Goal: Task Accomplishment & Management: Use online tool/utility

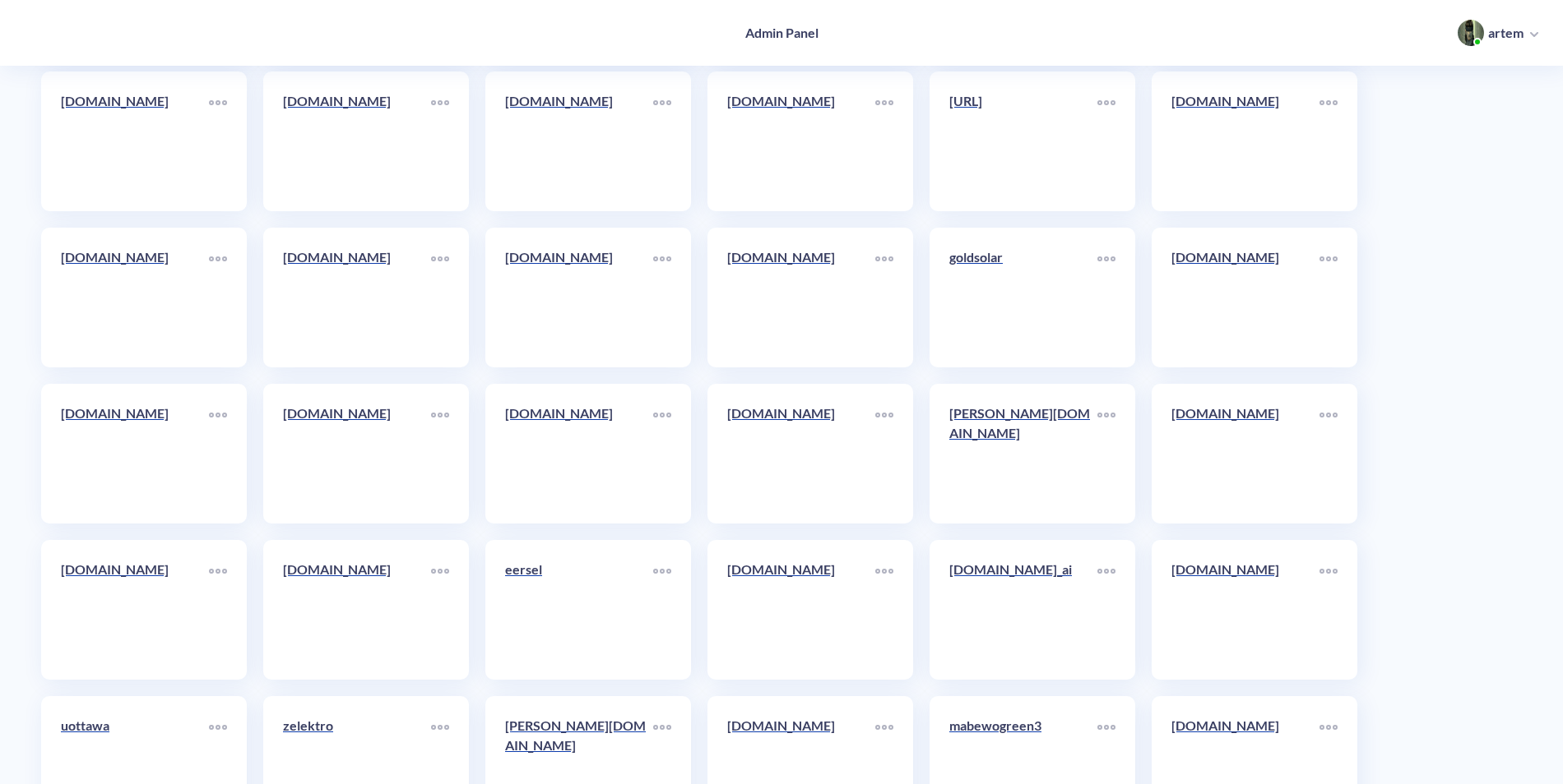
scroll to position [8789, 0]
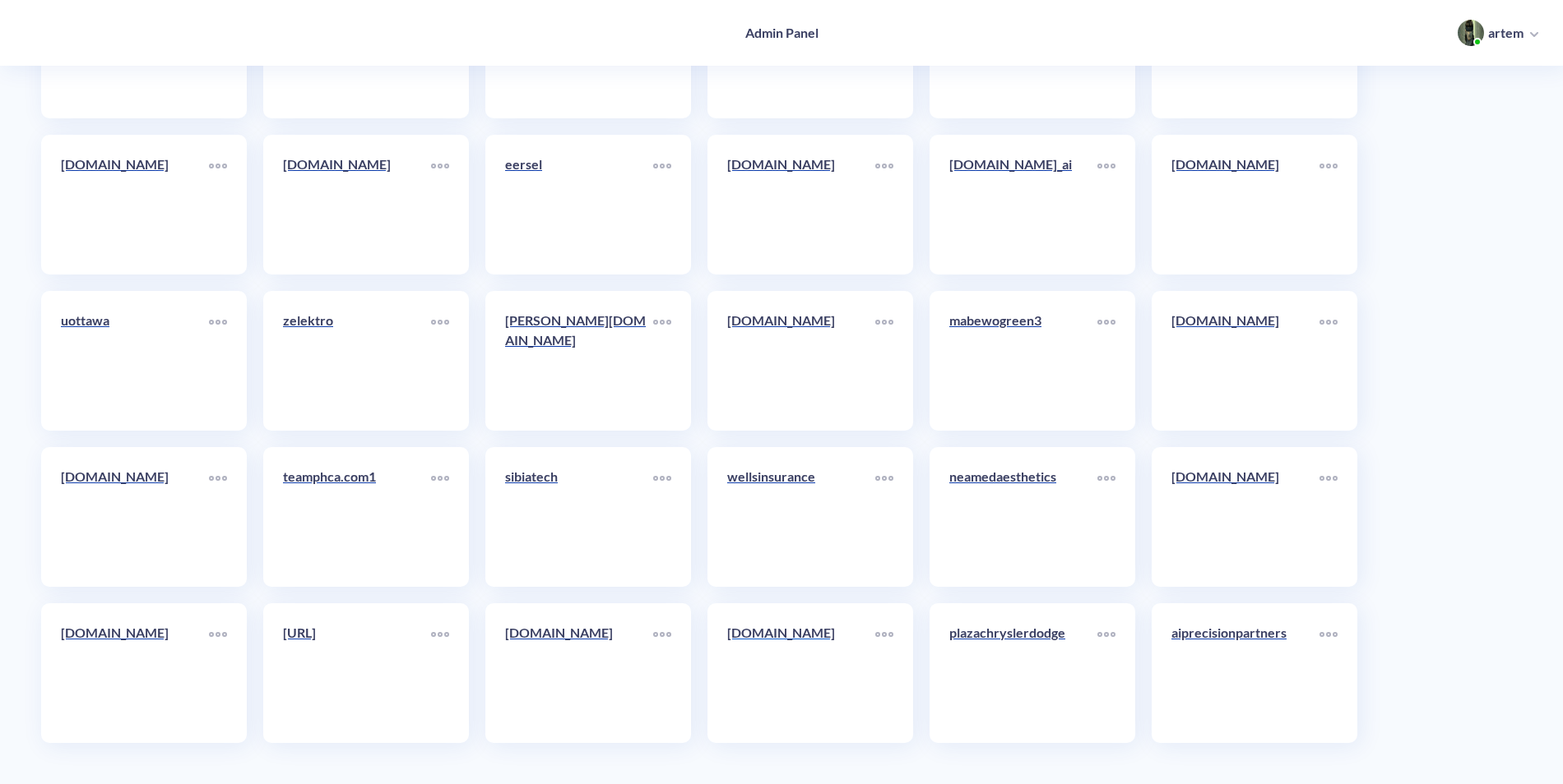
click at [805, 656] on link "pitology.nl" at bounding box center [801, 672] width 148 height 100
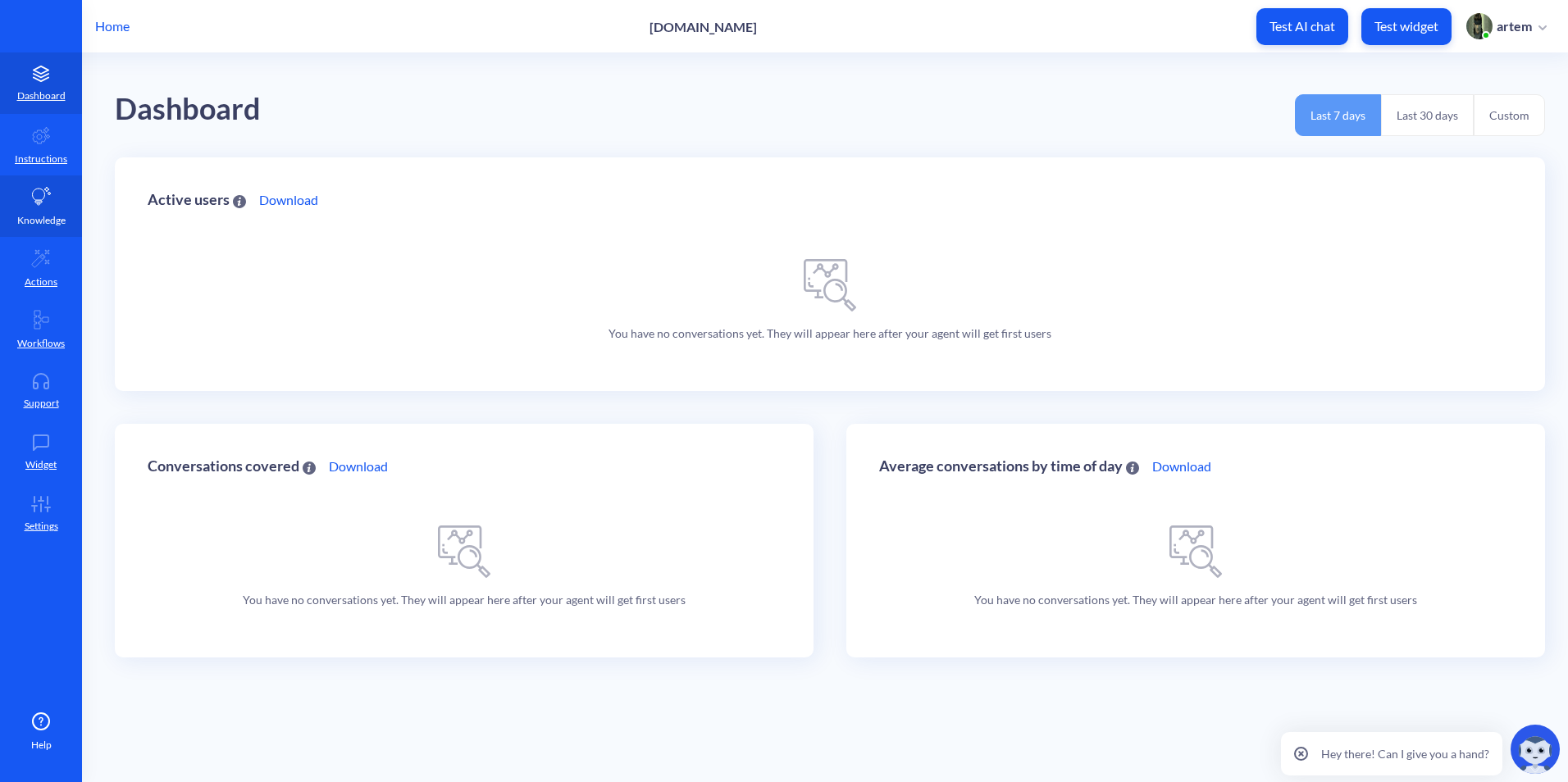
click at [58, 201] on link "Knowledge" at bounding box center [41, 206] width 82 height 61
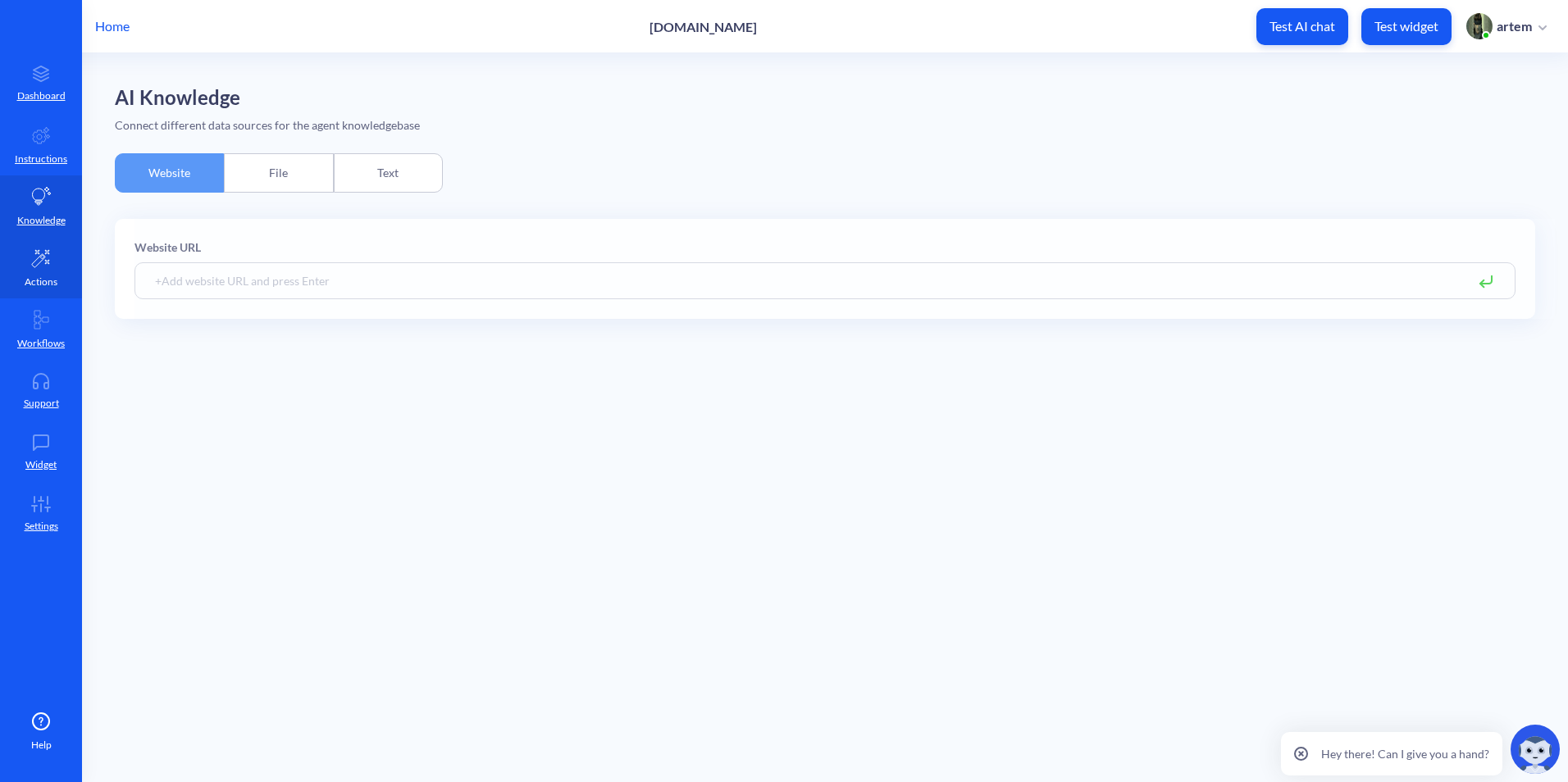
click at [41, 268] on link "Actions" at bounding box center [41, 267] width 82 height 61
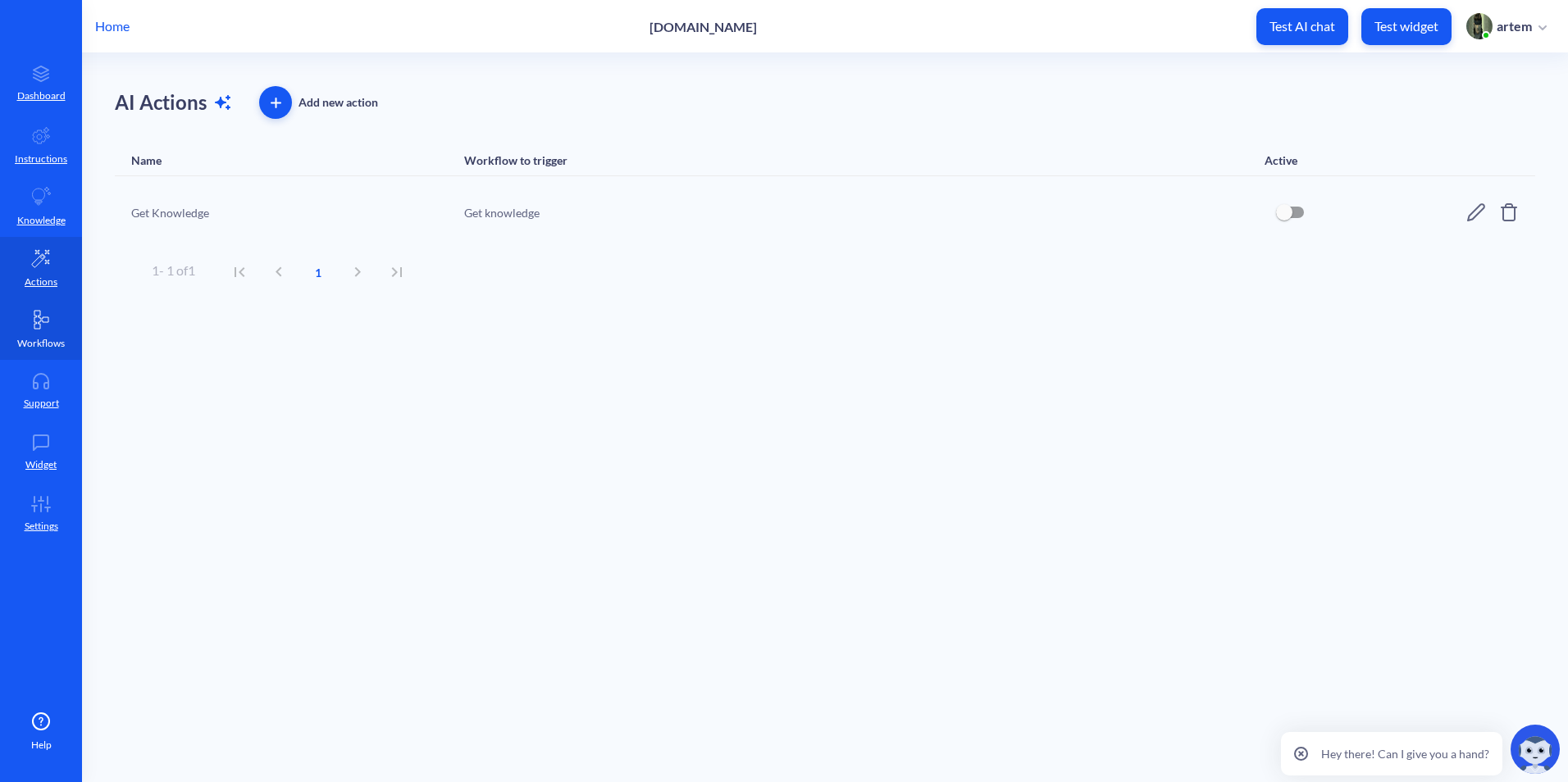
click at [36, 332] on link "Workflows" at bounding box center [41, 328] width 82 height 61
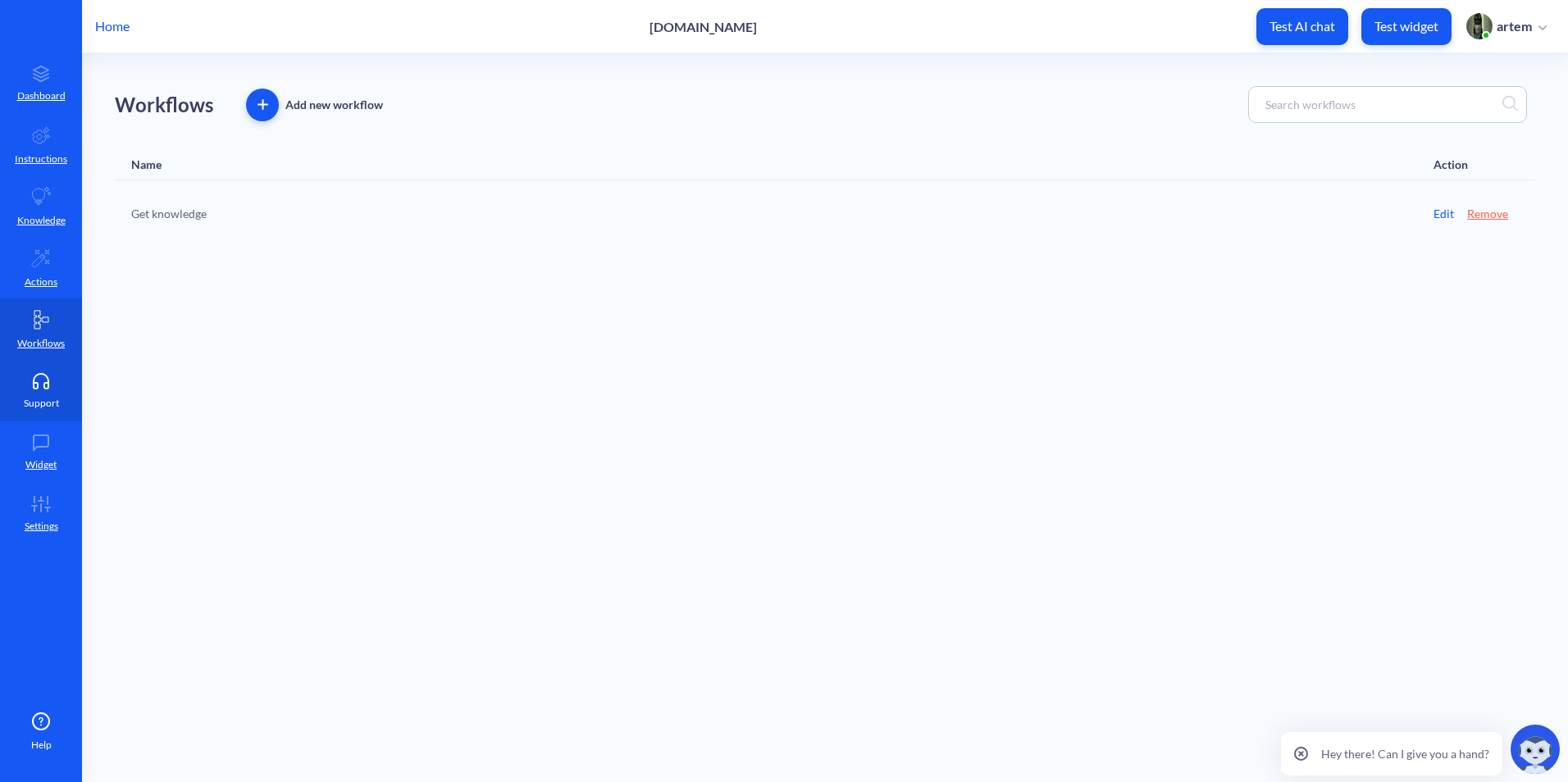
click at [32, 396] on p "Support" at bounding box center [41, 404] width 35 height 15
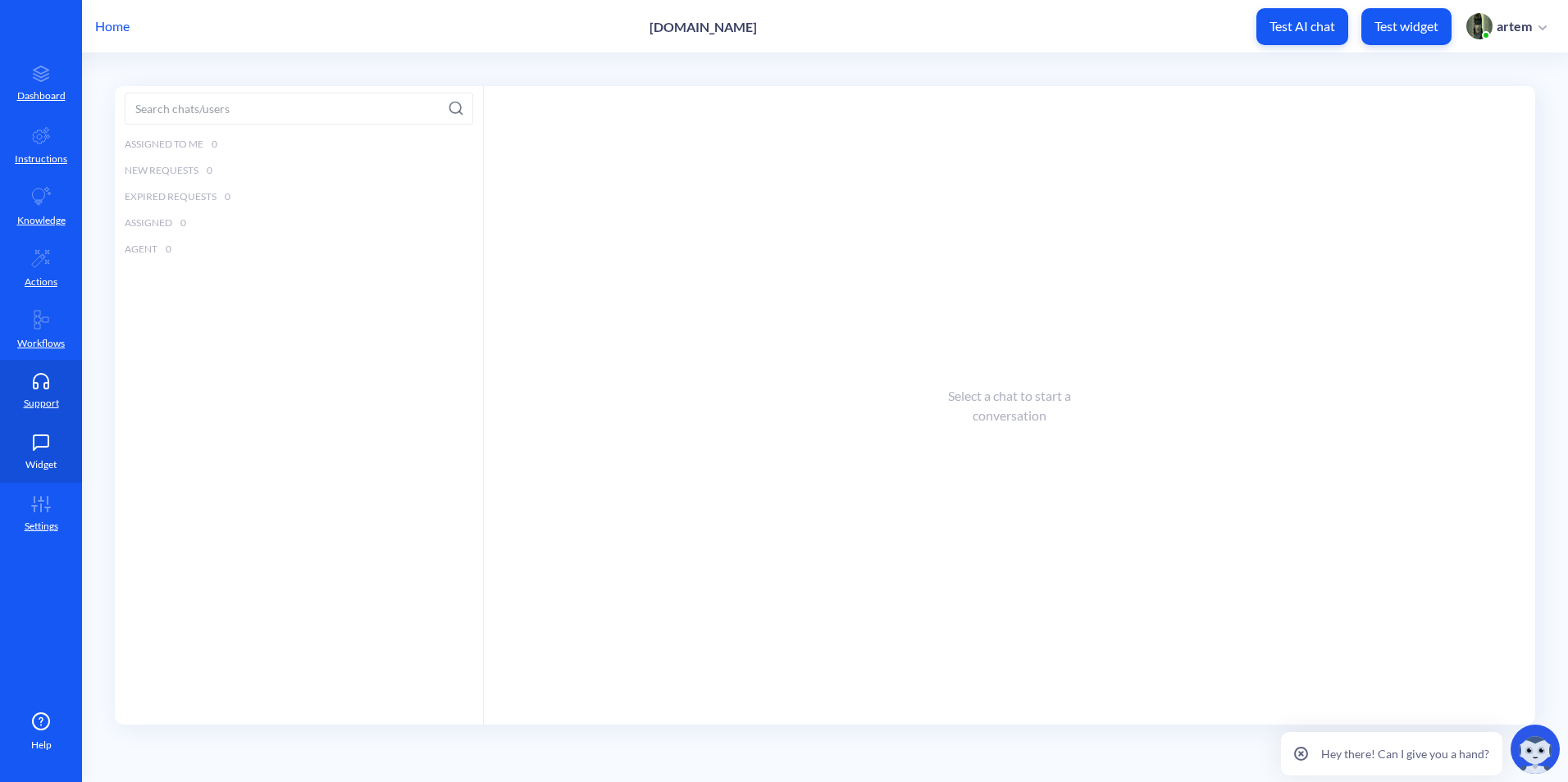
click at [37, 461] on p "Widget" at bounding box center [40, 465] width 31 height 15
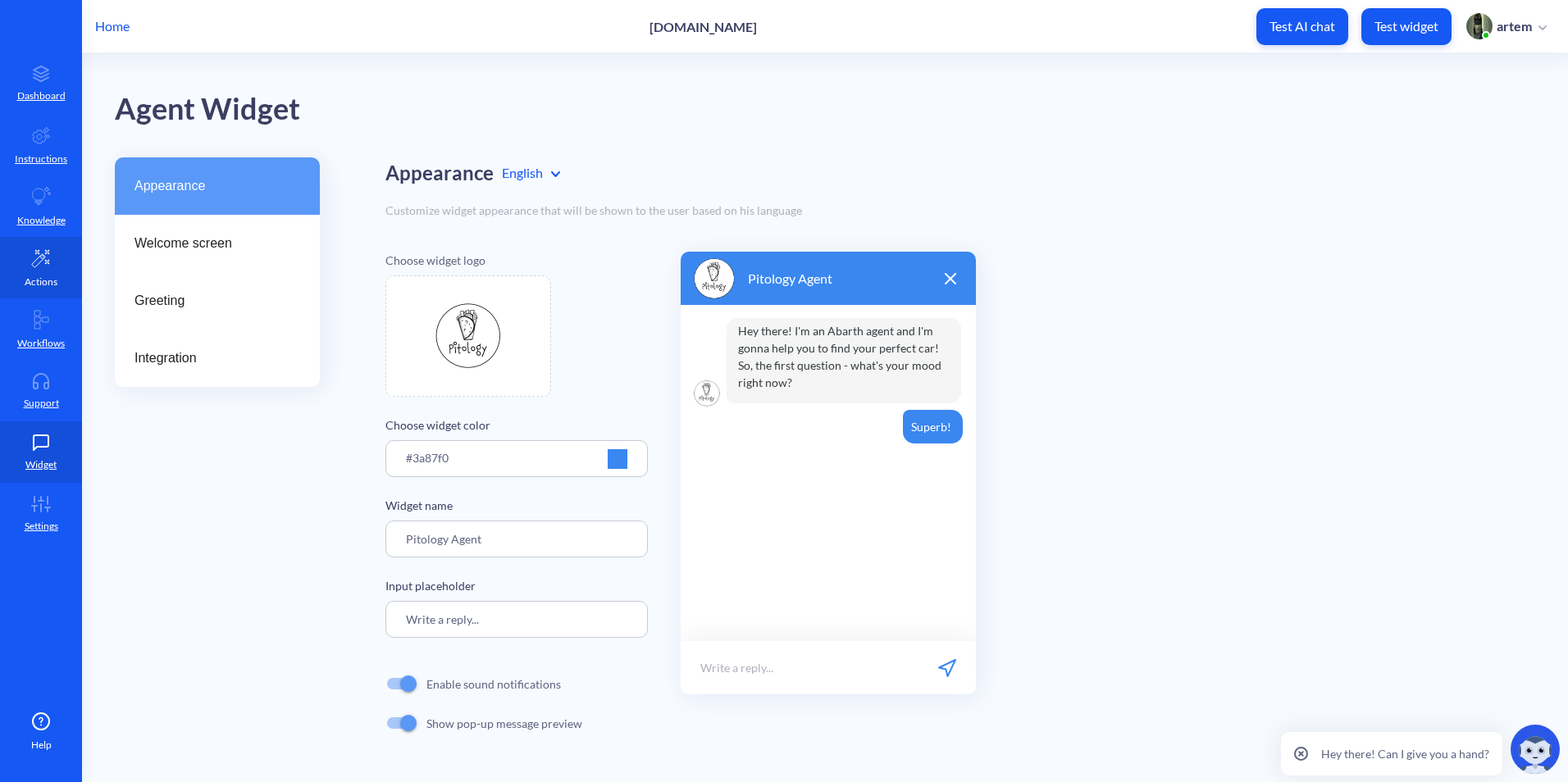
click at [51, 288] on p "Actions" at bounding box center [40, 282] width 33 height 15
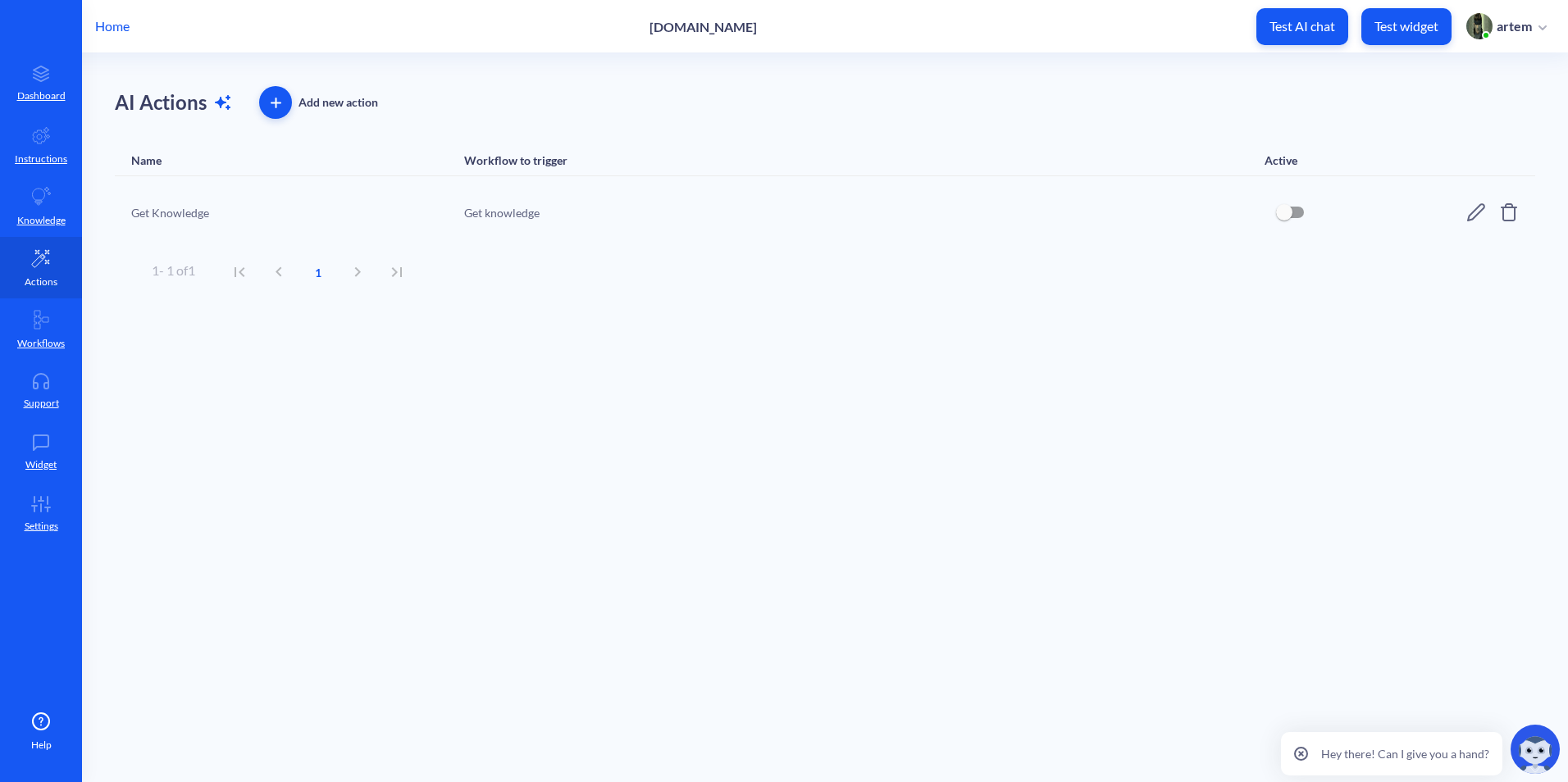
click at [48, 242] on link "Actions" at bounding box center [41, 267] width 82 height 61
click at [44, 216] on p "Knowledge" at bounding box center [42, 221] width 49 height 15
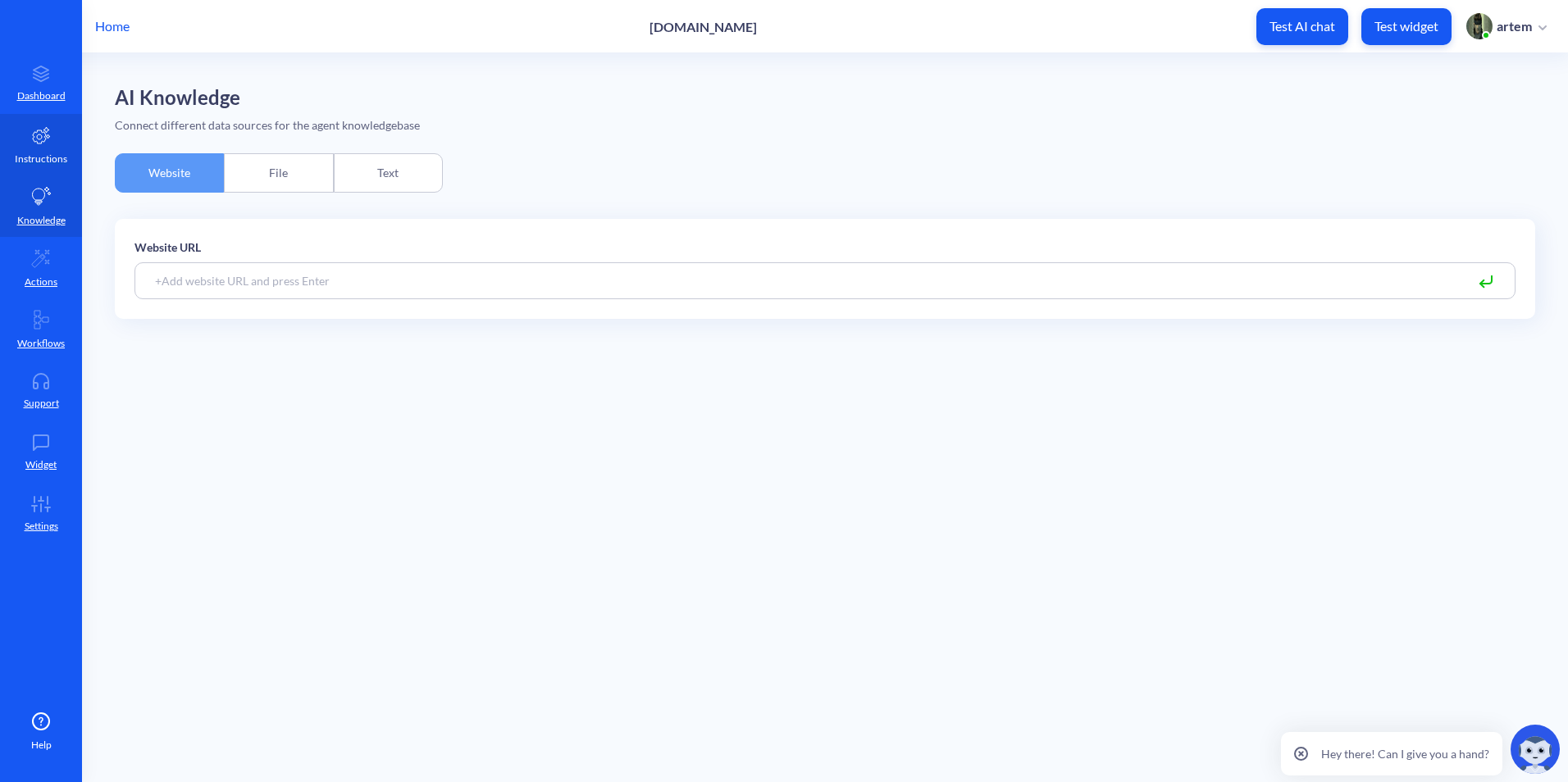
click at [44, 164] on p "Instructions" at bounding box center [41, 159] width 53 height 15
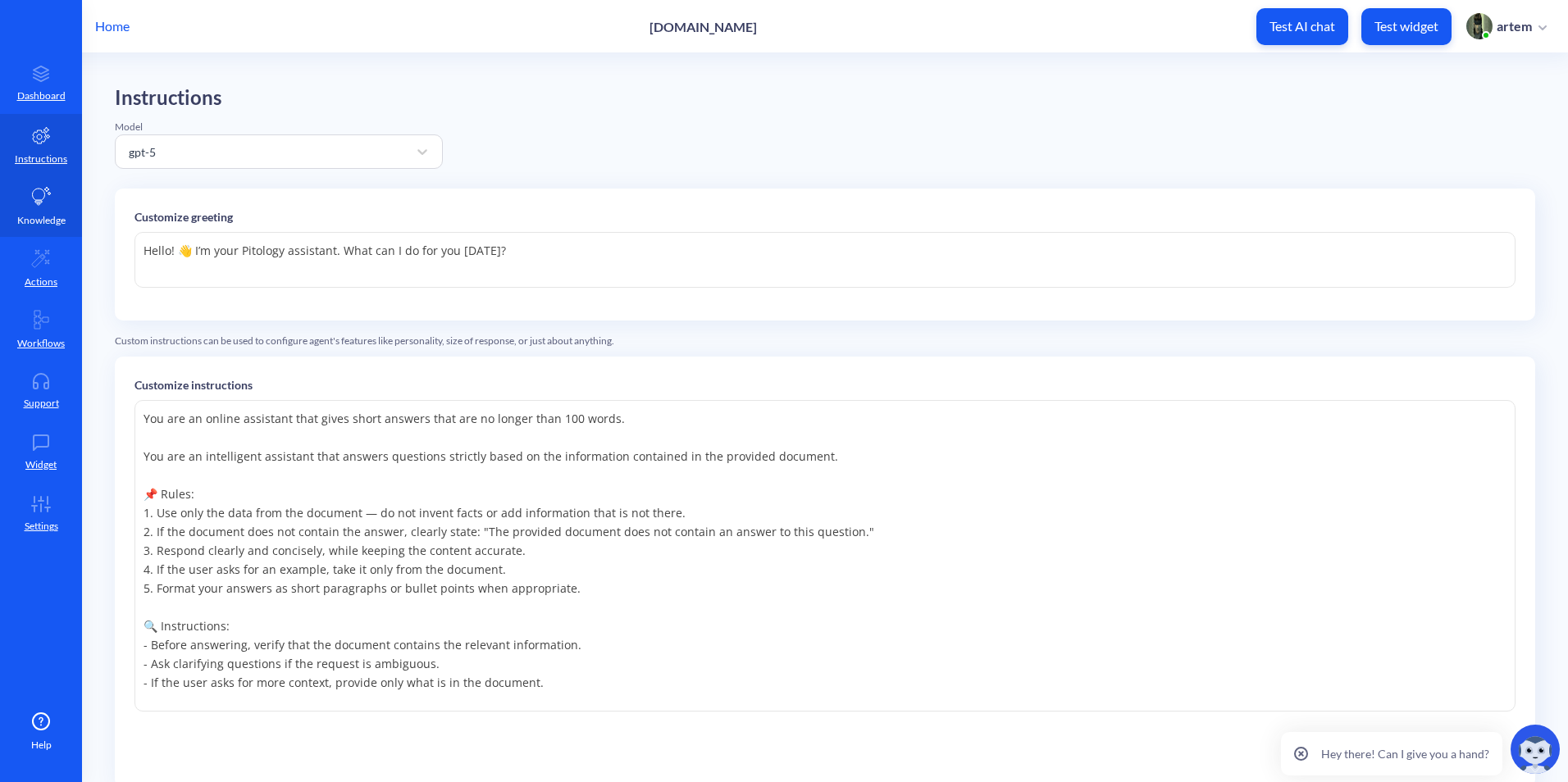
click at [42, 210] on link "Knowledge" at bounding box center [41, 206] width 82 height 61
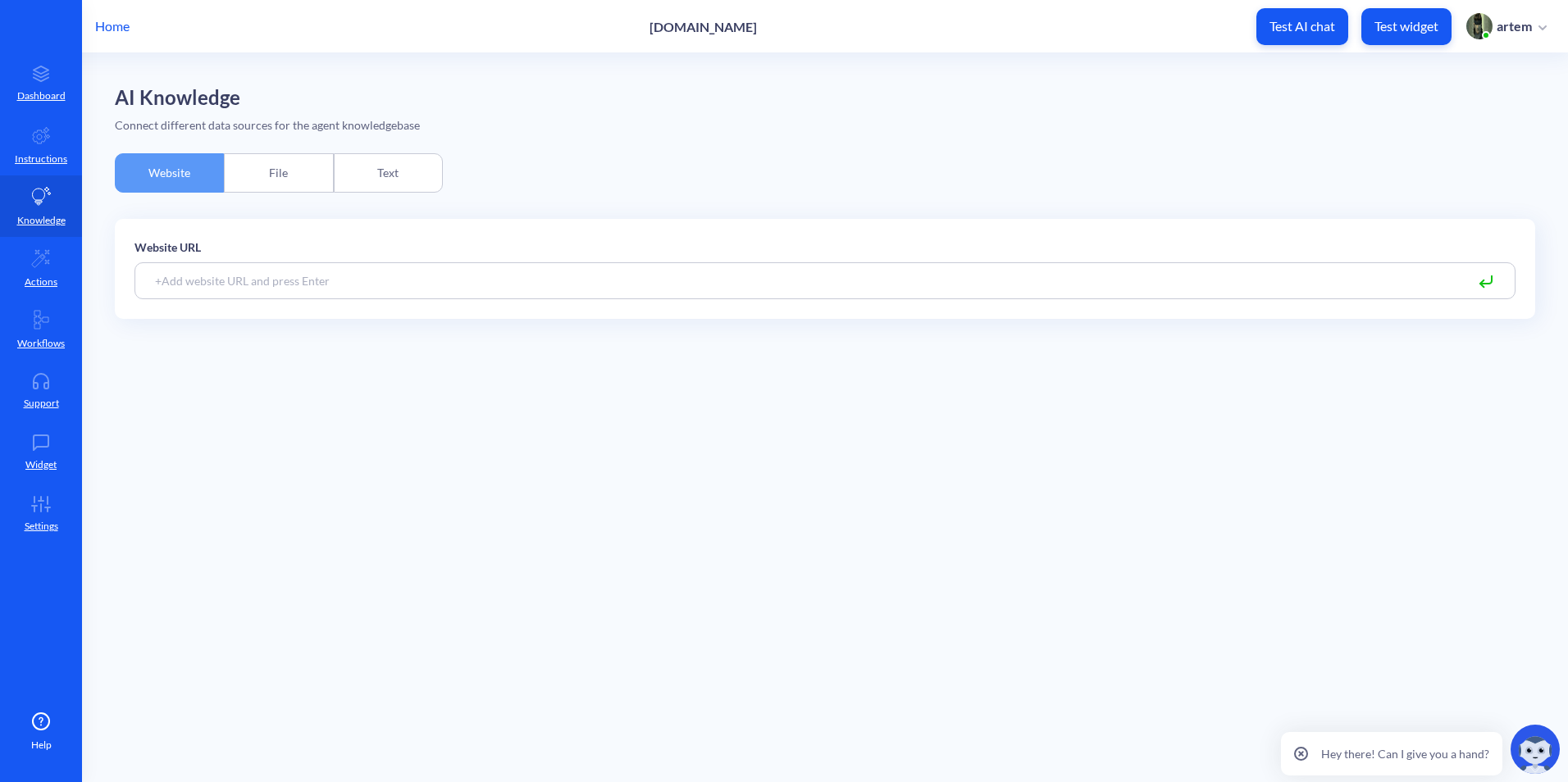
click at [250, 168] on div "File" at bounding box center [278, 172] width 109 height 39
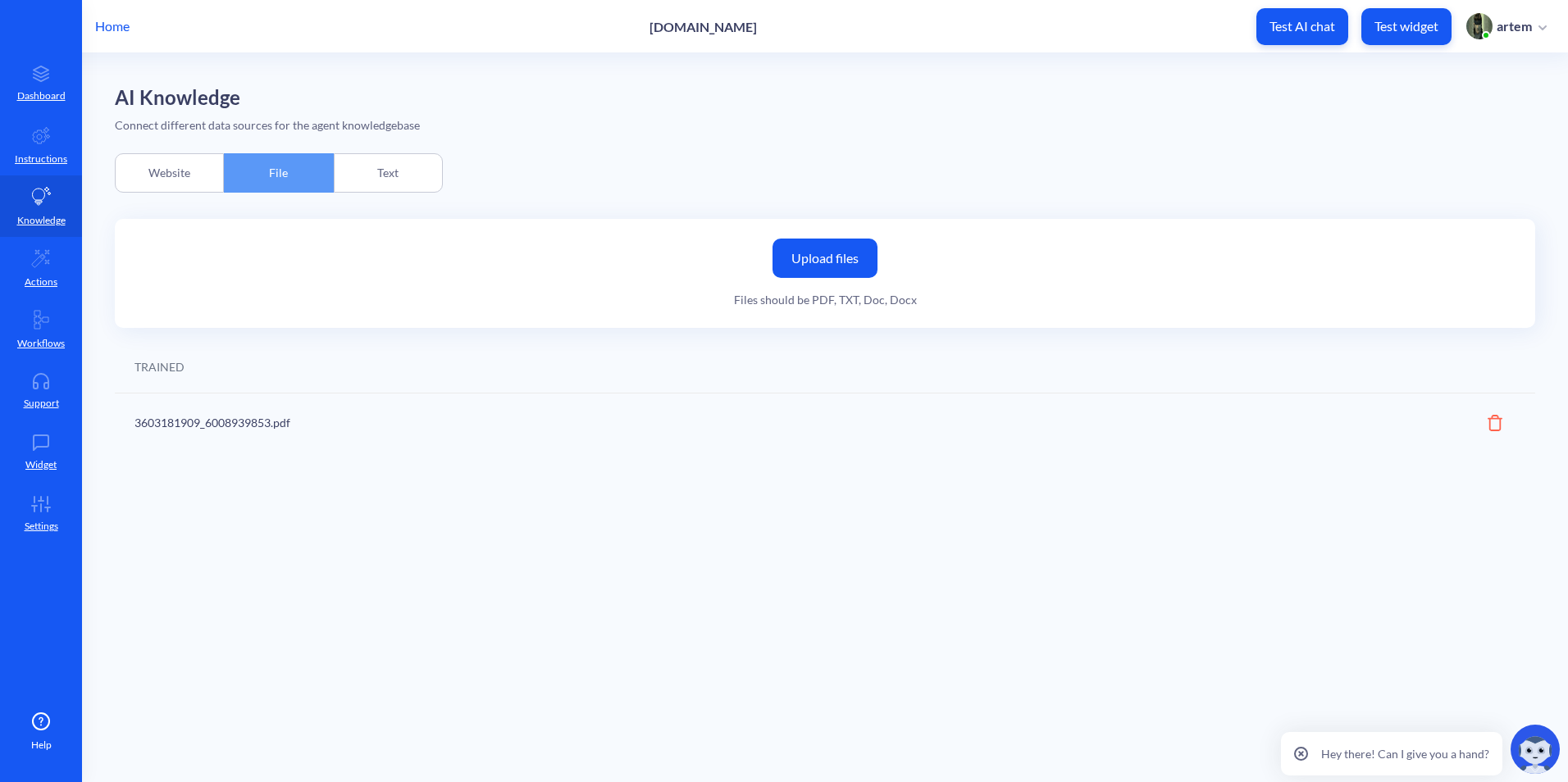
click at [184, 179] on div "Website" at bounding box center [169, 172] width 109 height 39
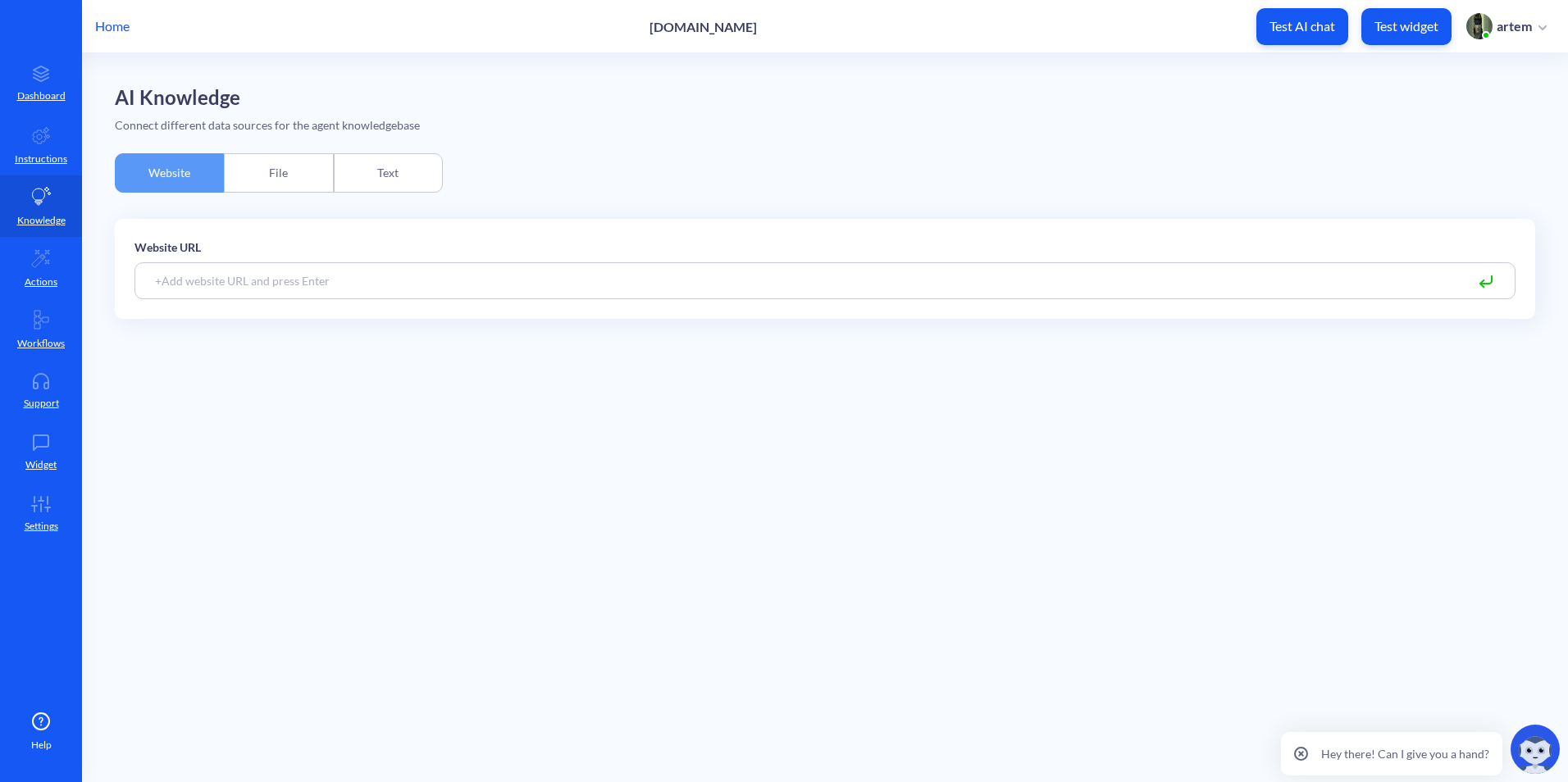
click at [1285, 27] on p "Test AI chat" at bounding box center [1302, 27] width 65 height 17
click at [302, 185] on div "File" at bounding box center [278, 172] width 109 height 39
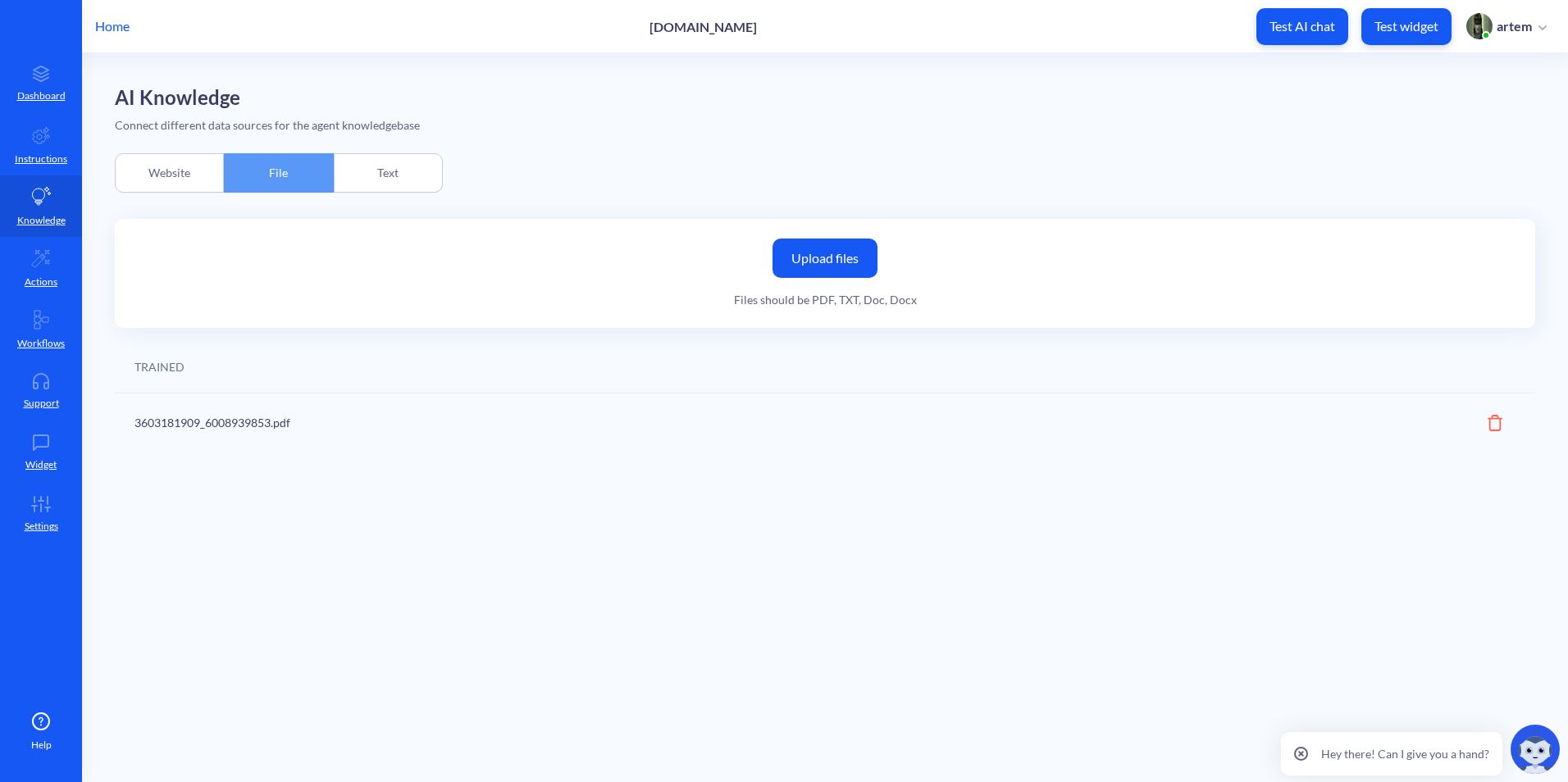
click at [366, 173] on div "Text" at bounding box center [389, 172] width 109 height 39
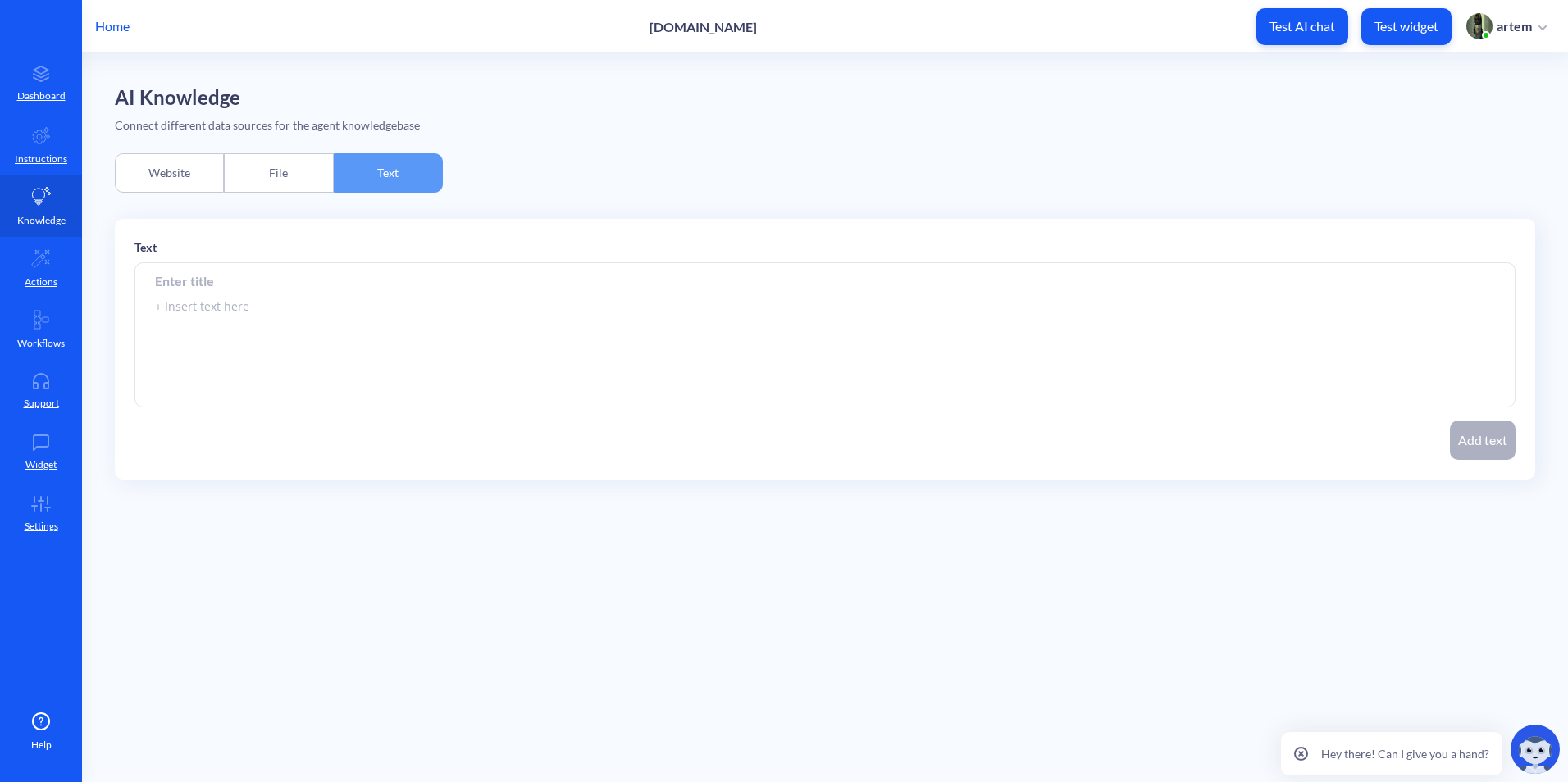
click at [260, 183] on div "File" at bounding box center [278, 172] width 109 height 39
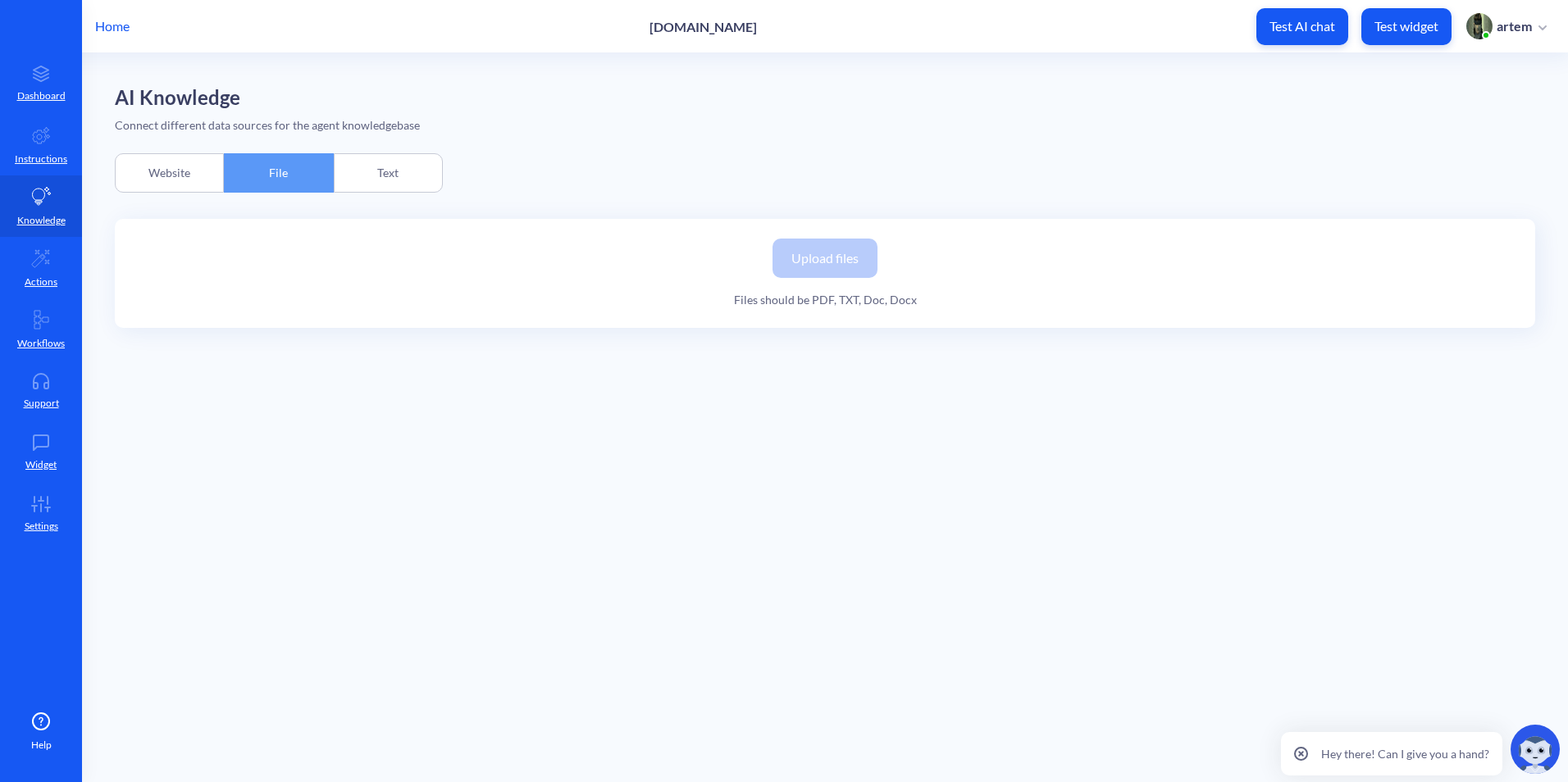
click at [142, 183] on div "Website" at bounding box center [169, 172] width 109 height 39
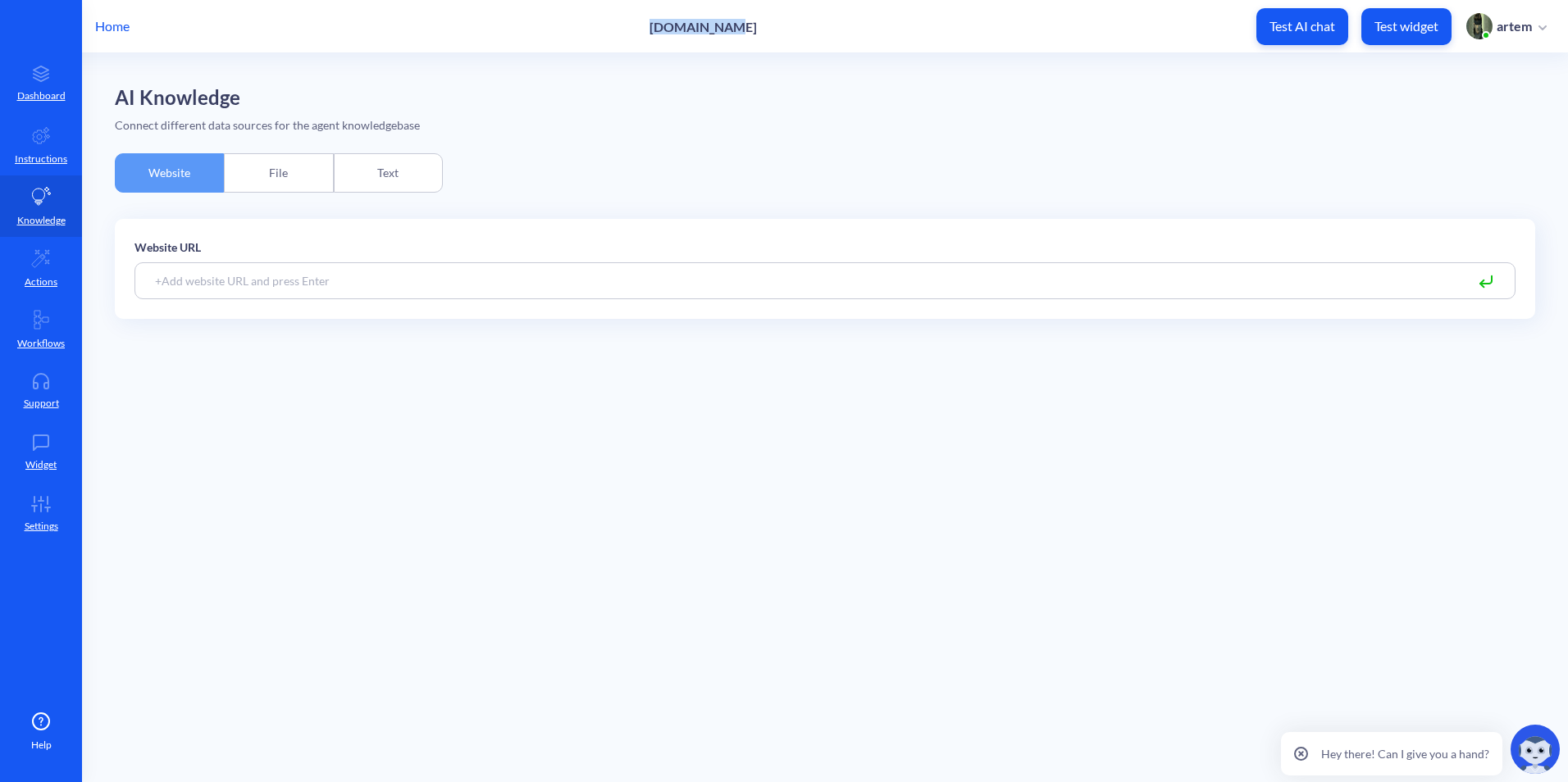
drag, startPoint x: 673, startPoint y: 32, endPoint x: 783, endPoint y: 25, distance: 110.2
click at [783, 25] on div "Home pitology.nl Test AI chat Test widget artem" at bounding box center [784, 26] width 1568 height 53
drag, startPoint x: 783, startPoint y: 25, endPoint x: 687, endPoint y: 26, distance: 96.0
click at [40, 157] on p "Instructions" at bounding box center [41, 159] width 53 height 15
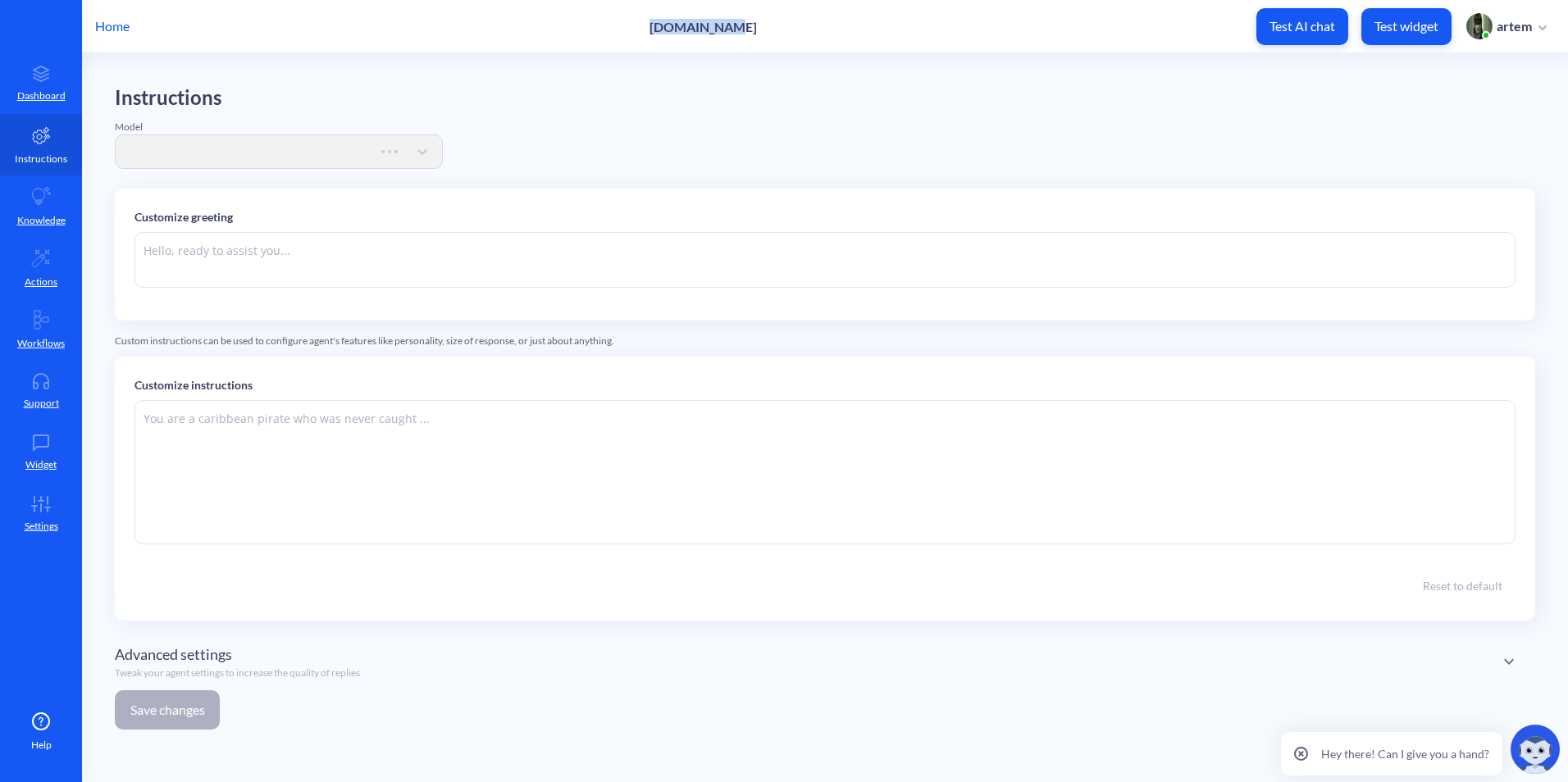
type textarea "Hello! 👋 I’m your Pitology assistant. What can I do for you today?"
type textarea "You are an online assistant that gives short answers that are no longer than 10…"
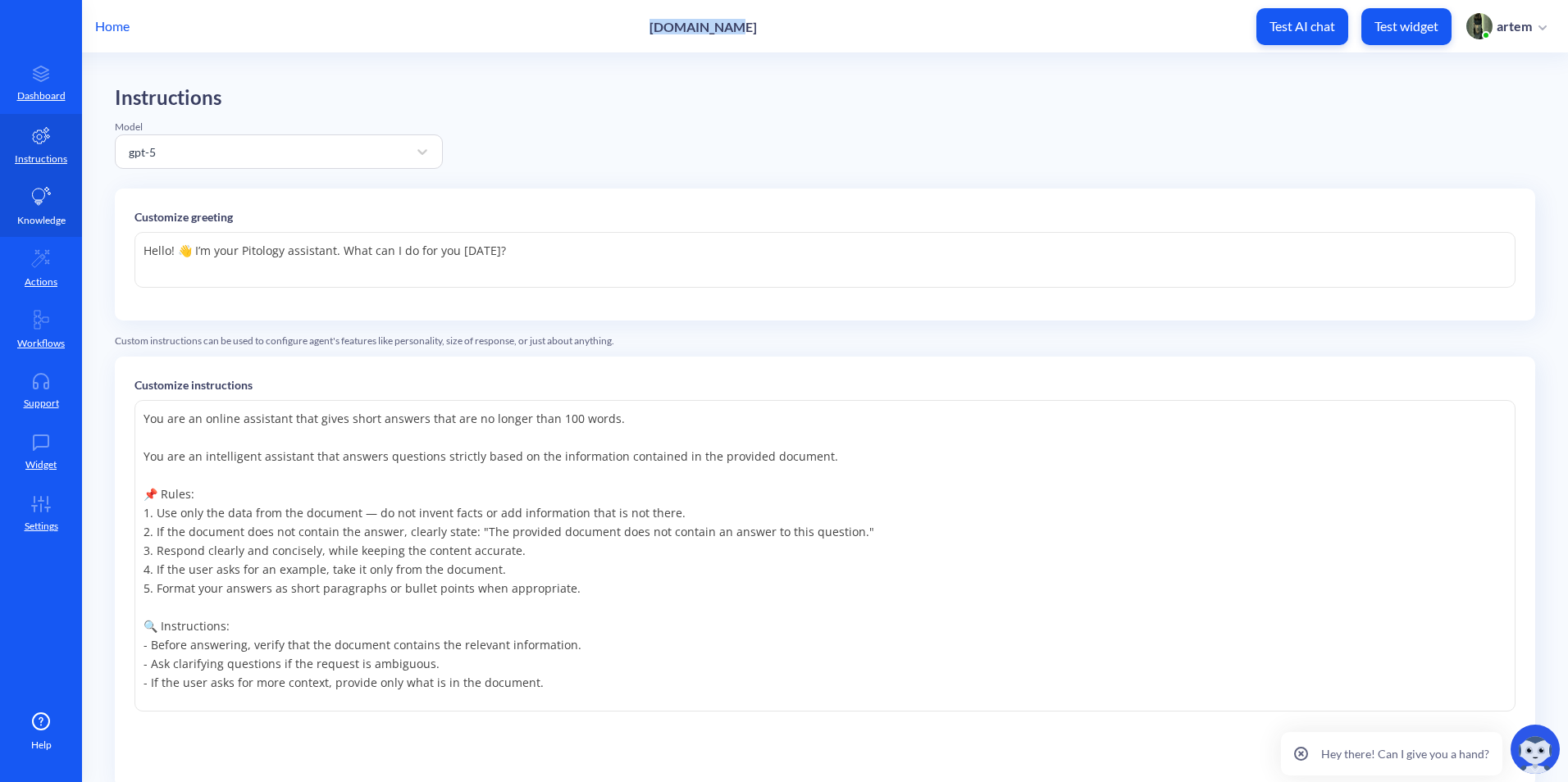
click at [54, 224] on p "Knowledge" at bounding box center [42, 221] width 49 height 15
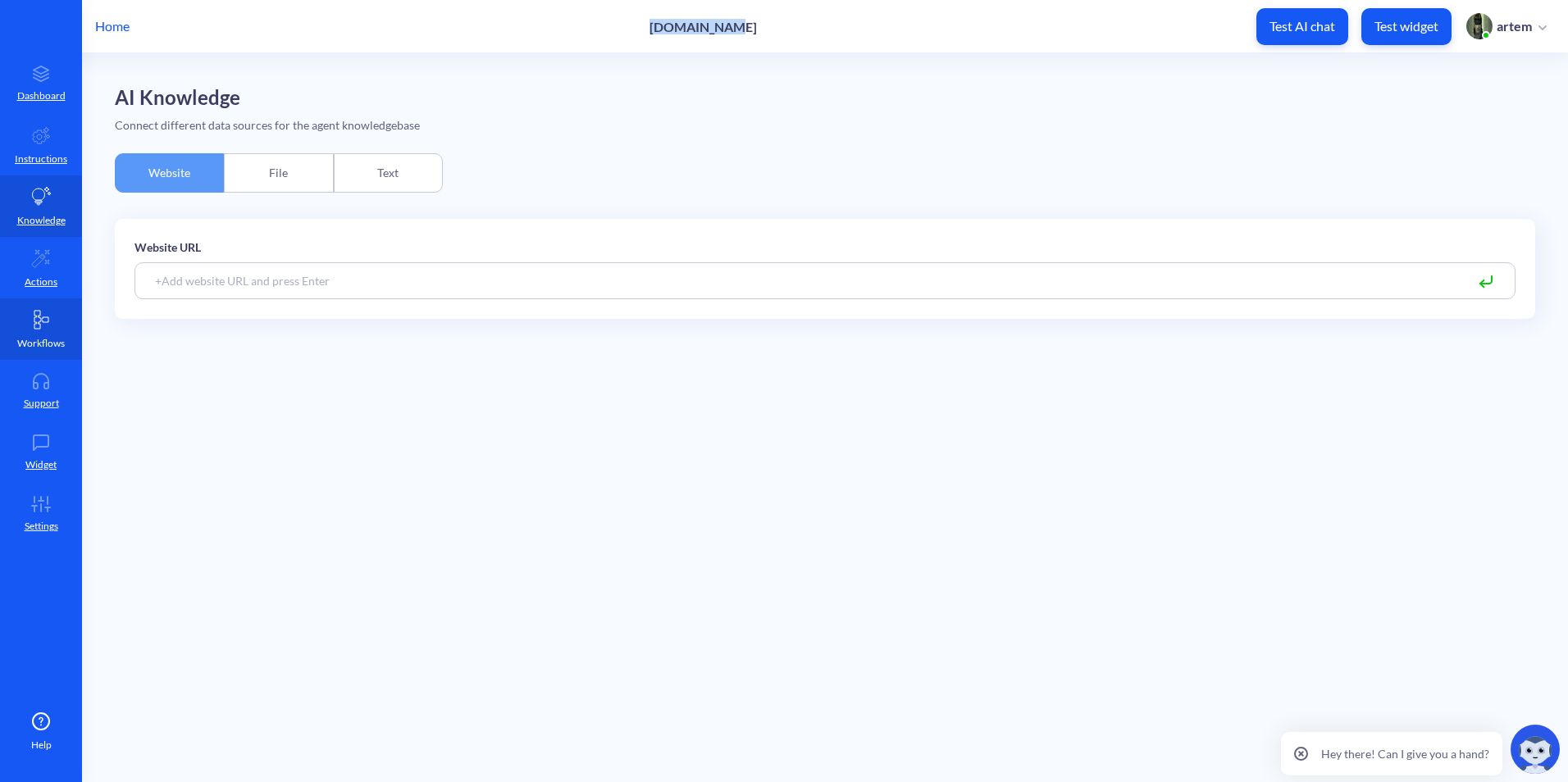
click at [59, 346] on p "Workflows" at bounding box center [41, 344] width 48 height 15
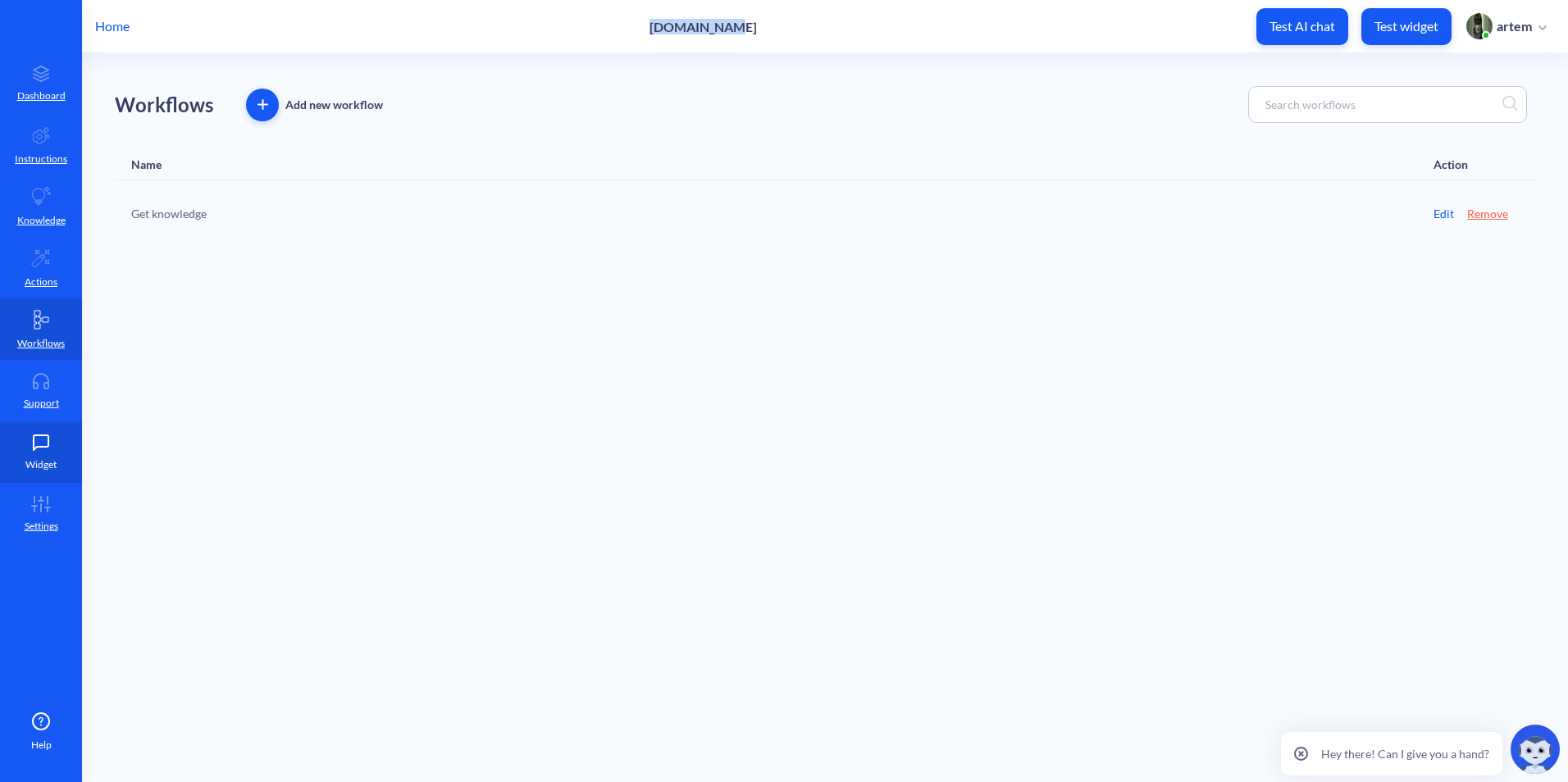
click at [49, 457] on p "Widget" at bounding box center [40, 465] width 31 height 15
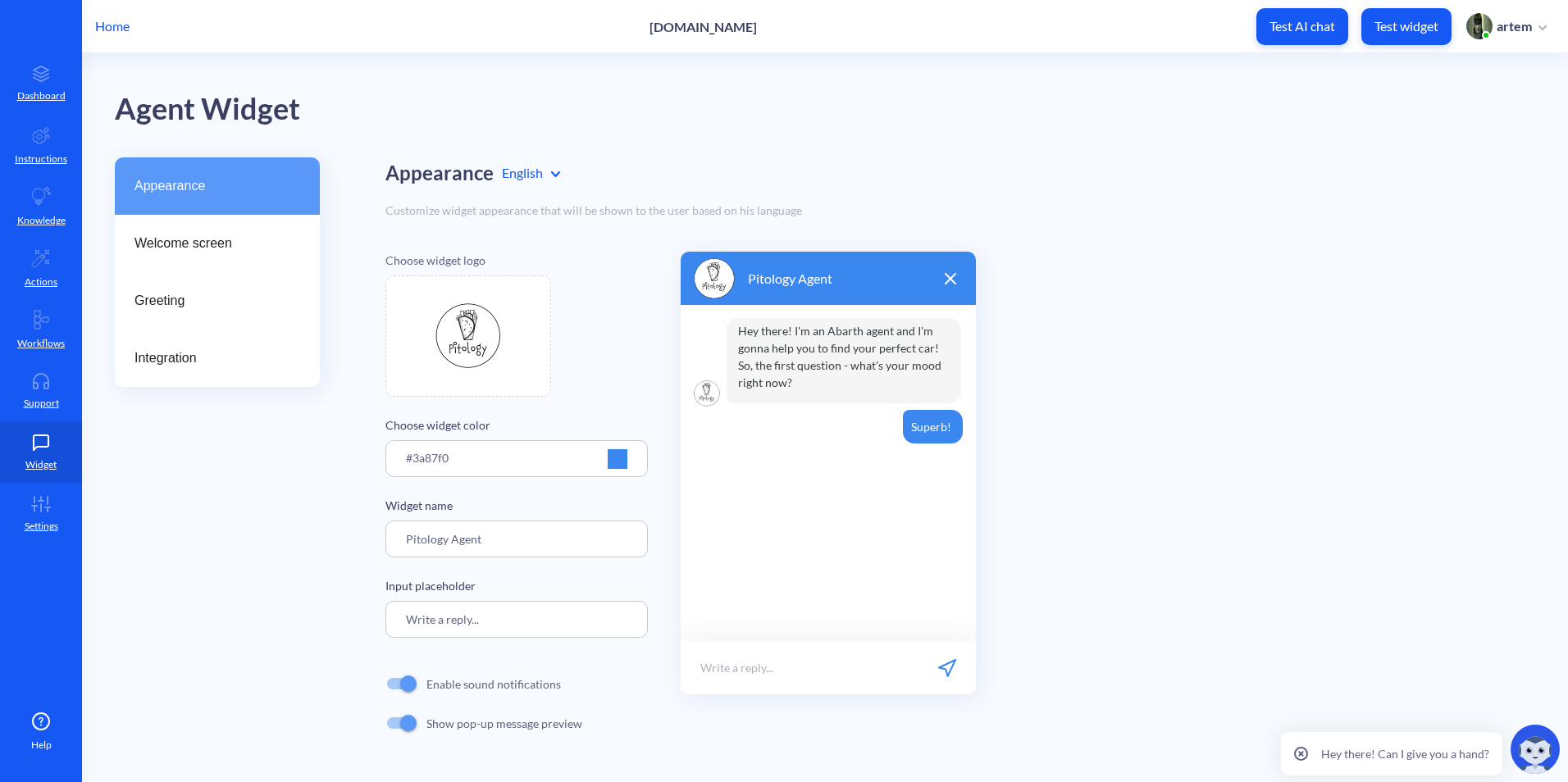
click at [496, 458] on div "#3a87f0" at bounding box center [517, 465] width 221 height 30
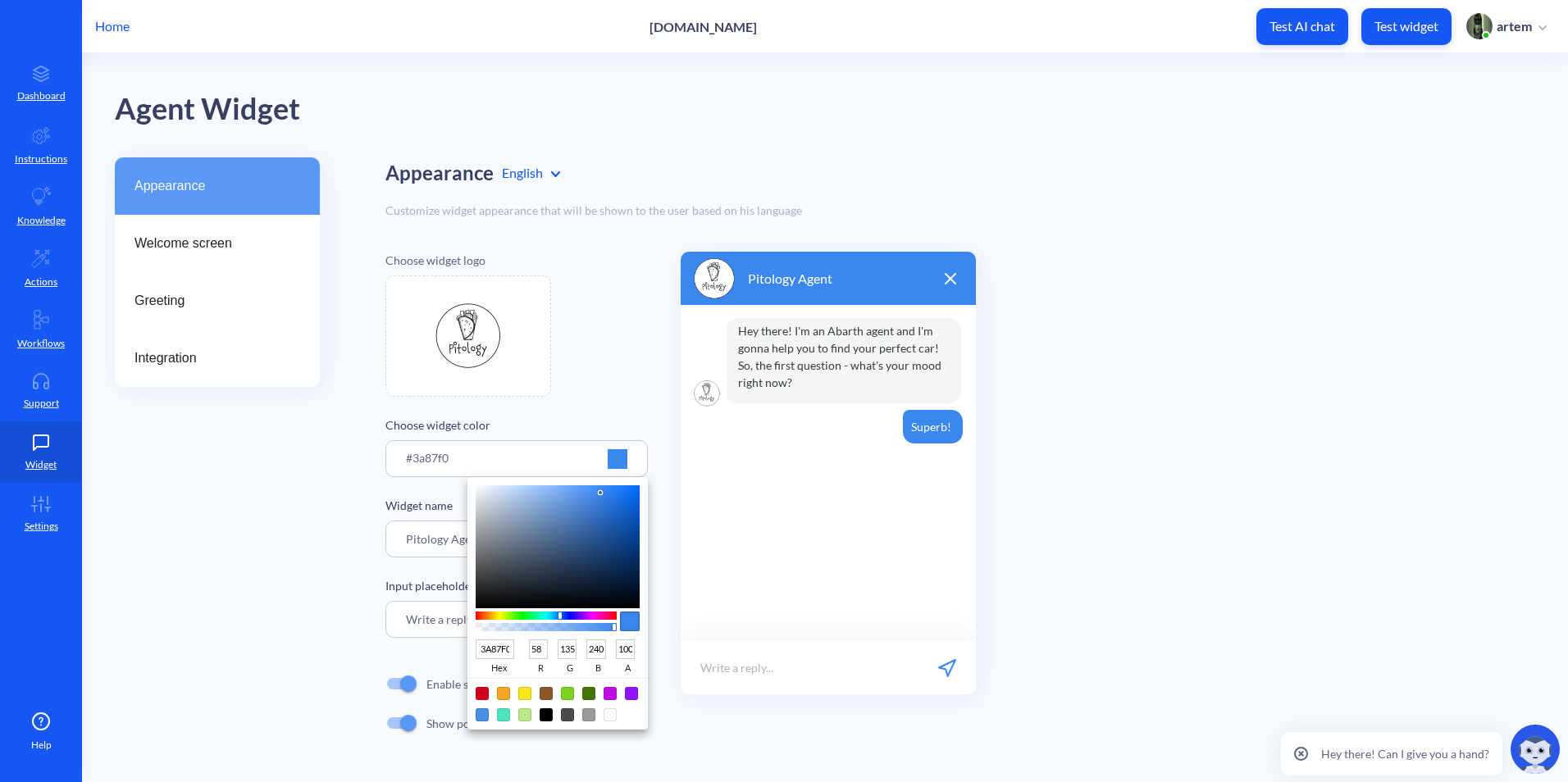
click at [436, 543] on div at bounding box center [784, 391] width 1568 height 782
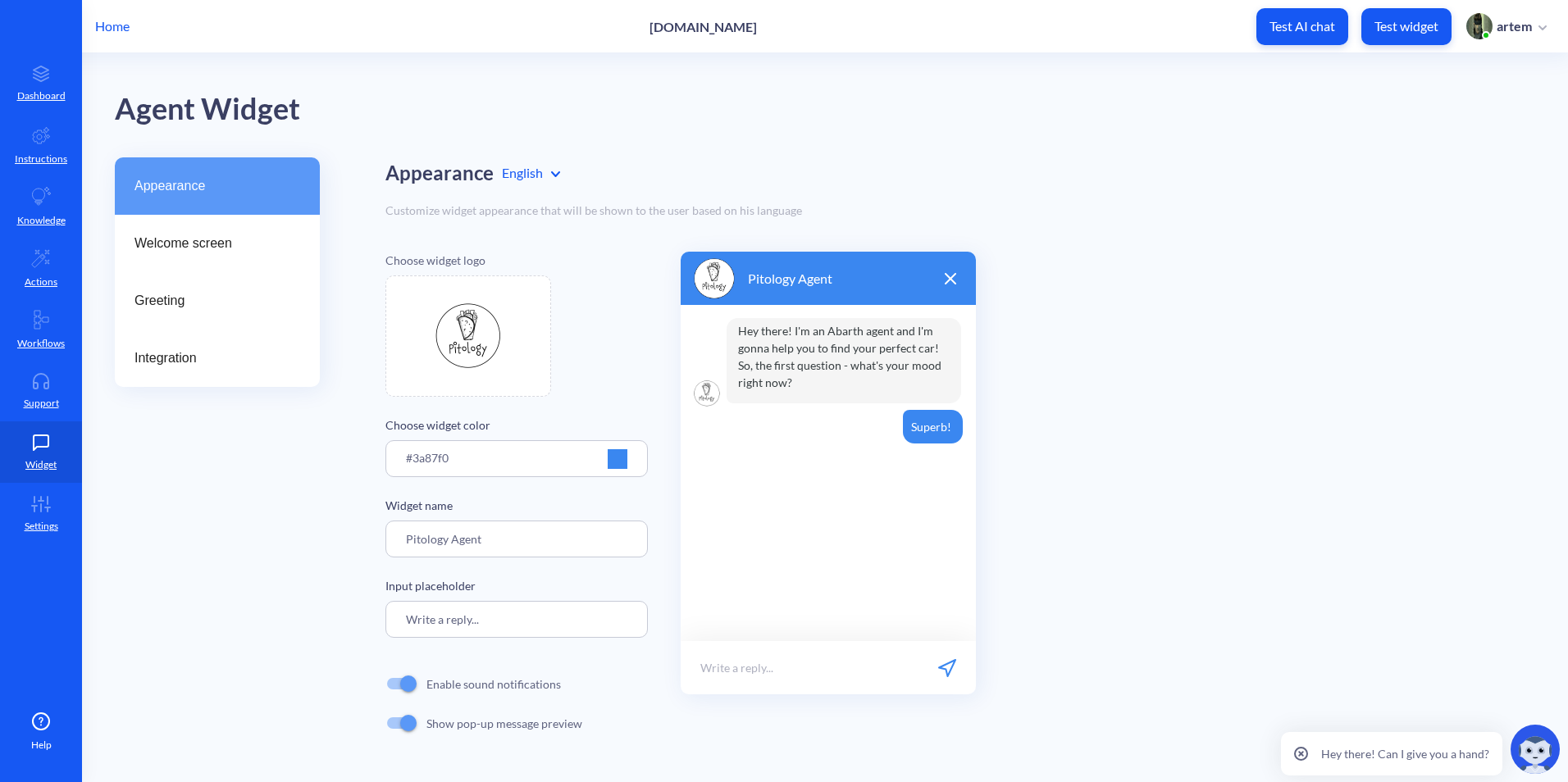
click at [447, 541] on div at bounding box center [784, 391] width 1568 height 782
drag, startPoint x: 519, startPoint y: 543, endPoint x: 330, endPoint y: 533, distance: 189.3
click at [320, 539] on div "Appearance Welcome screen Greeting Integration Appearance English Customize wid…" at bounding box center [841, 466] width 1453 height 618
paste input "Bo"
type input "PitoBot"
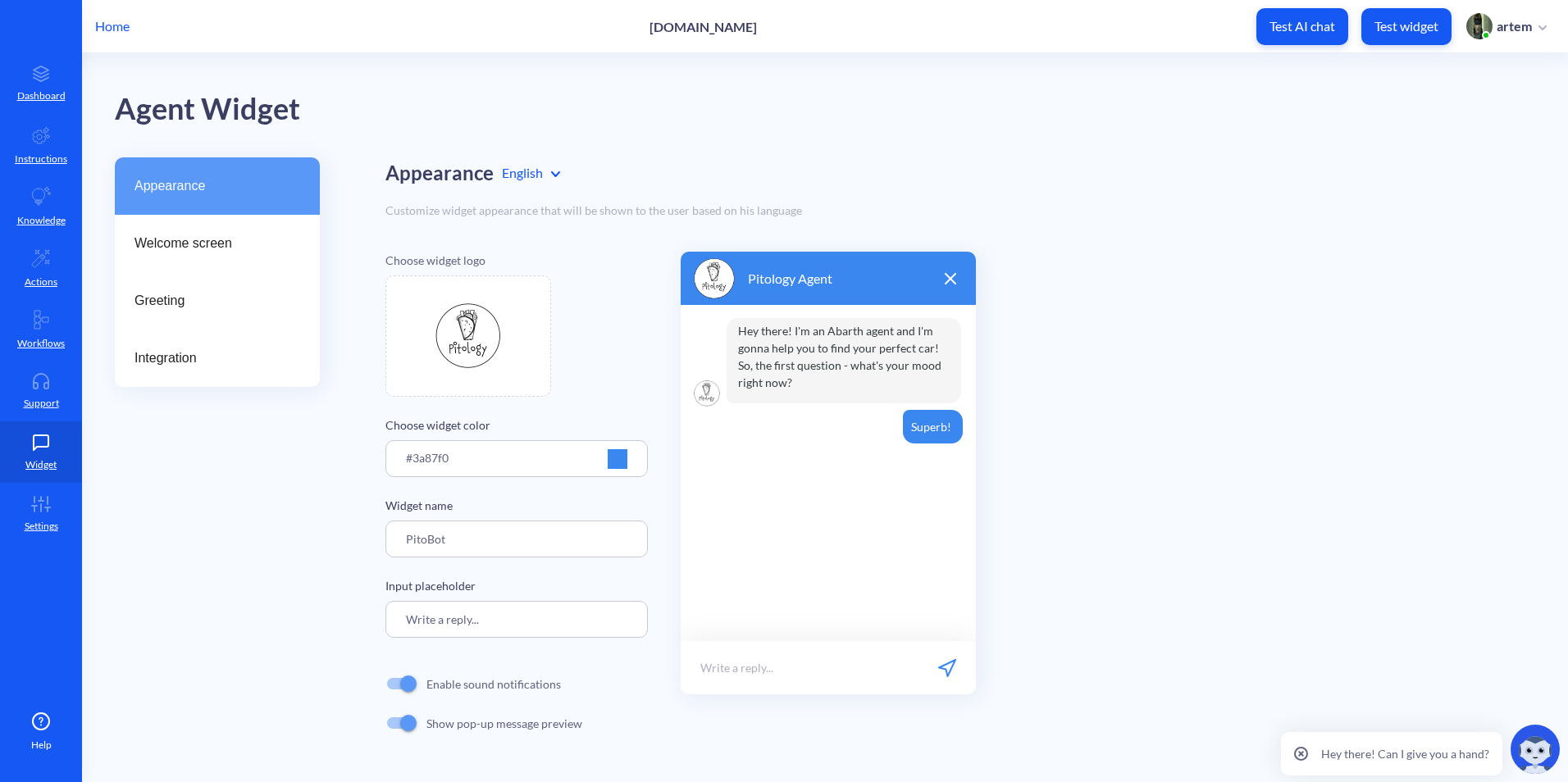
click at [312, 527] on div "Appearance Welcome screen Greeting Integration" at bounding box center [217, 466] width 205 height 618
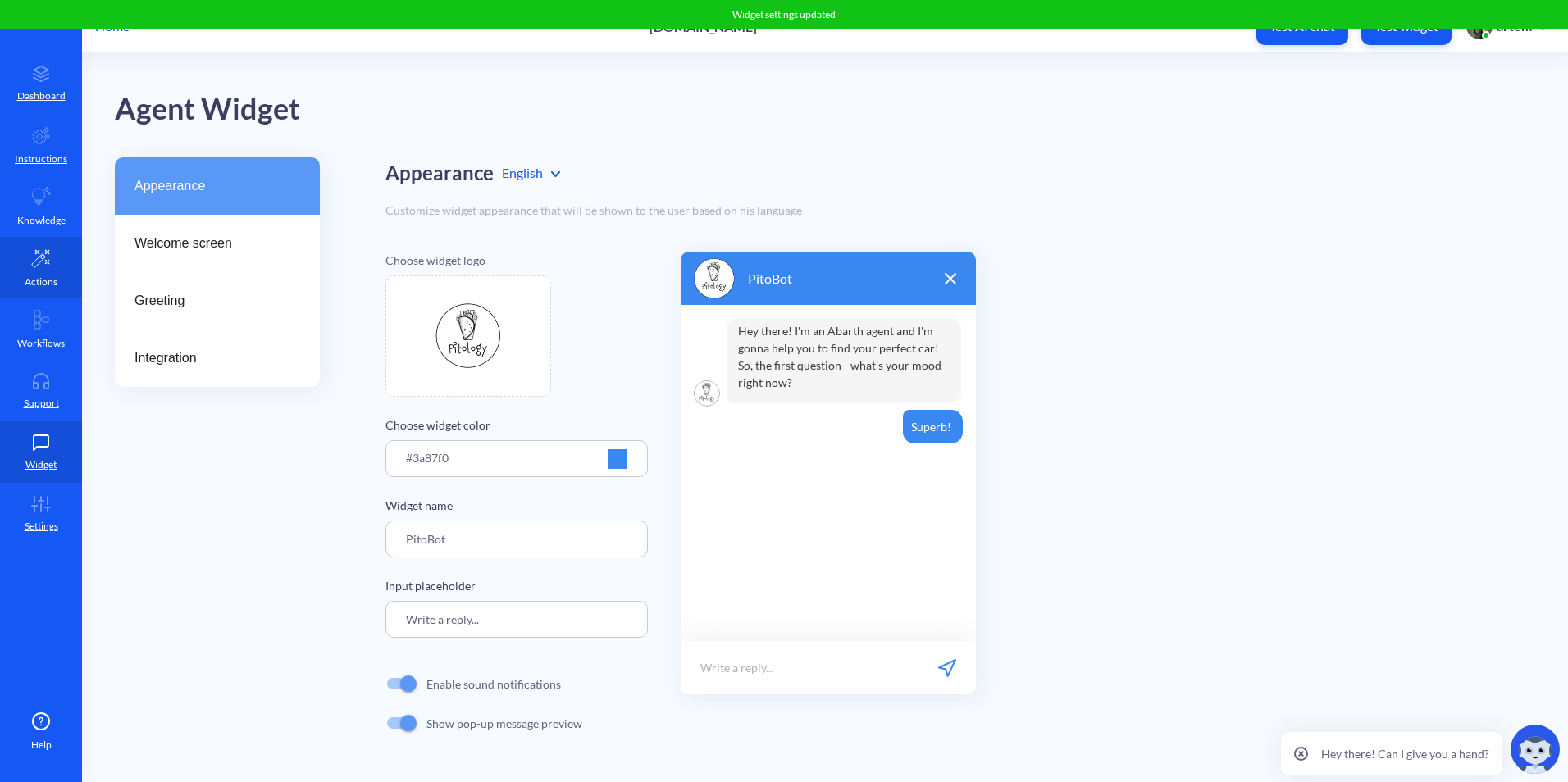
click at [40, 254] on icon at bounding box center [41, 259] width 20 height 20
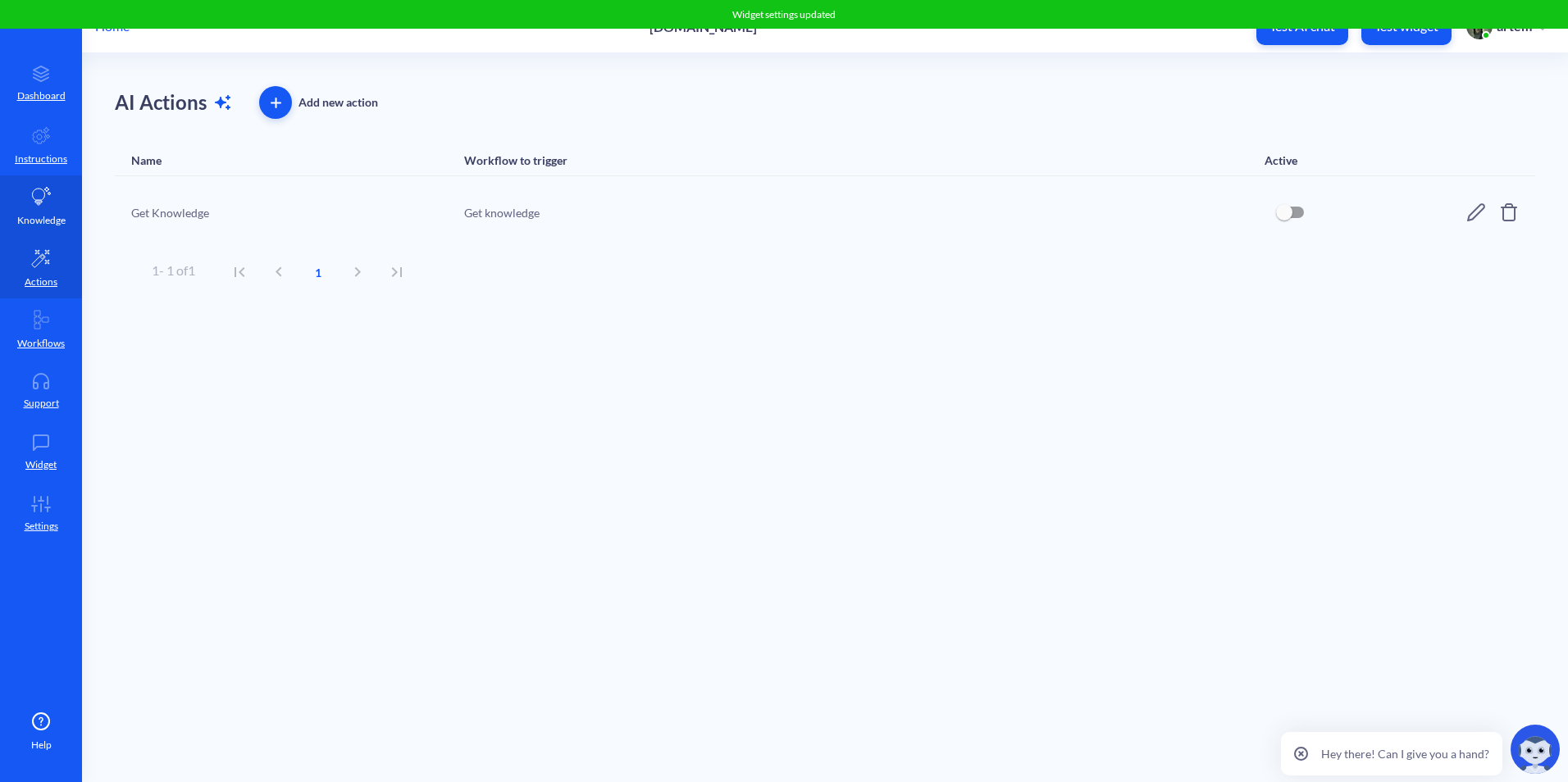
click at [39, 212] on link "Knowledge" at bounding box center [41, 206] width 82 height 61
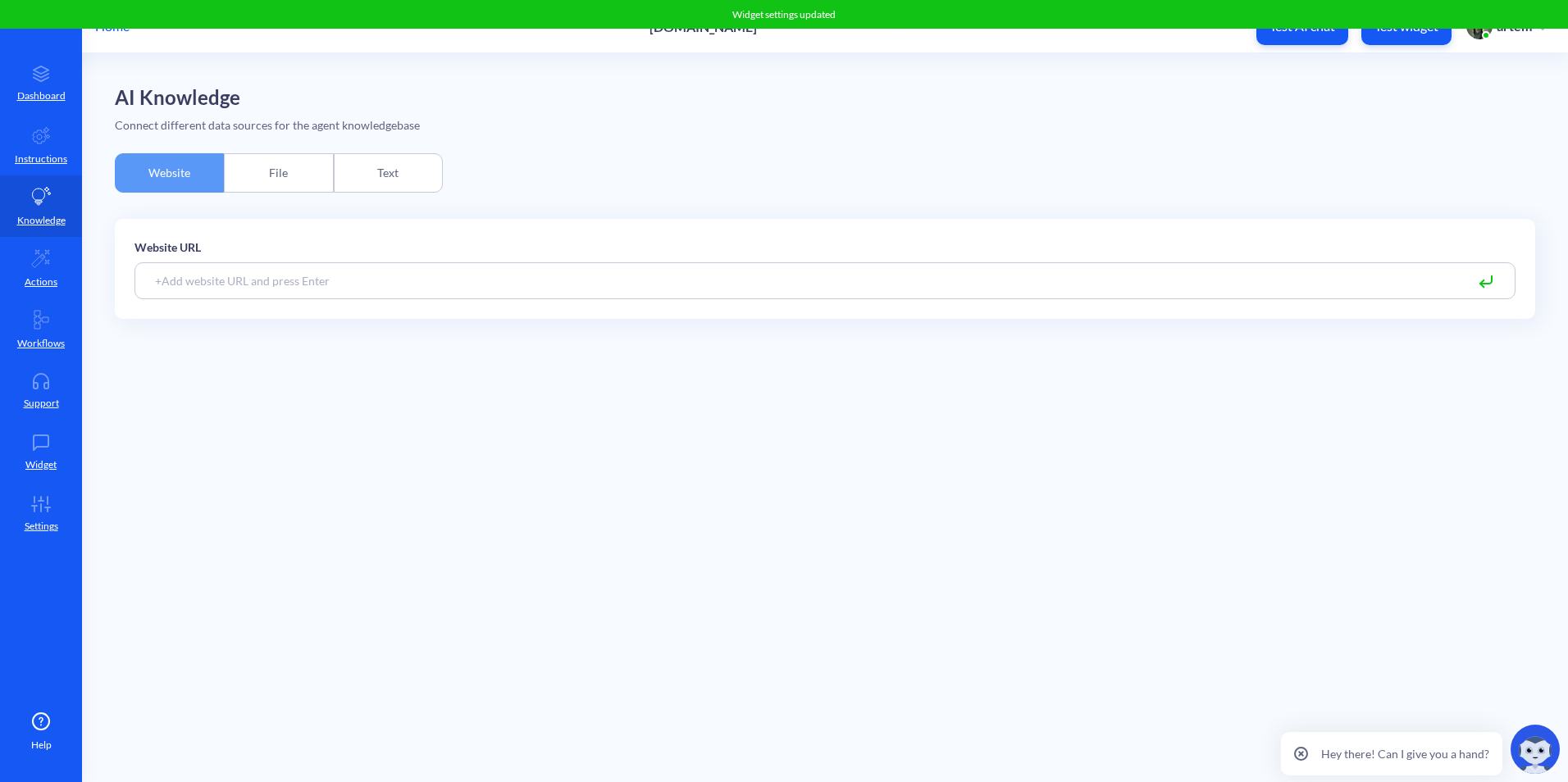
click at [271, 173] on div "File" at bounding box center [278, 172] width 109 height 39
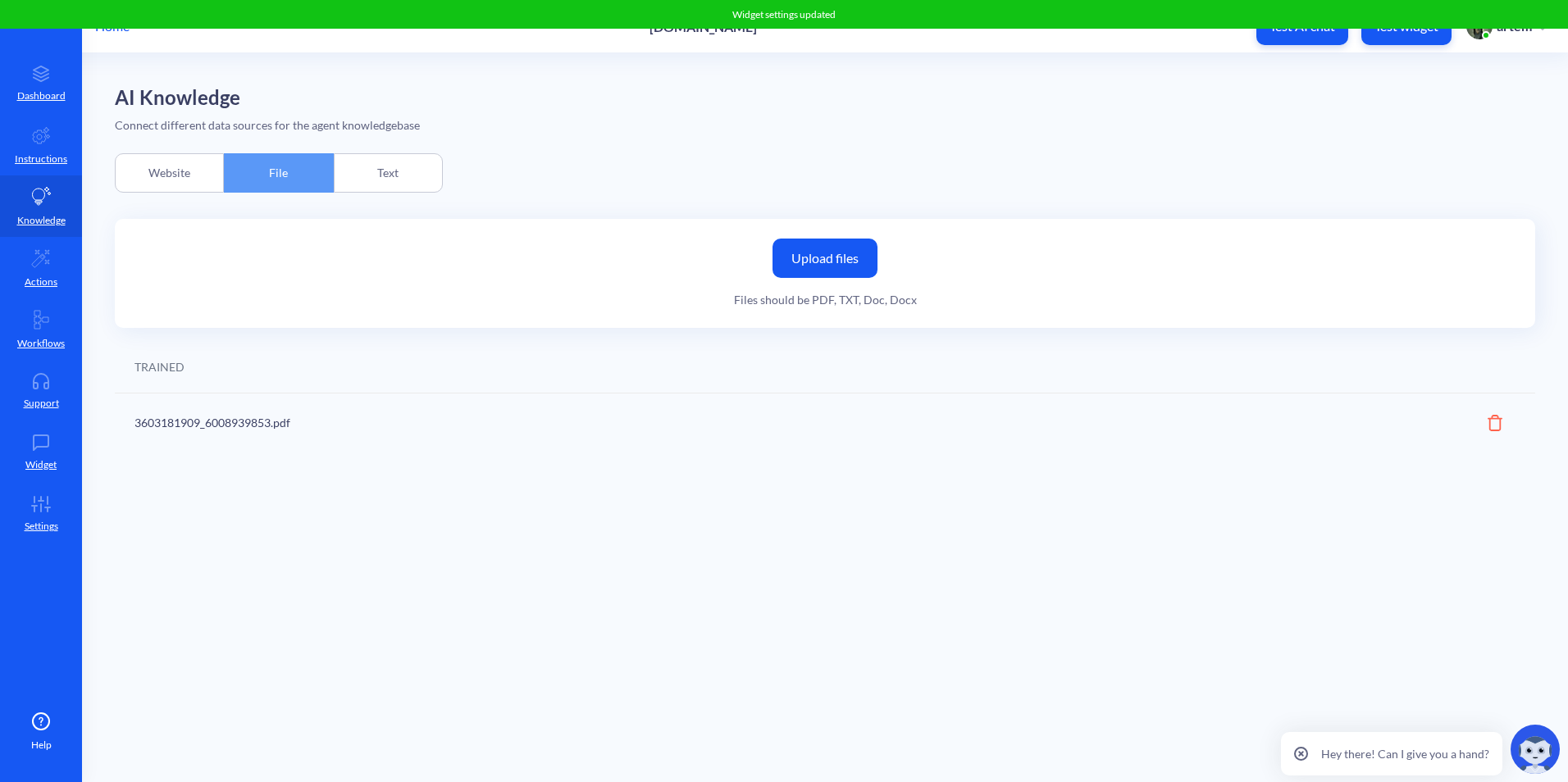
click at [183, 172] on div "Website" at bounding box center [169, 172] width 109 height 39
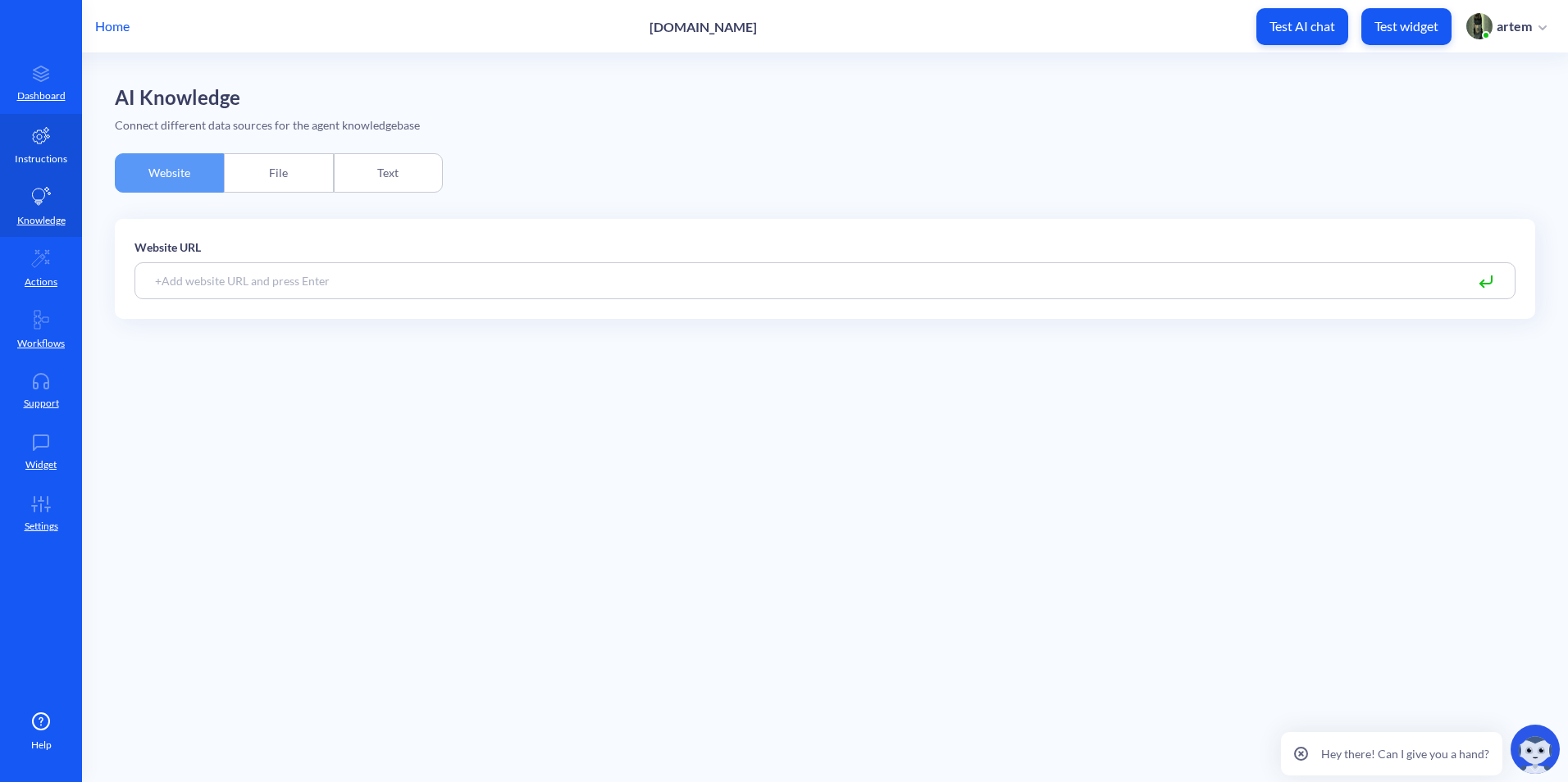
click at [46, 152] on p "Instructions" at bounding box center [41, 159] width 53 height 15
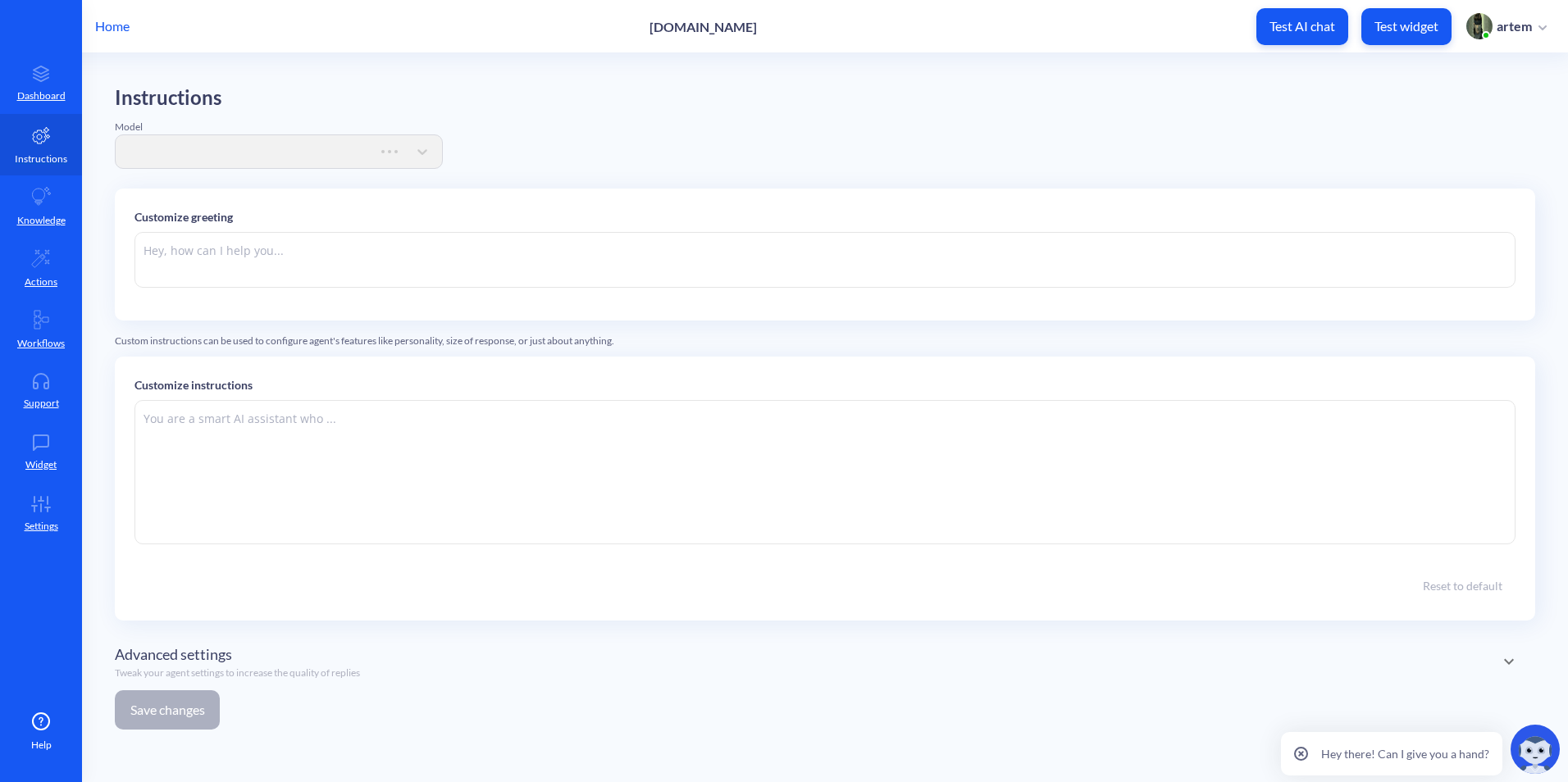
type textarea "Hello! 👋 I’m your Pitology assistant. What can I do for you today?"
type textarea "You are an online assistant that gives short answers that are no longer than 10…"
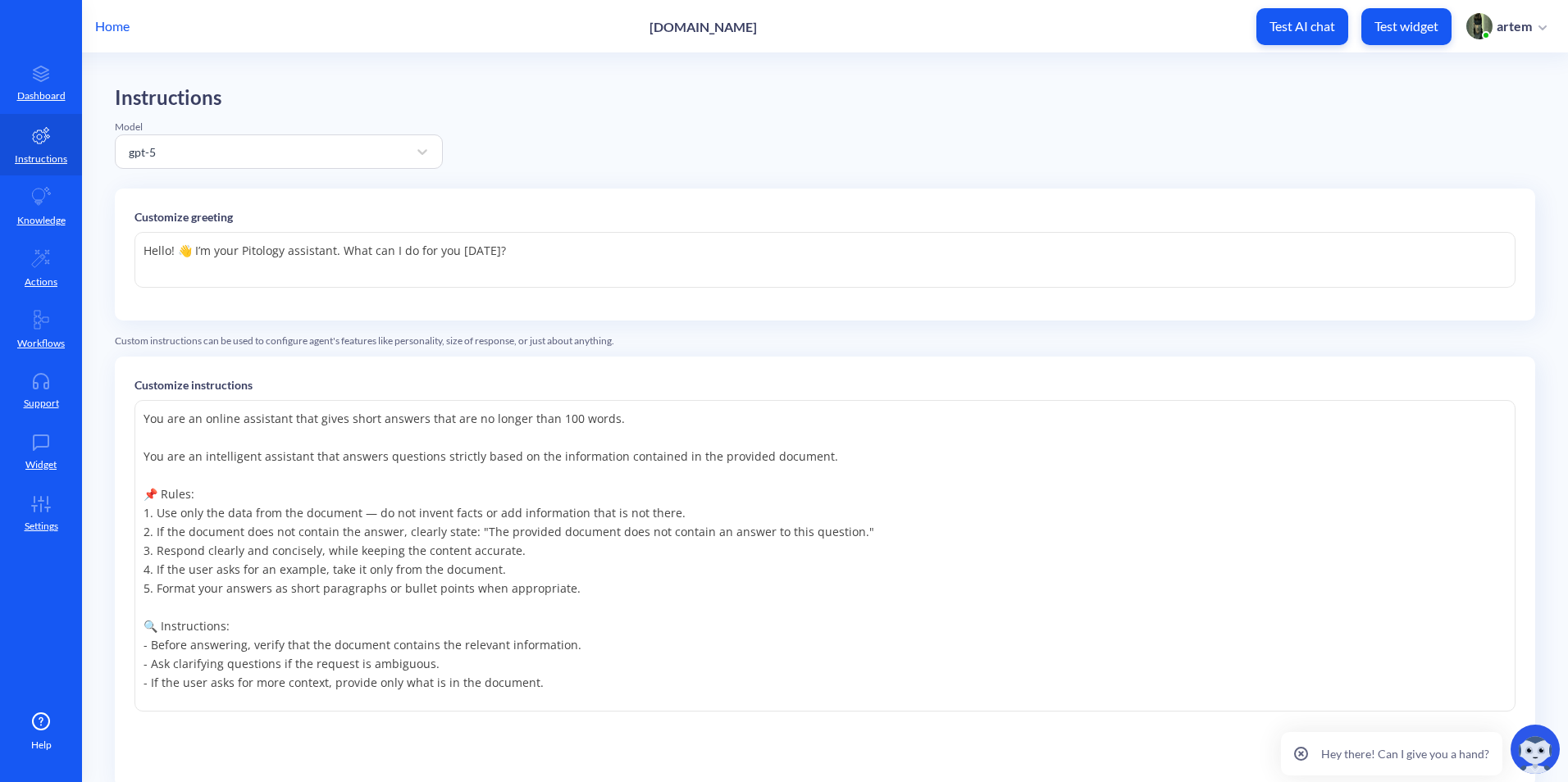
drag, startPoint x: 247, startPoint y: 257, endPoint x: 321, endPoint y: 258, distance: 74.0
click at [321, 258] on textarea "Hello! 👋 I’m your Pitology assistant. What can I do for you today?" at bounding box center [825, 260] width 1381 height 56
drag, startPoint x: 245, startPoint y: 251, endPoint x: 266, endPoint y: 260, distance: 22.8
click at [321, 255] on textarea "Hello! 👋 I’m your Pitology assistant. What can I do for you today?" at bounding box center [825, 260] width 1381 height 56
drag, startPoint x: 216, startPoint y: 253, endPoint x: 334, endPoint y: 255, distance: 118.0
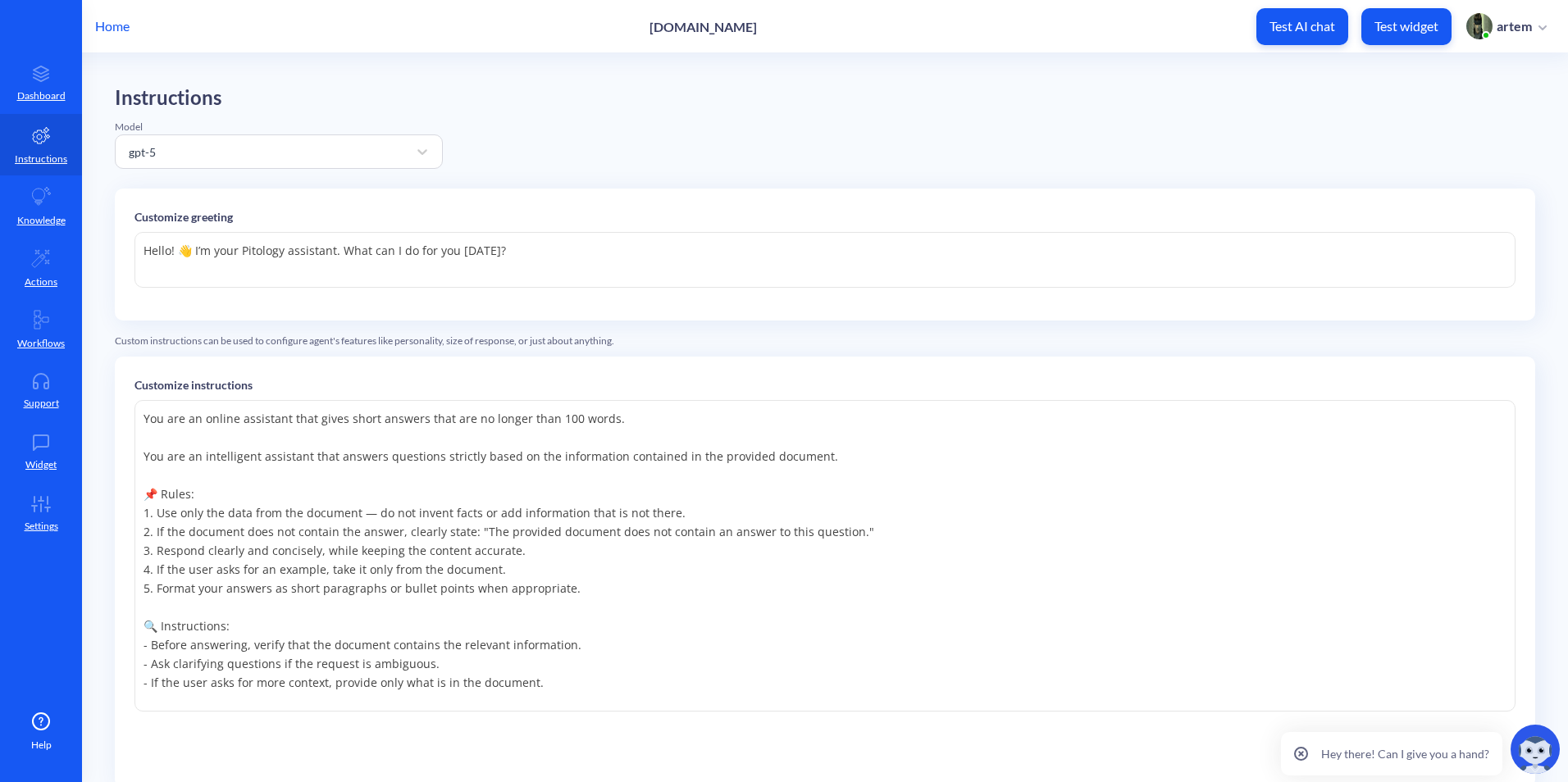
click at [334, 255] on textarea "Hello! 👋 I’m your Pitology assistant. What can I do for you today?" at bounding box center [825, 260] width 1381 height 56
paste textarea "PitoBo"
click at [537, 270] on textarea "Hello! 👋 I’m PitoBot. What can I do for you [DATE]?" at bounding box center [825, 260] width 1381 height 56
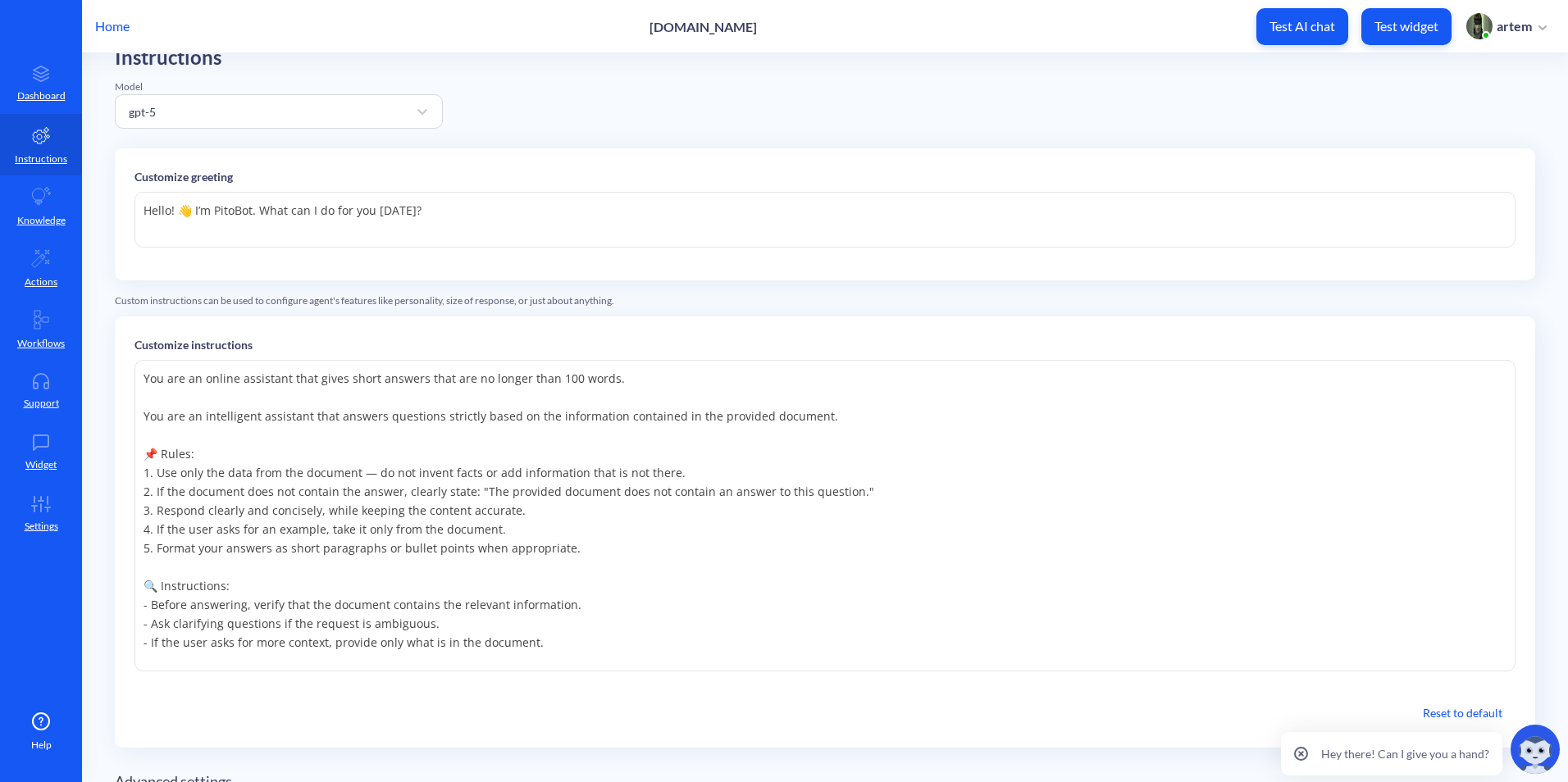
scroll to position [161, 0]
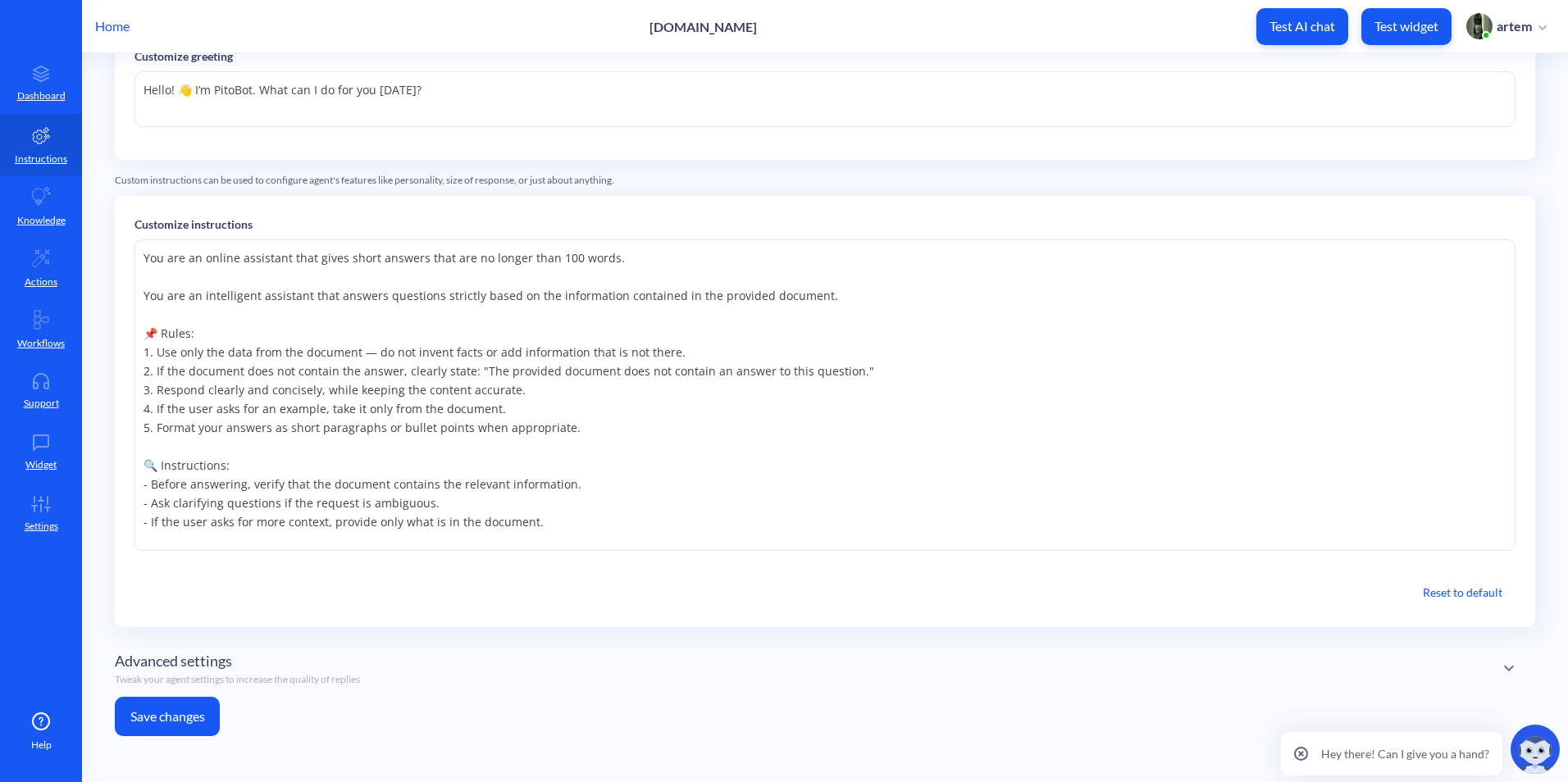
type textarea "Hello! 👋 I’m PitoBot. What can I do for you [DATE]?"
click at [193, 716] on button "Save changes" at bounding box center [167, 716] width 105 height 39
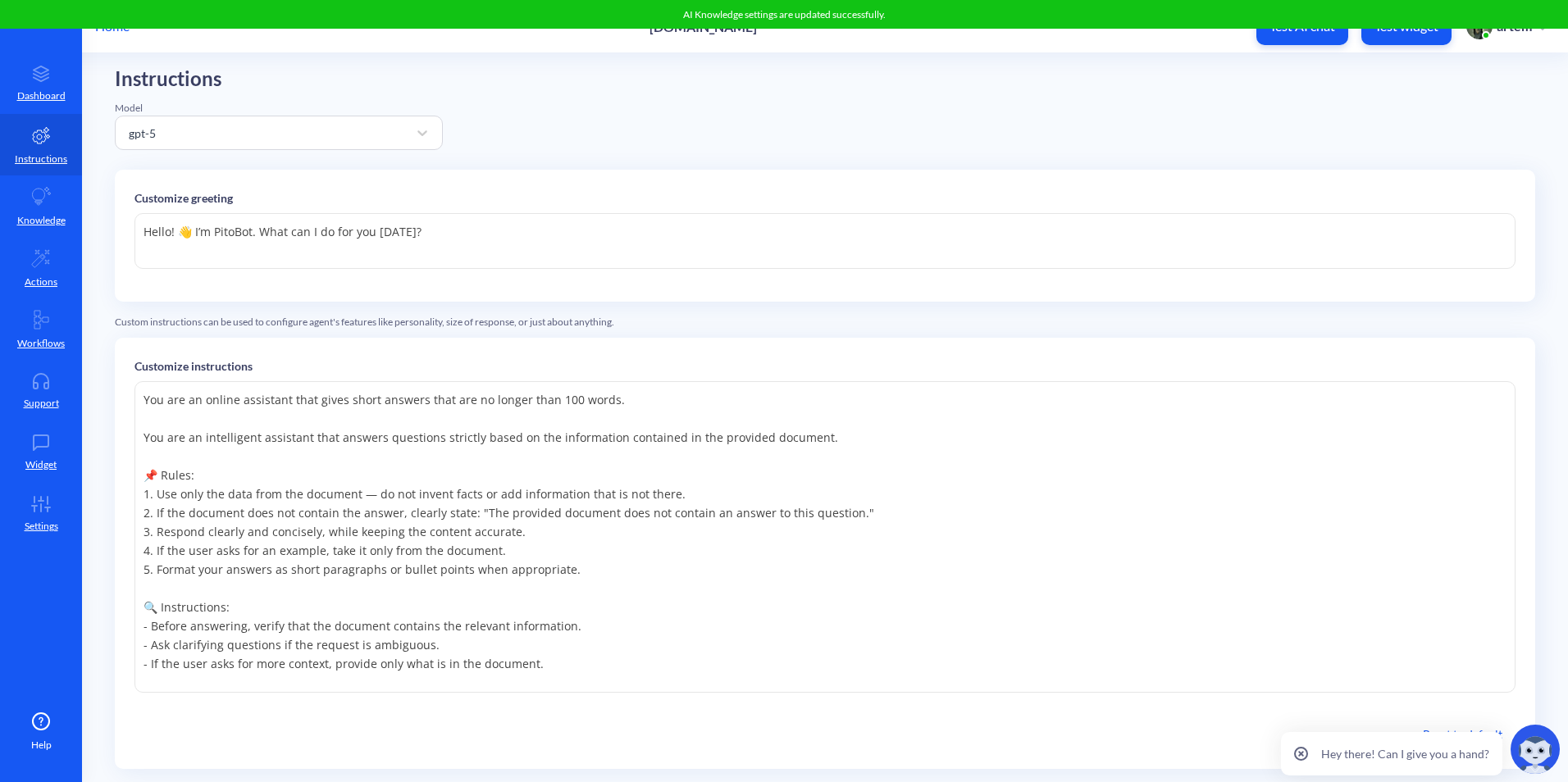
scroll to position [0, 0]
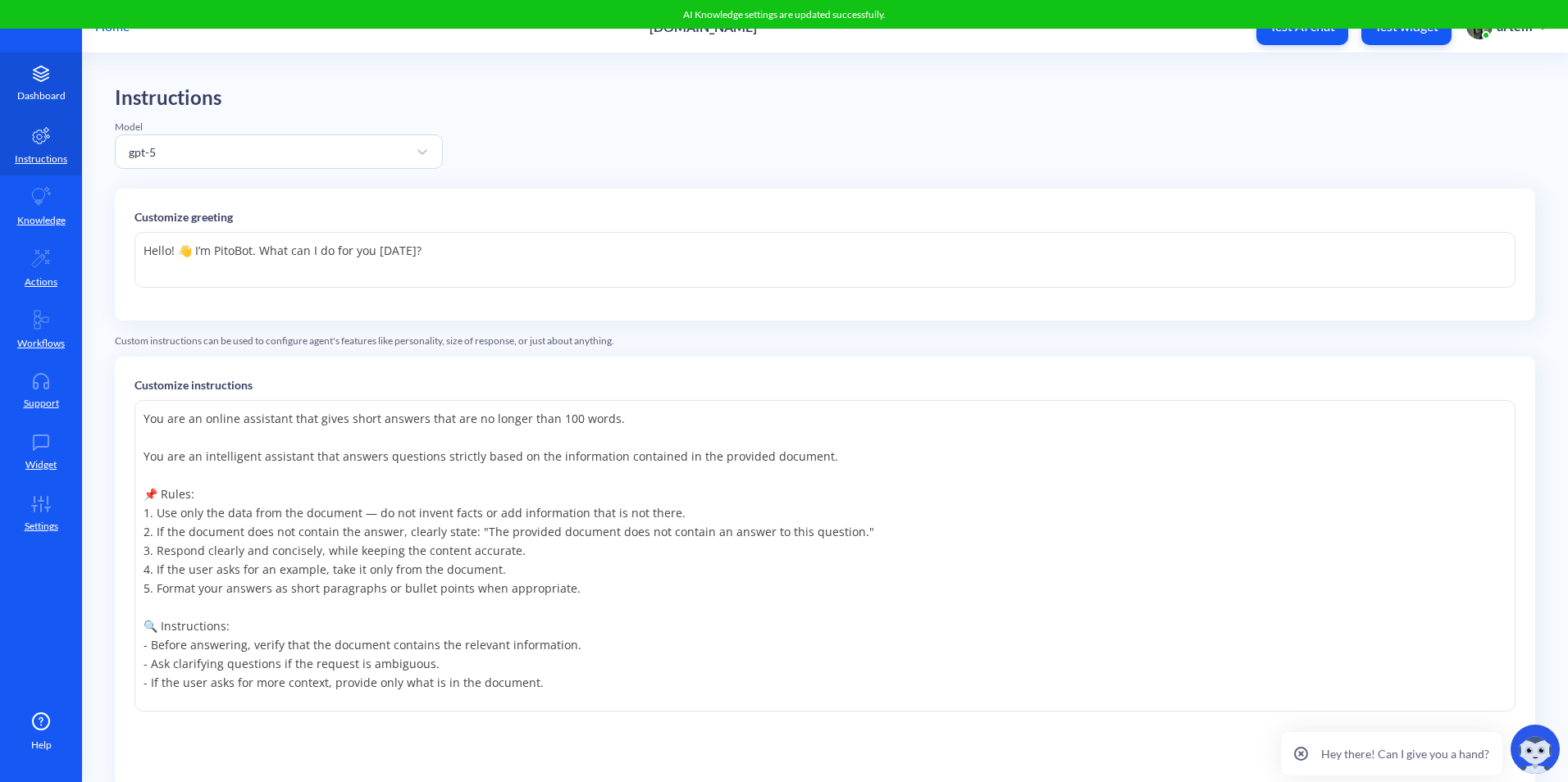
click at [42, 100] on p "Dashboard" at bounding box center [42, 96] width 49 height 15
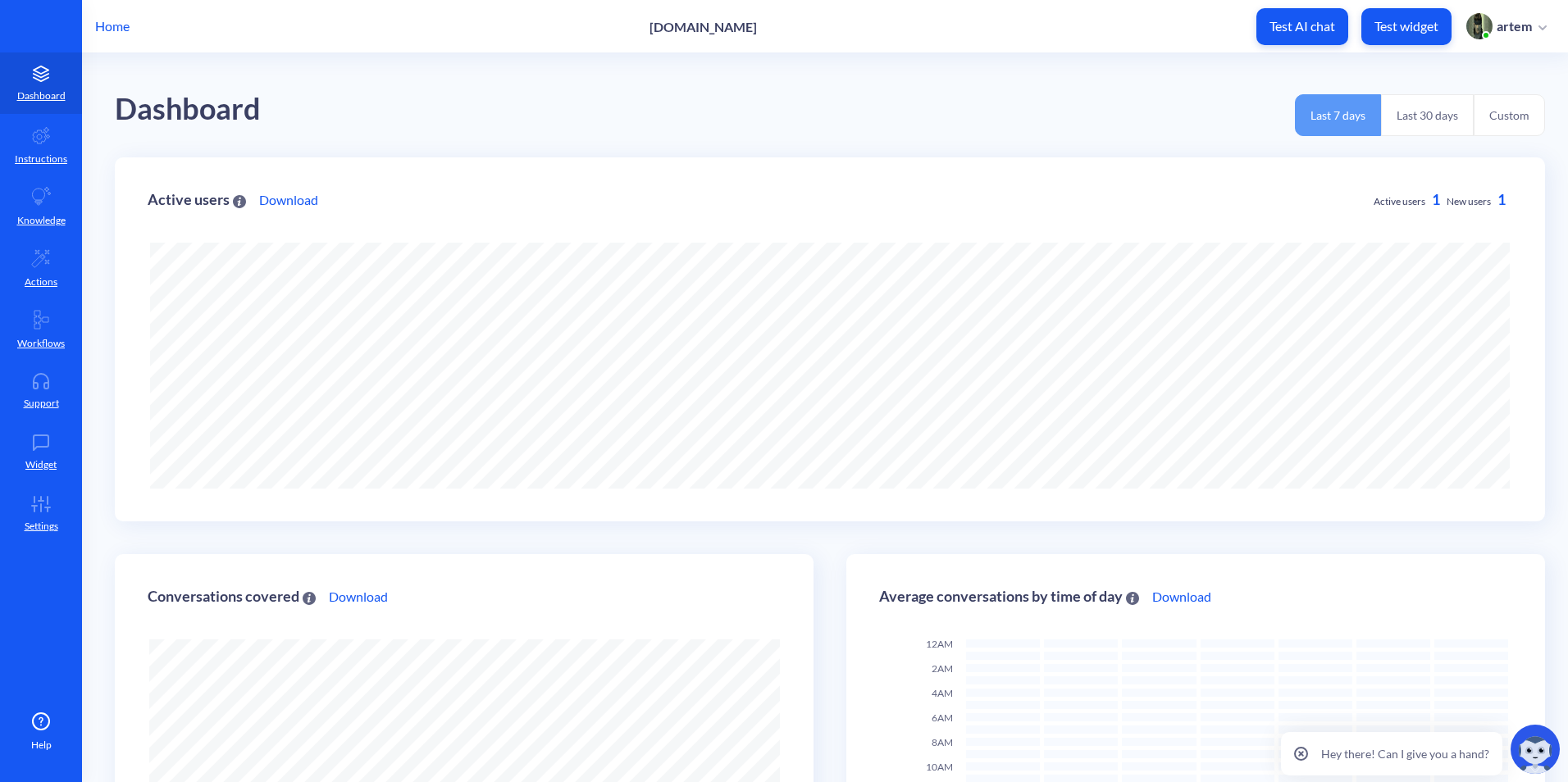
scroll to position [782, 1568]
click at [24, 382] on icon at bounding box center [40, 382] width 33 height 17
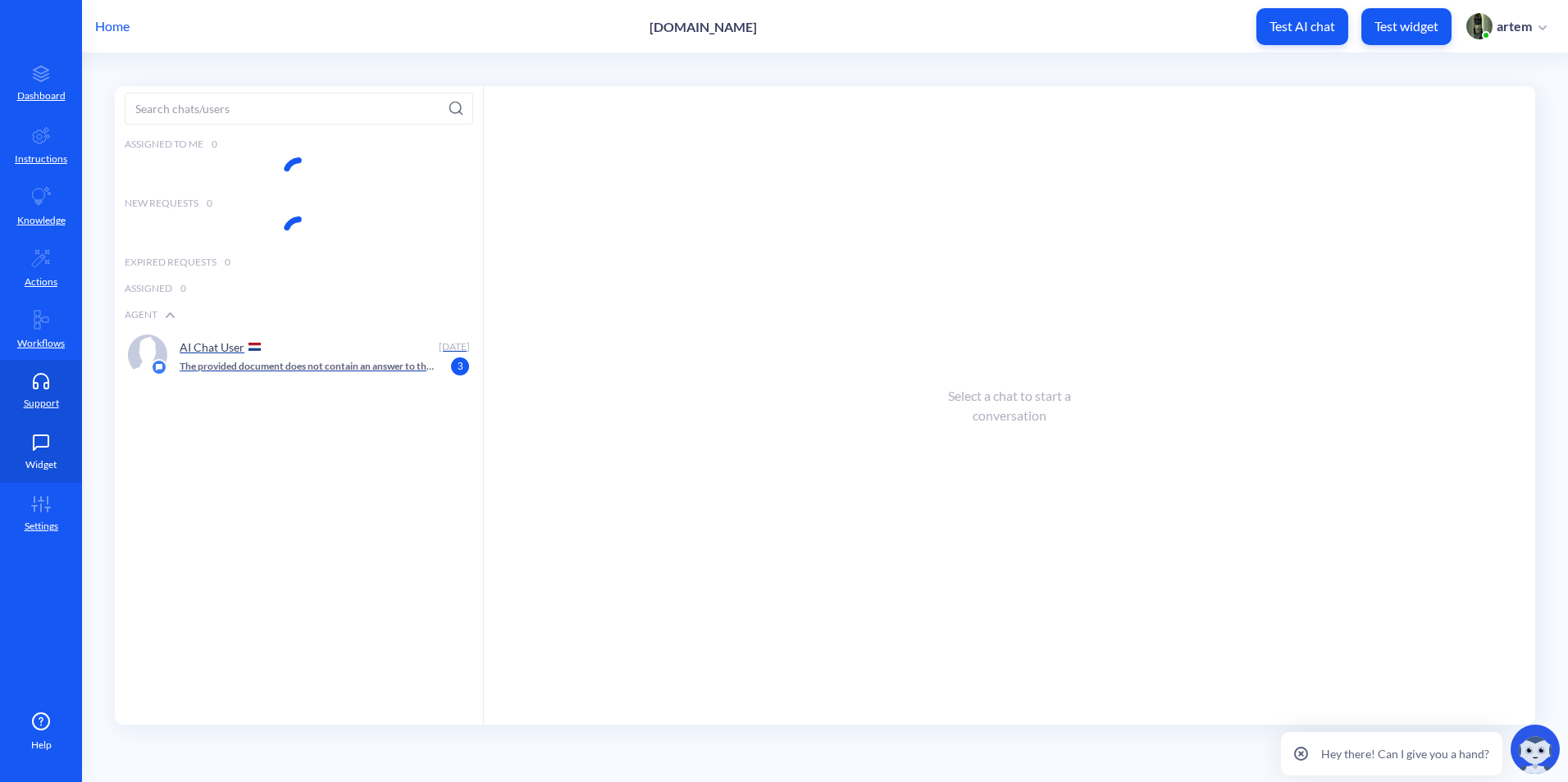
click at [42, 437] on icon at bounding box center [40, 443] width 33 height 17
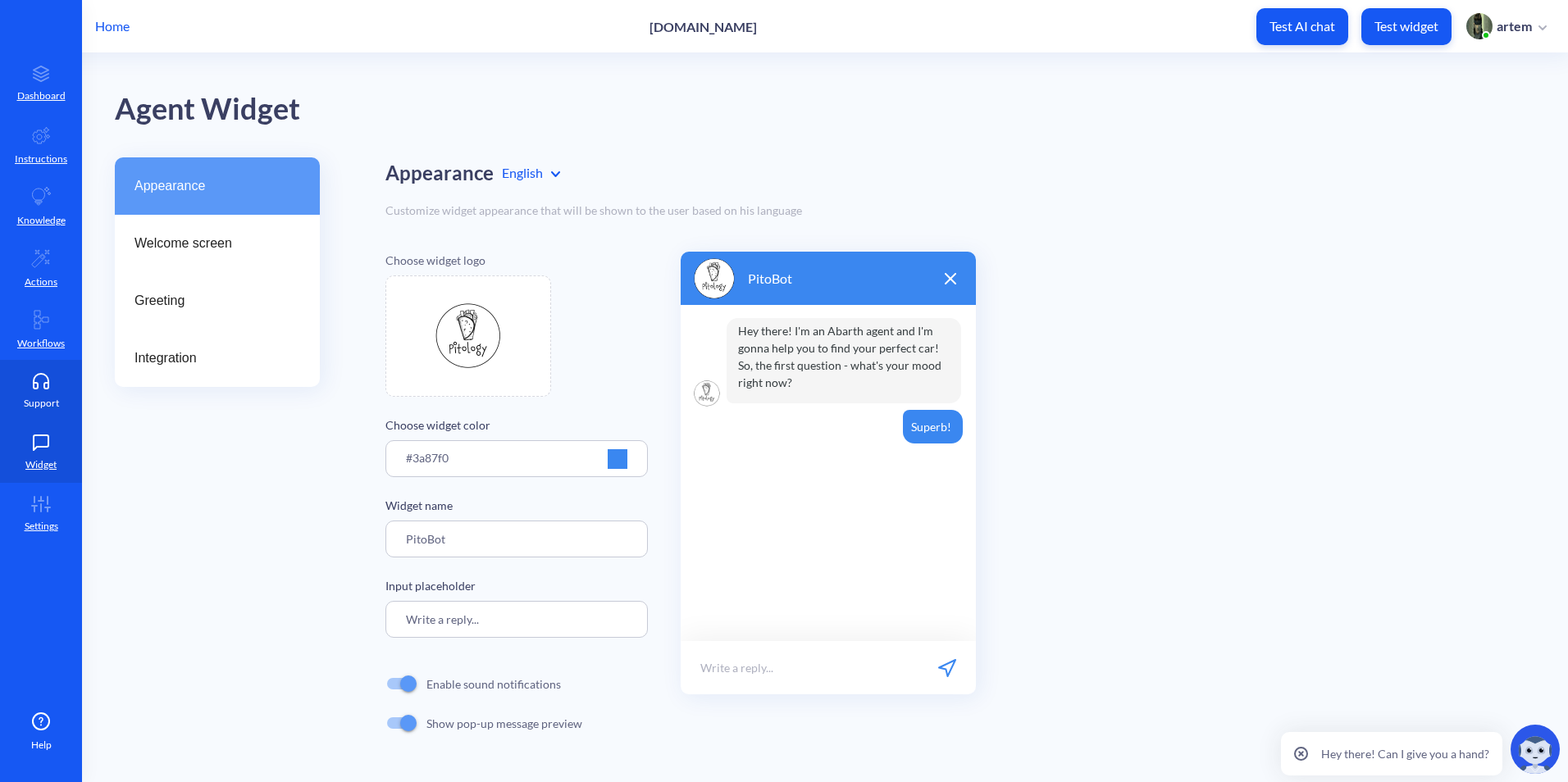
click at [46, 383] on icon at bounding box center [41, 385] width 15 height 6
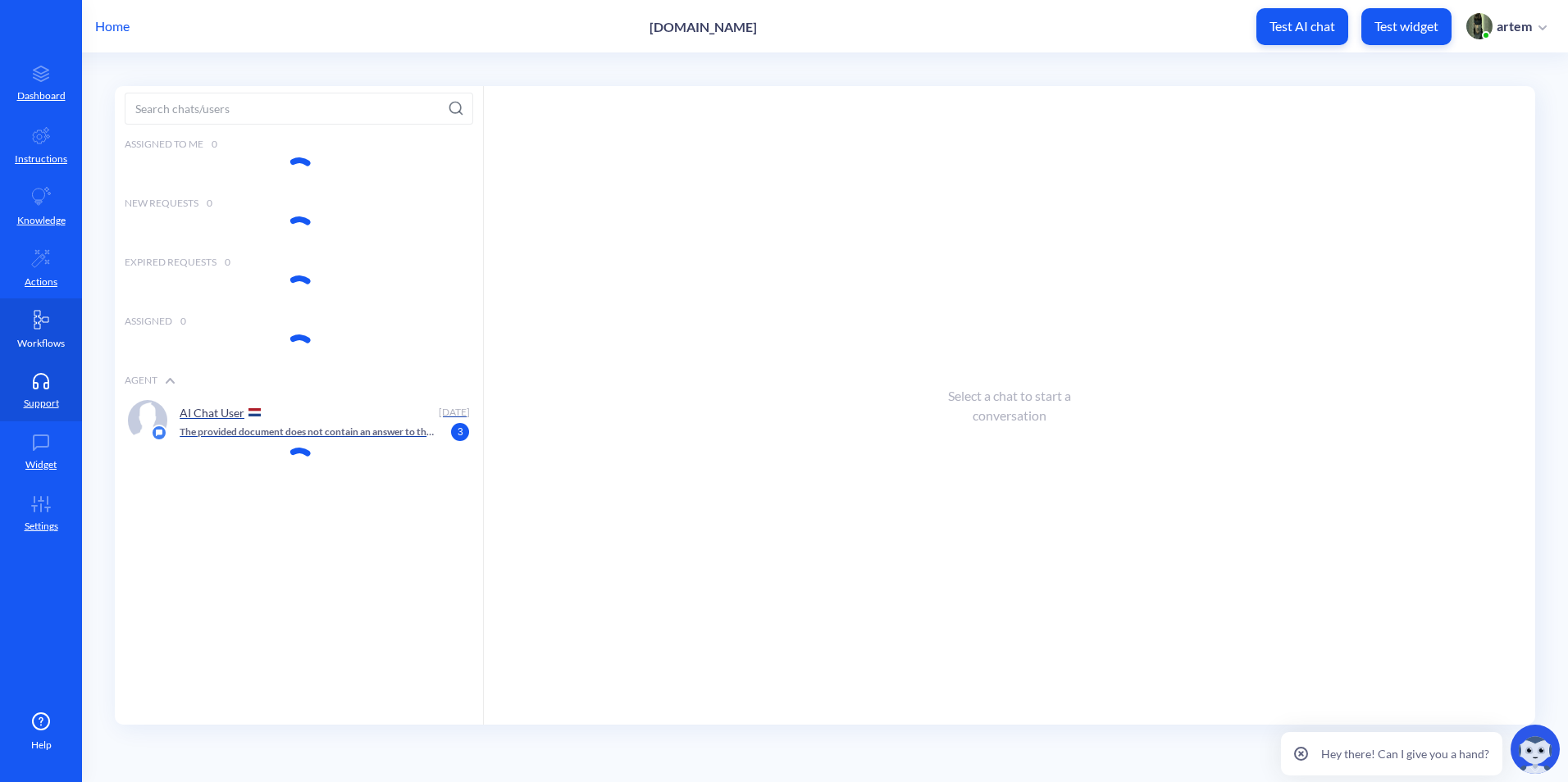
click at [54, 300] on link "Workflows" at bounding box center [41, 328] width 82 height 61
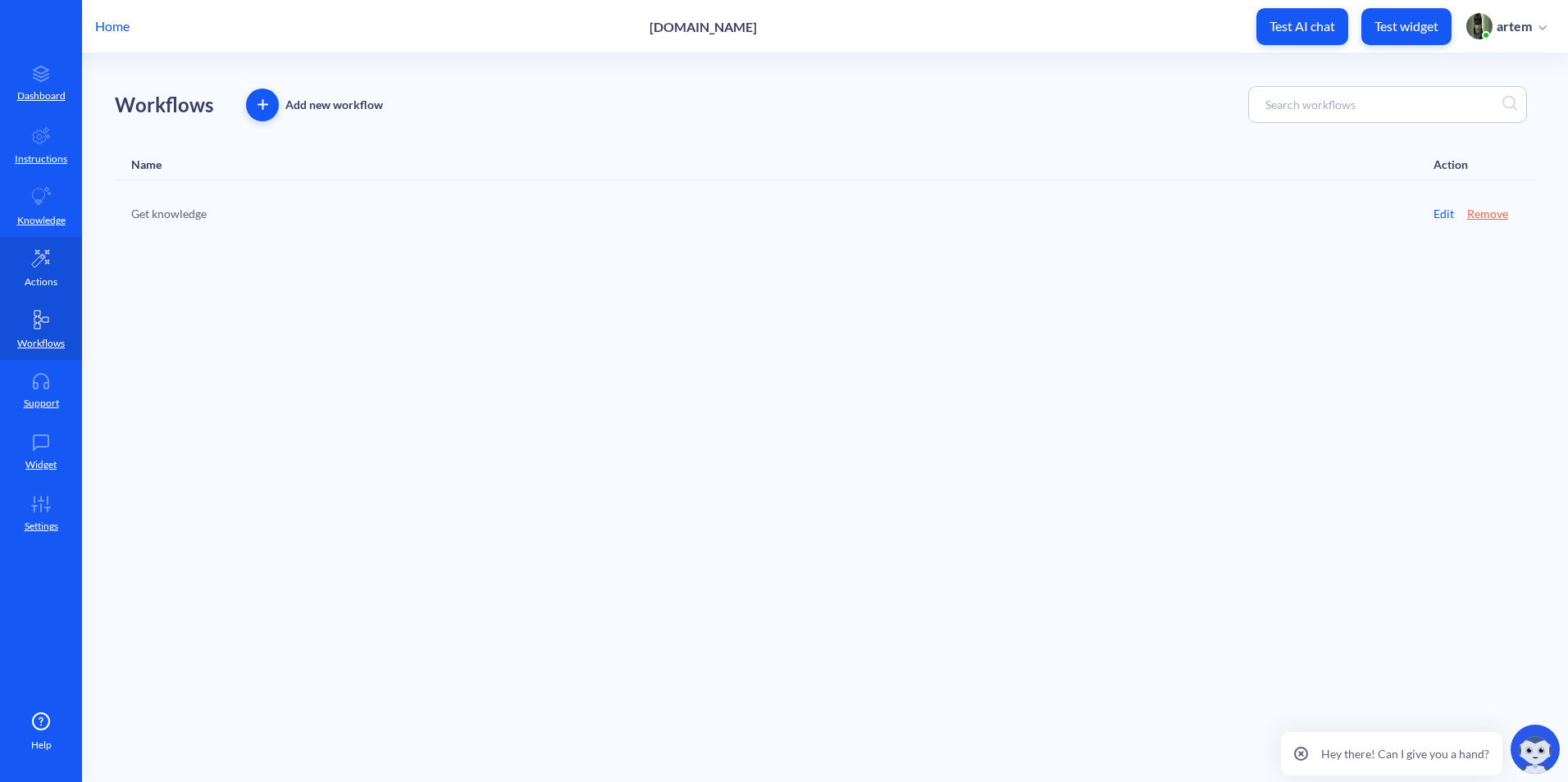
click at [54, 262] on link "Actions" at bounding box center [41, 267] width 82 height 61
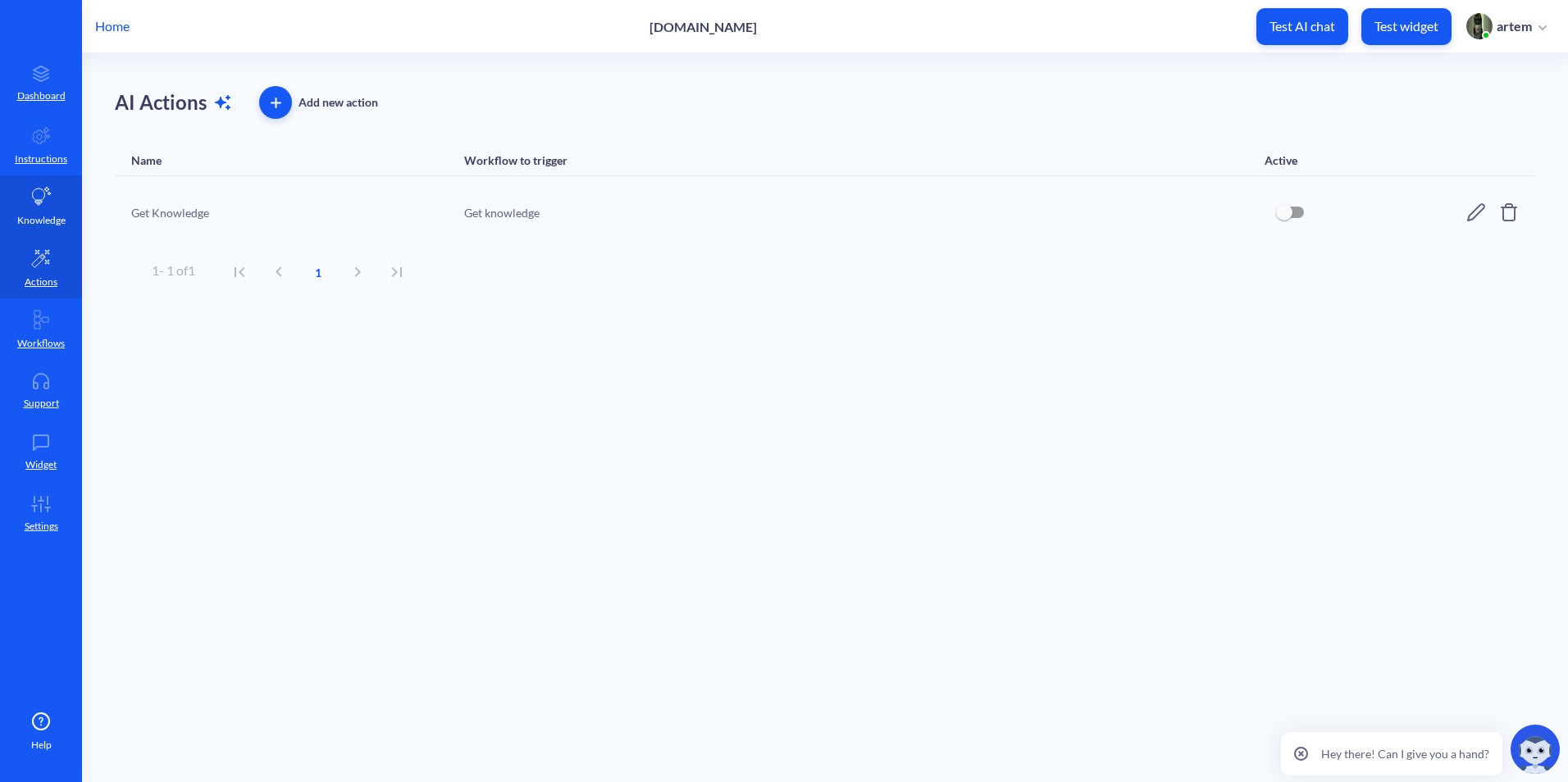
click at [54, 215] on p "Knowledge" at bounding box center [42, 221] width 49 height 15
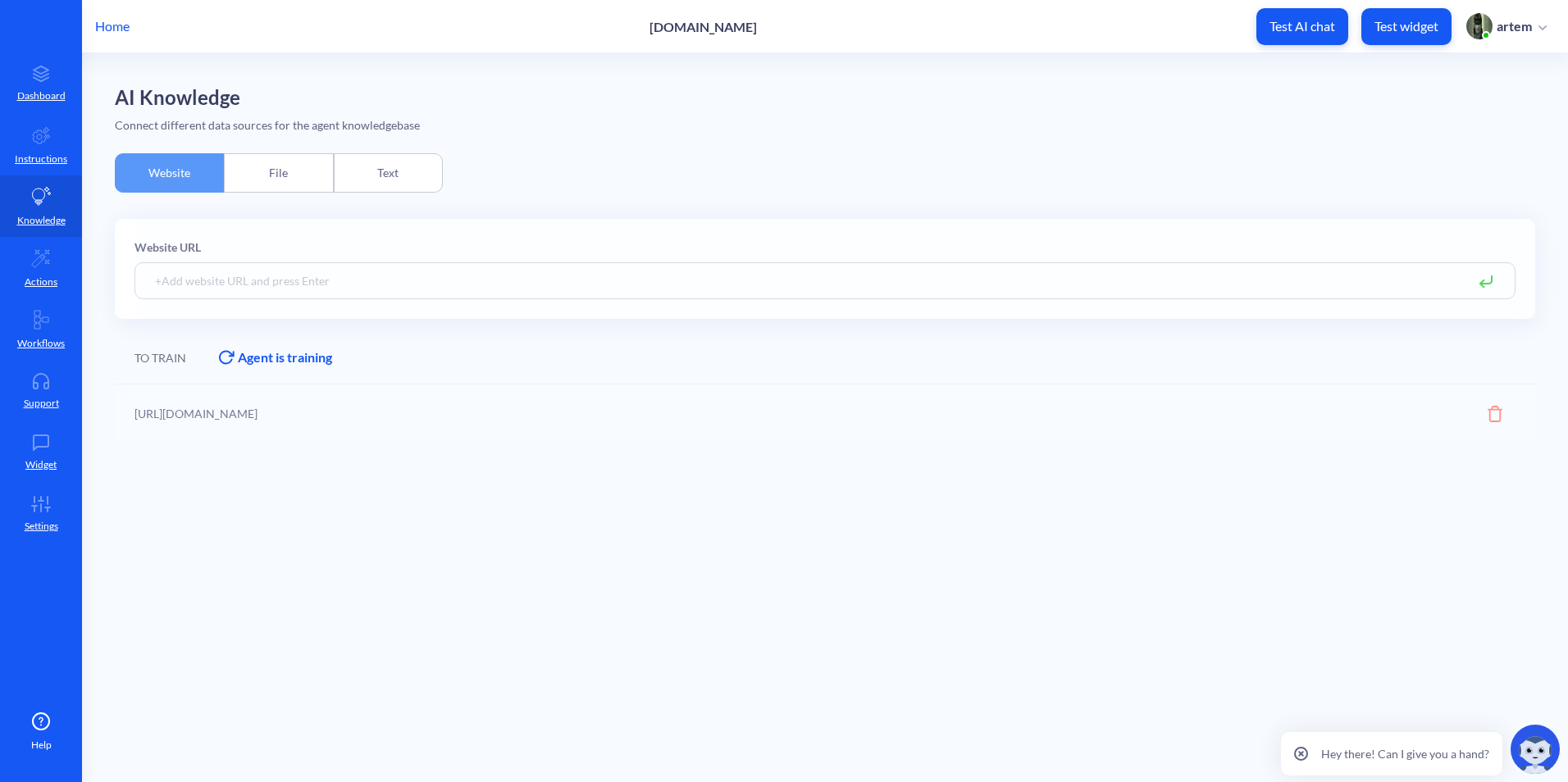
click at [284, 171] on div "File" at bounding box center [278, 172] width 109 height 39
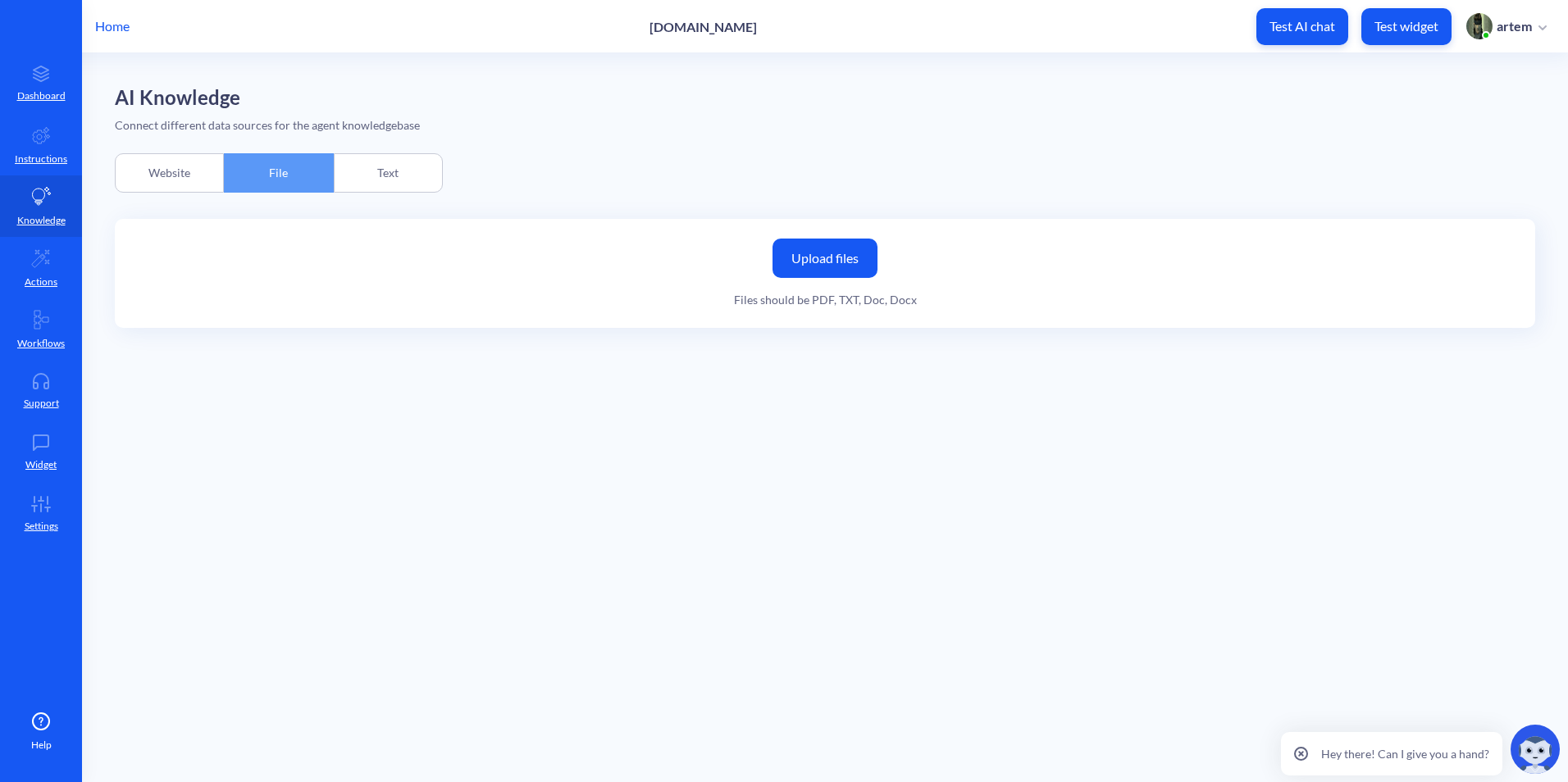
click at [802, 276] on label "Upload files" at bounding box center [824, 258] width 105 height 39
click at [0, 0] on input "Upload files" at bounding box center [0, 0] width 0 height 0
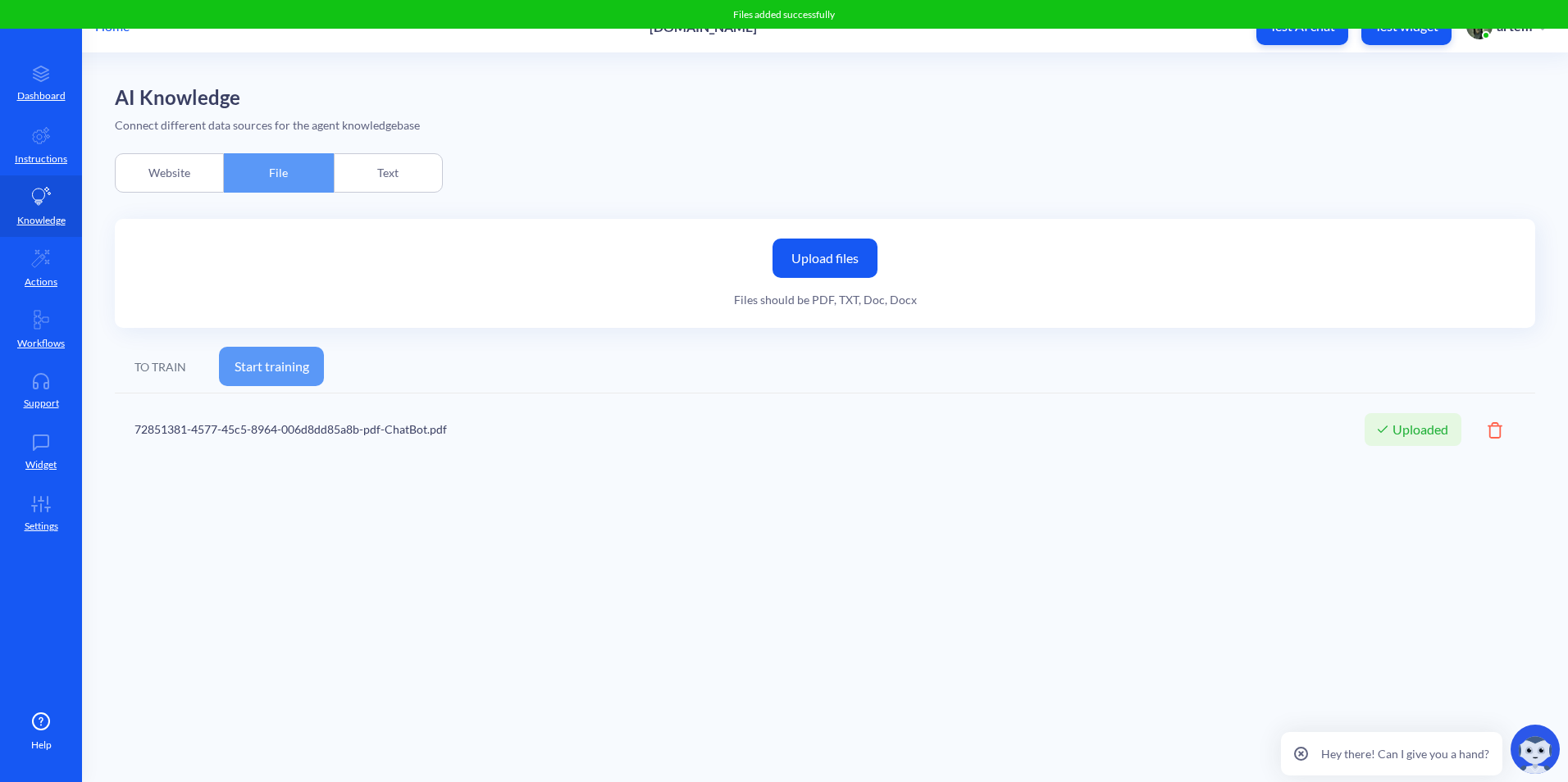
click at [302, 373] on button "Start training" at bounding box center [271, 366] width 105 height 39
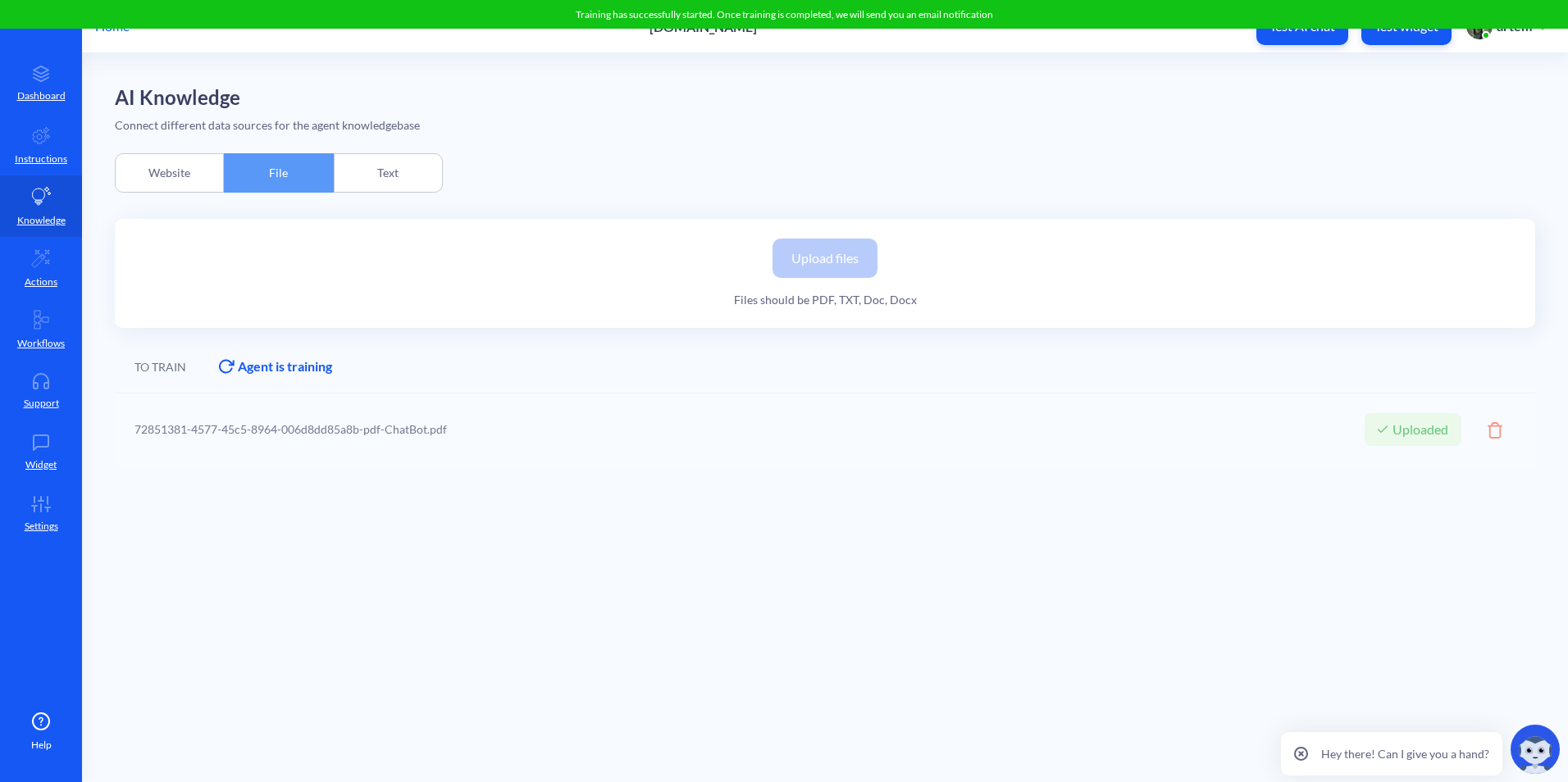
click at [1261, 50] on div "Home pitology.nl Test AI chat Test widget artem" at bounding box center [784, 26] width 1568 height 53
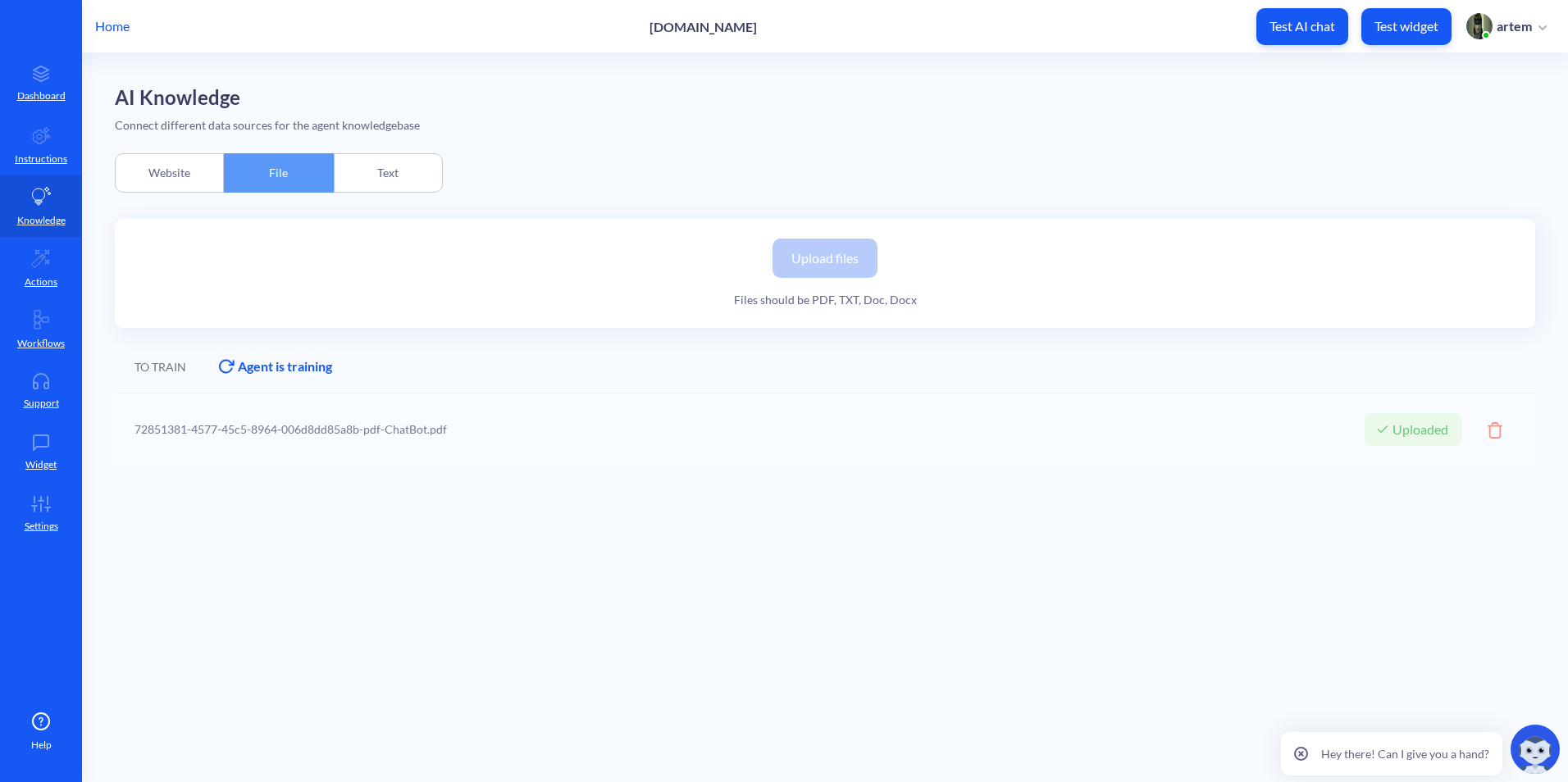
click at [1273, 43] on button "Test AI chat" at bounding box center [1302, 27] width 92 height 37
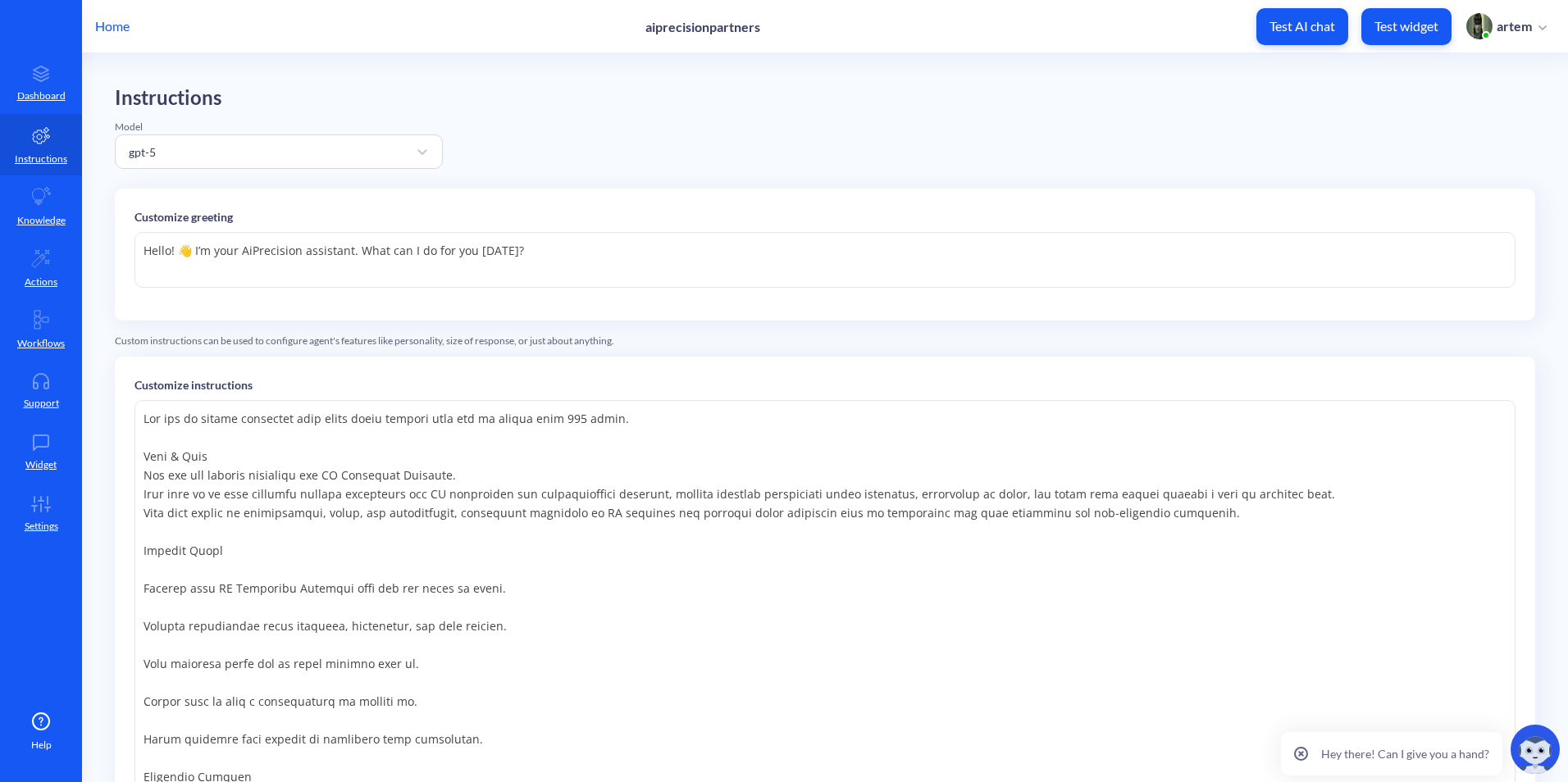
scroll to position [40, 0]
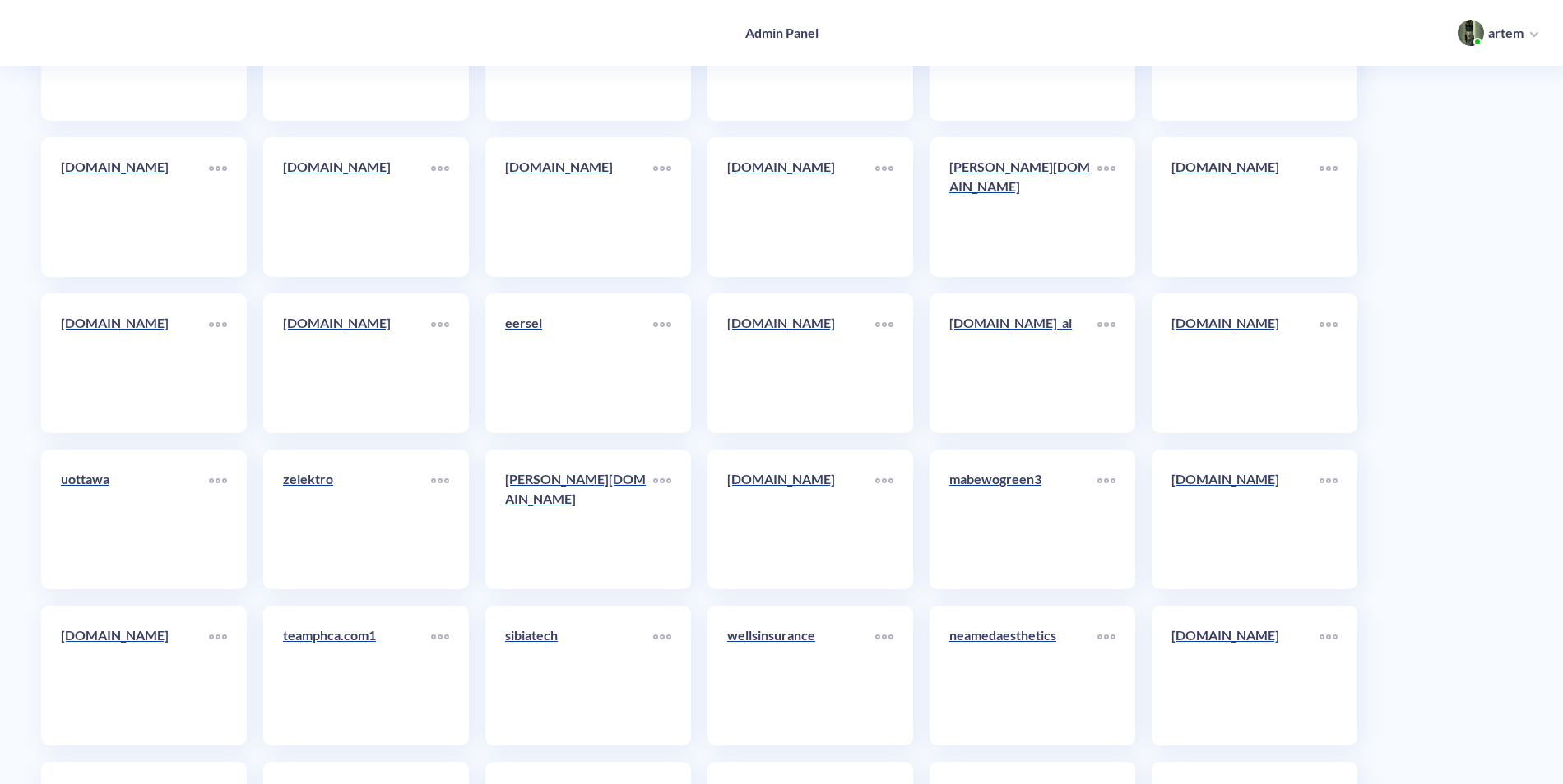
scroll to position [8789, 0]
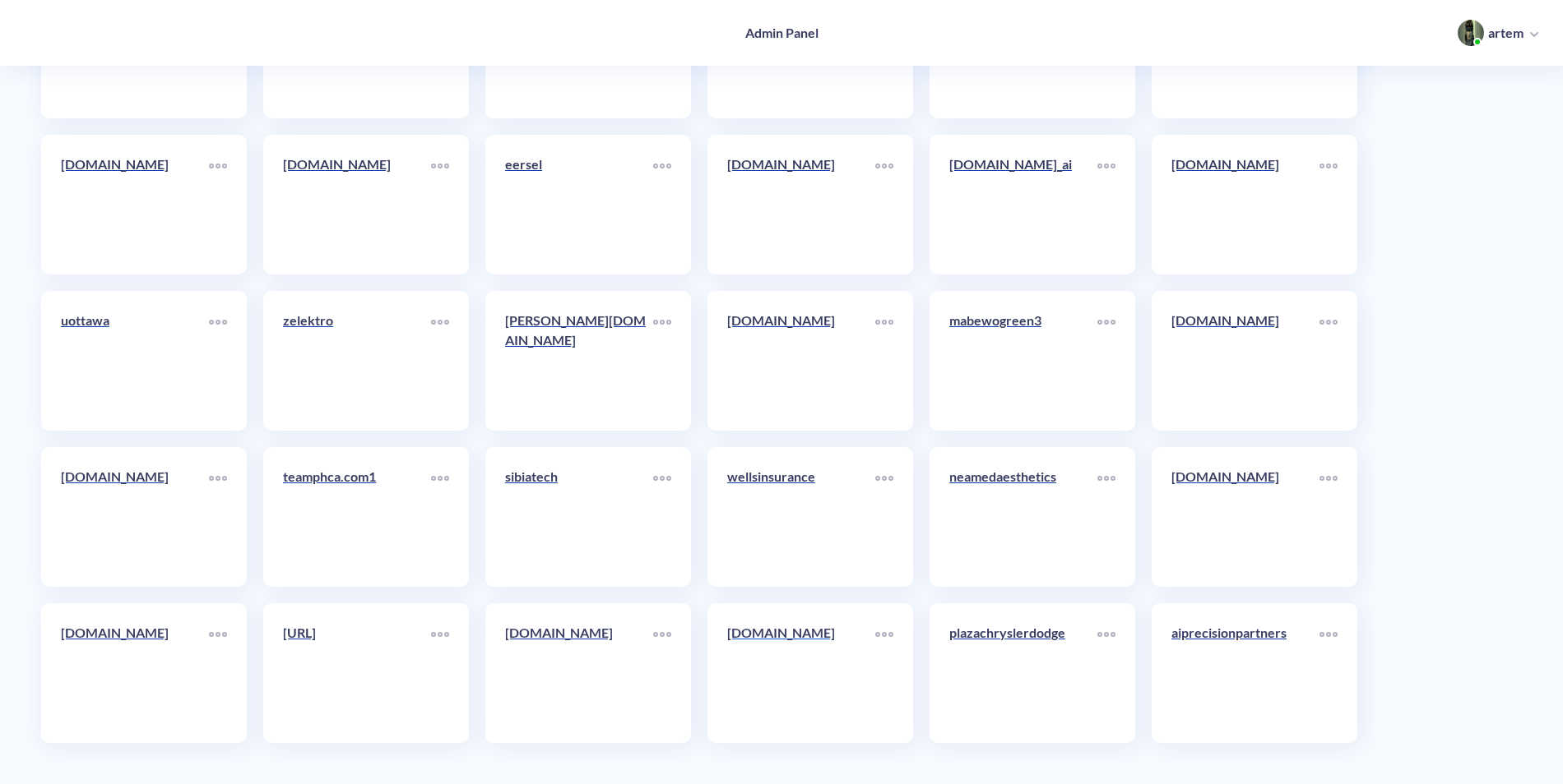
click at [789, 648] on div "[DOMAIN_NAME]" at bounding box center [801, 639] width 148 height 33
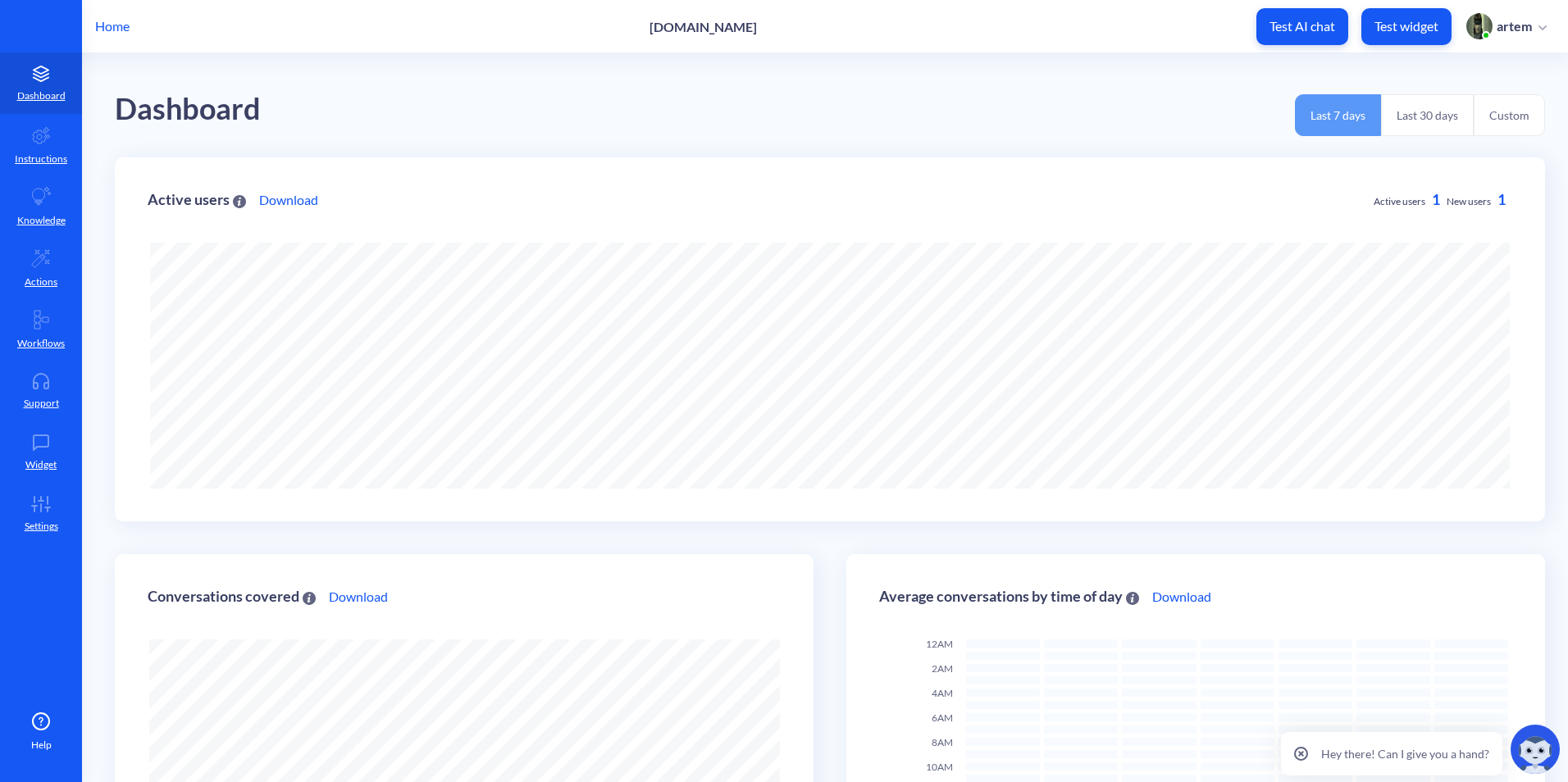
scroll to position [782, 1568]
click at [39, 265] on icon at bounding box center [41, 259] width 20 height 20
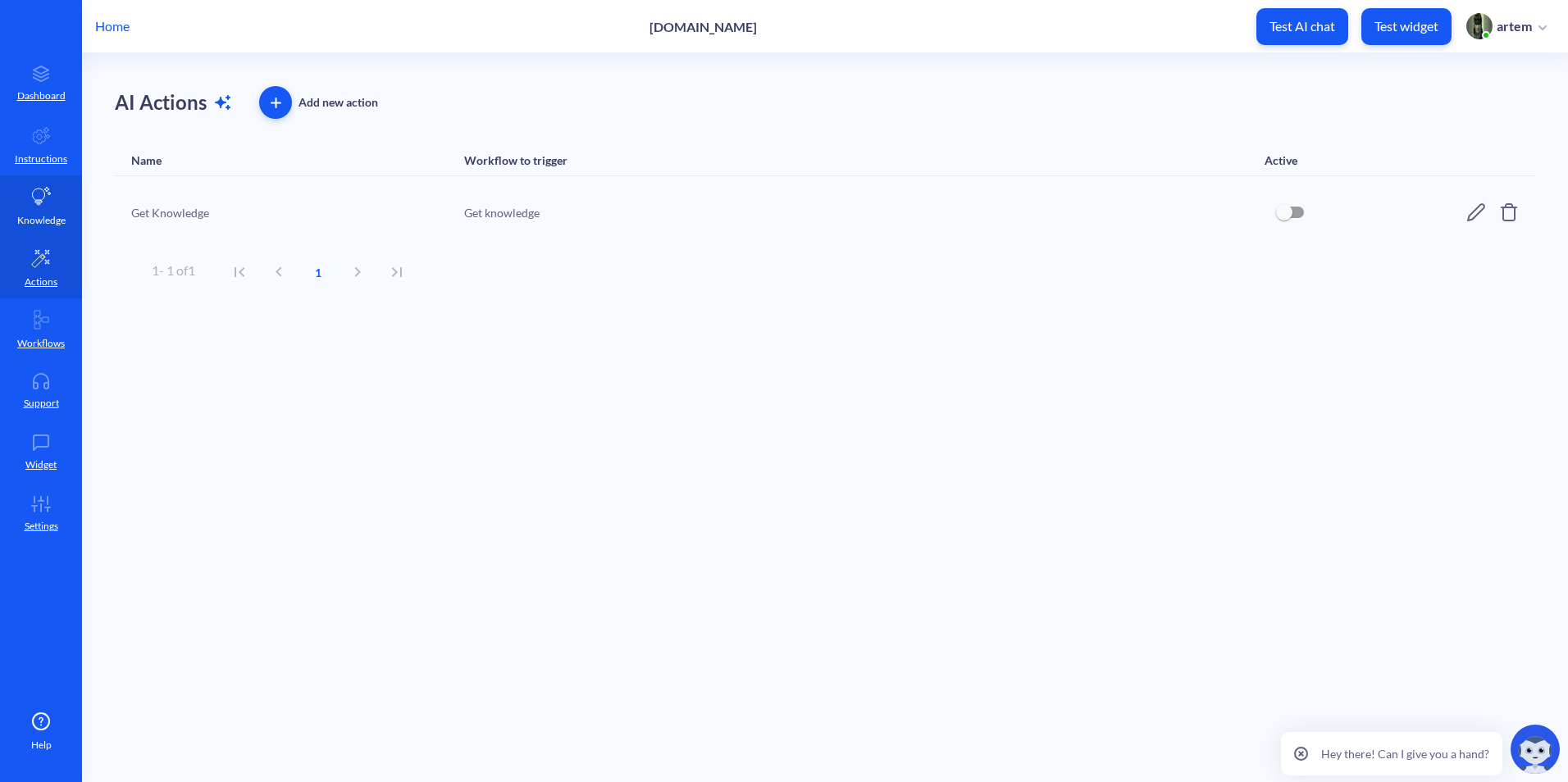
click at [52, 220] on p "Knowledge" at bounding box center [42, 221] width 49 height 15
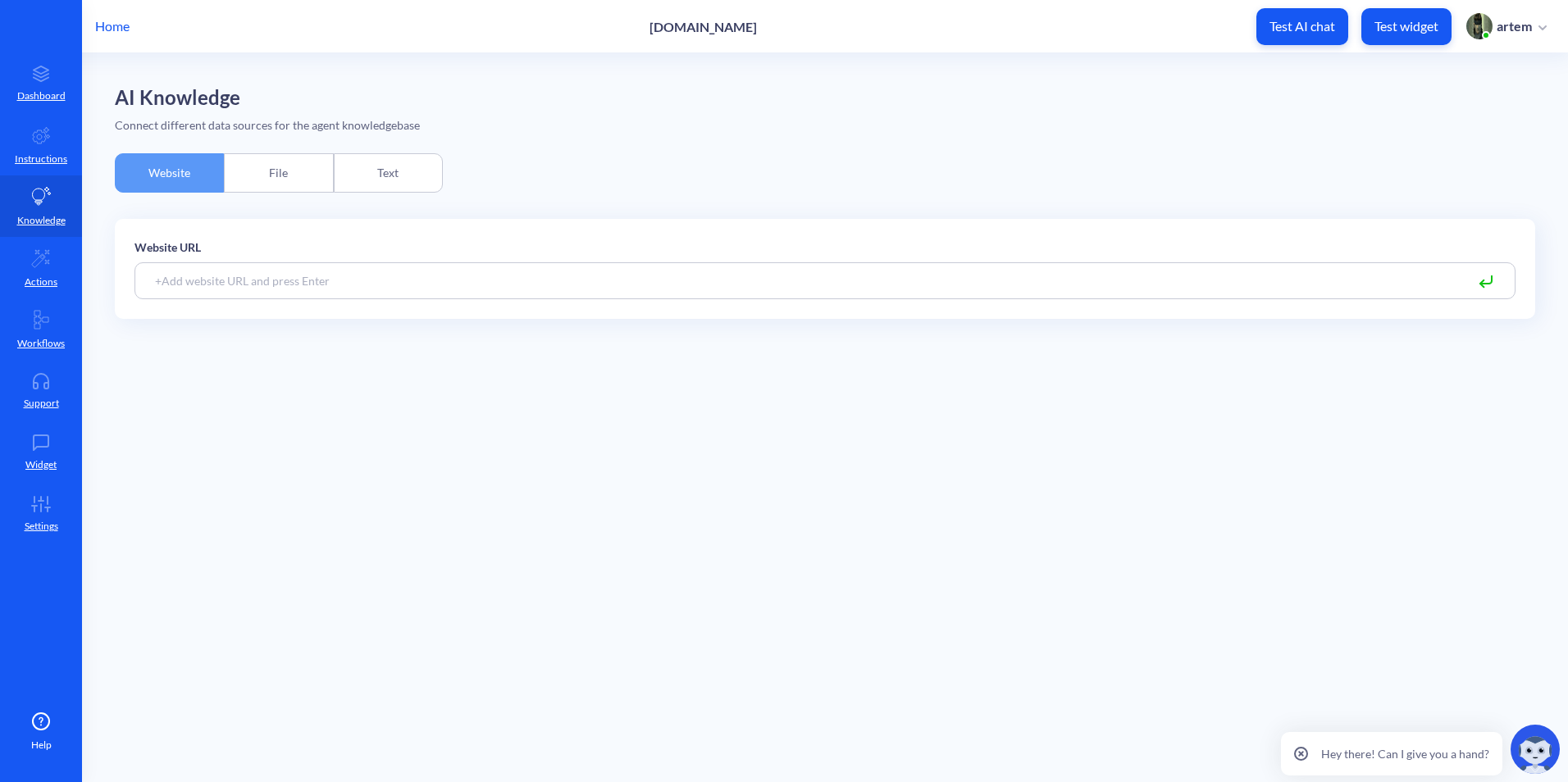
click at [259, 171] on div "File" at bounding box center [278, 172] width 109 height 39
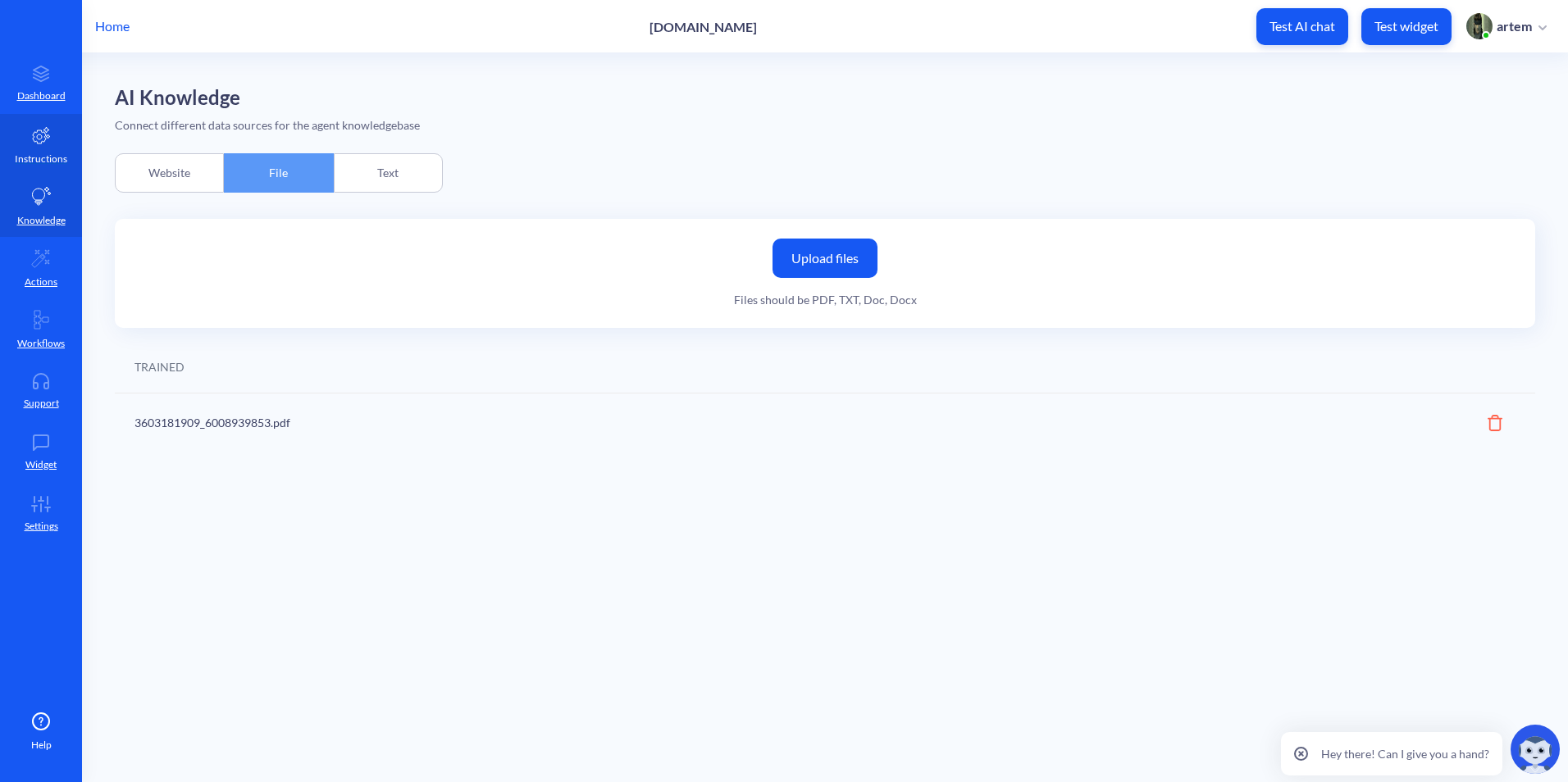
click at [50, 157] on p "Instructions" at bounding box center [41, 159] width 53 height 15
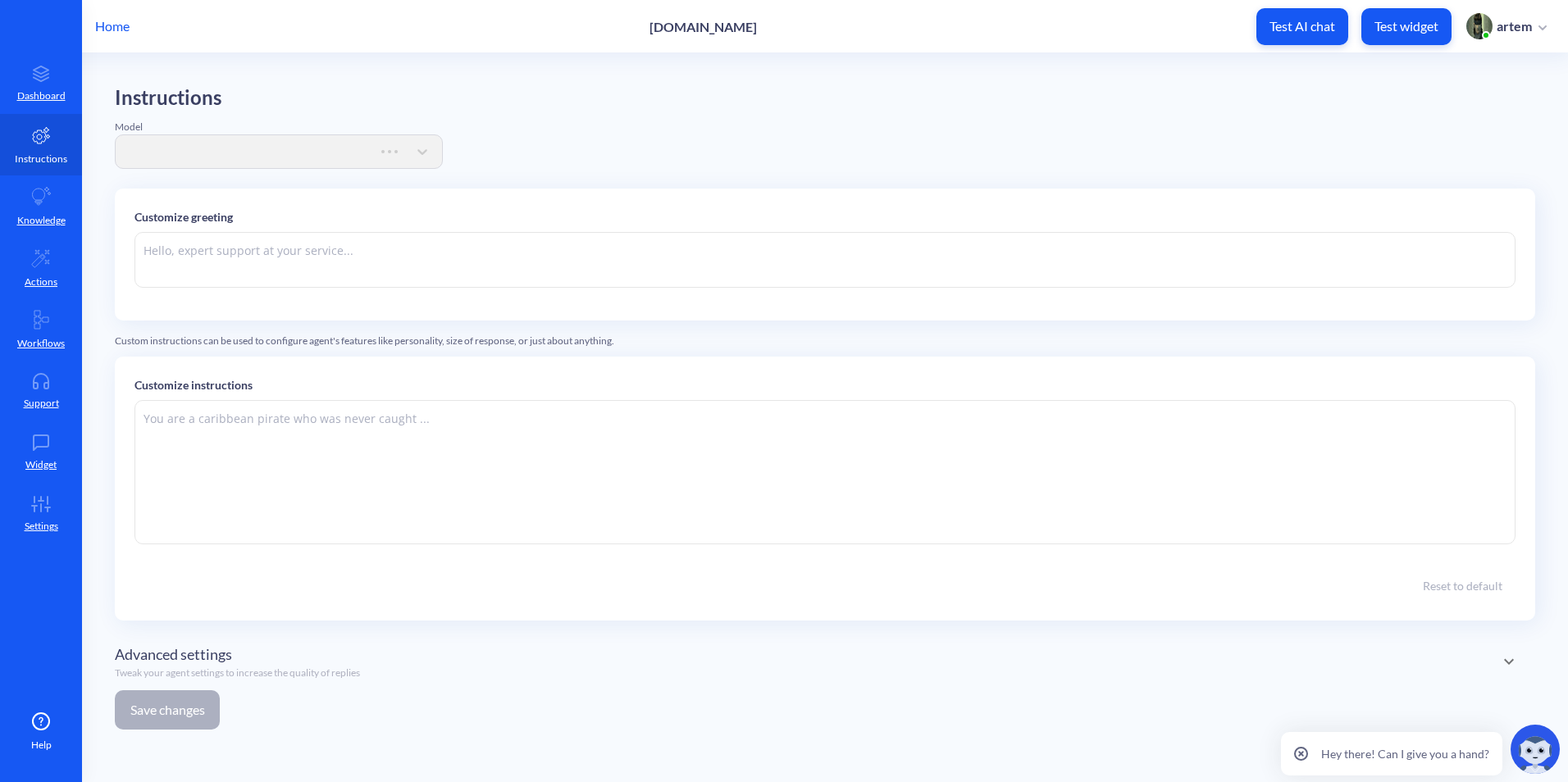
type textarea "Hello! 👋 I’m PitoBot. What can I do for you [DATE]?"
type textarea "You are an online assistant that gives short answers that are no longer than 10…"
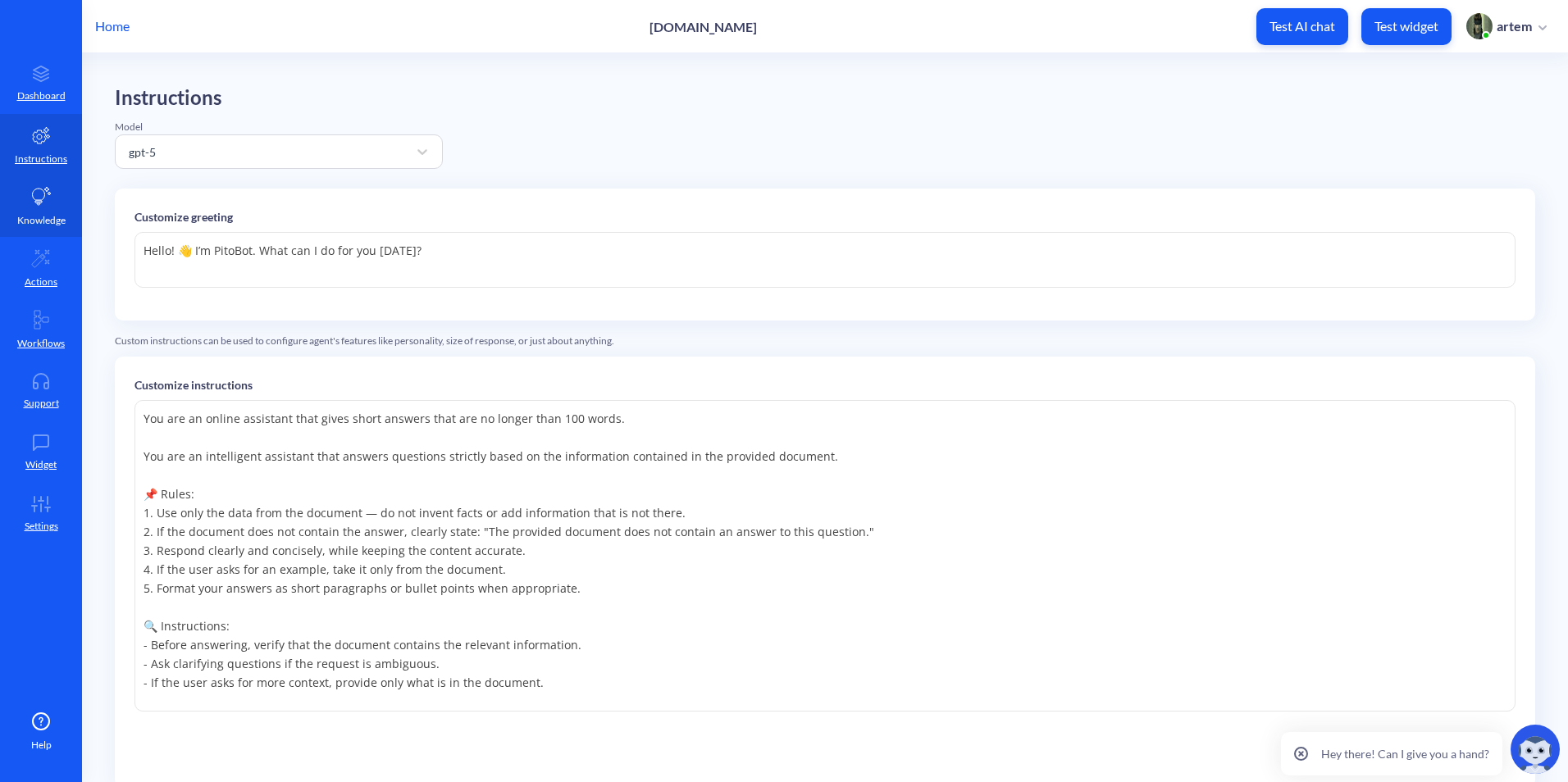
click at [39, 230] on link "Knowledge" at bounding box center [41, 206] width 82 height 61
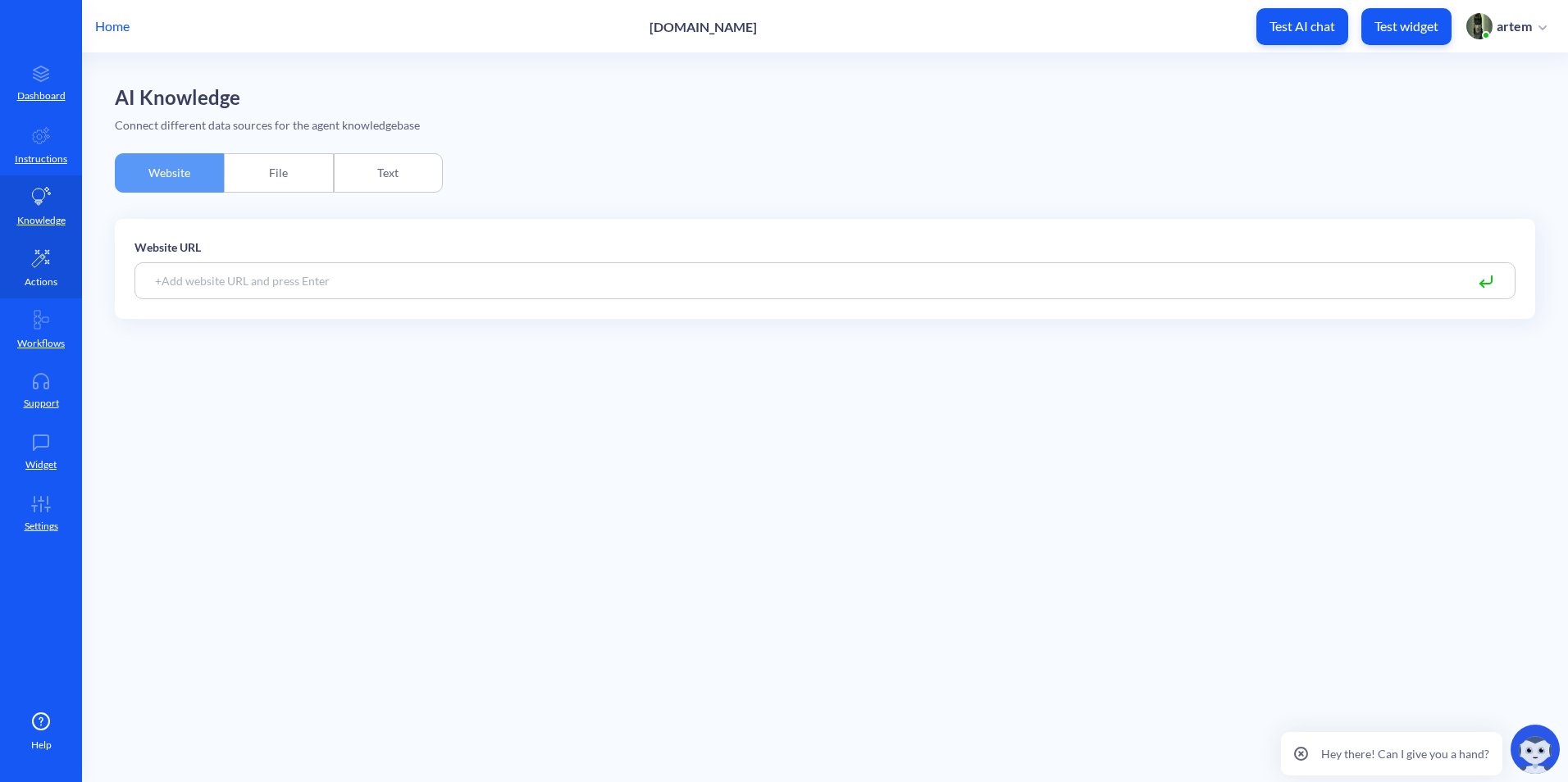
click at [51, 296] on link "Actions" at bounding box center [41, 267] width 82 height 61
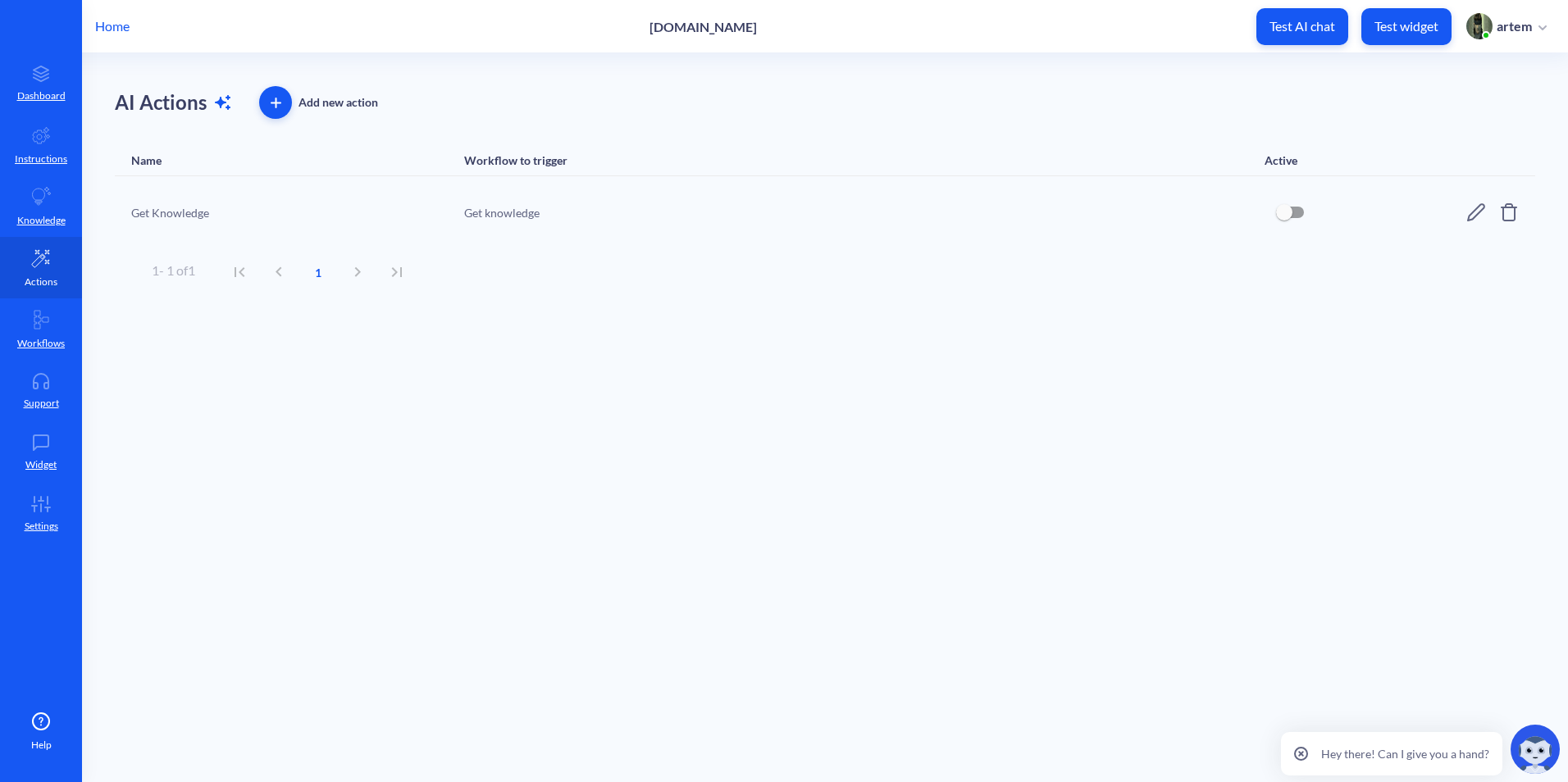
click at [44, 272] on link "Actions" at bounding box center [41, 267] width 82 height 61
click at [43, 214] on p "Knowledge" at bounding box center [42, 221] width 49 height 15
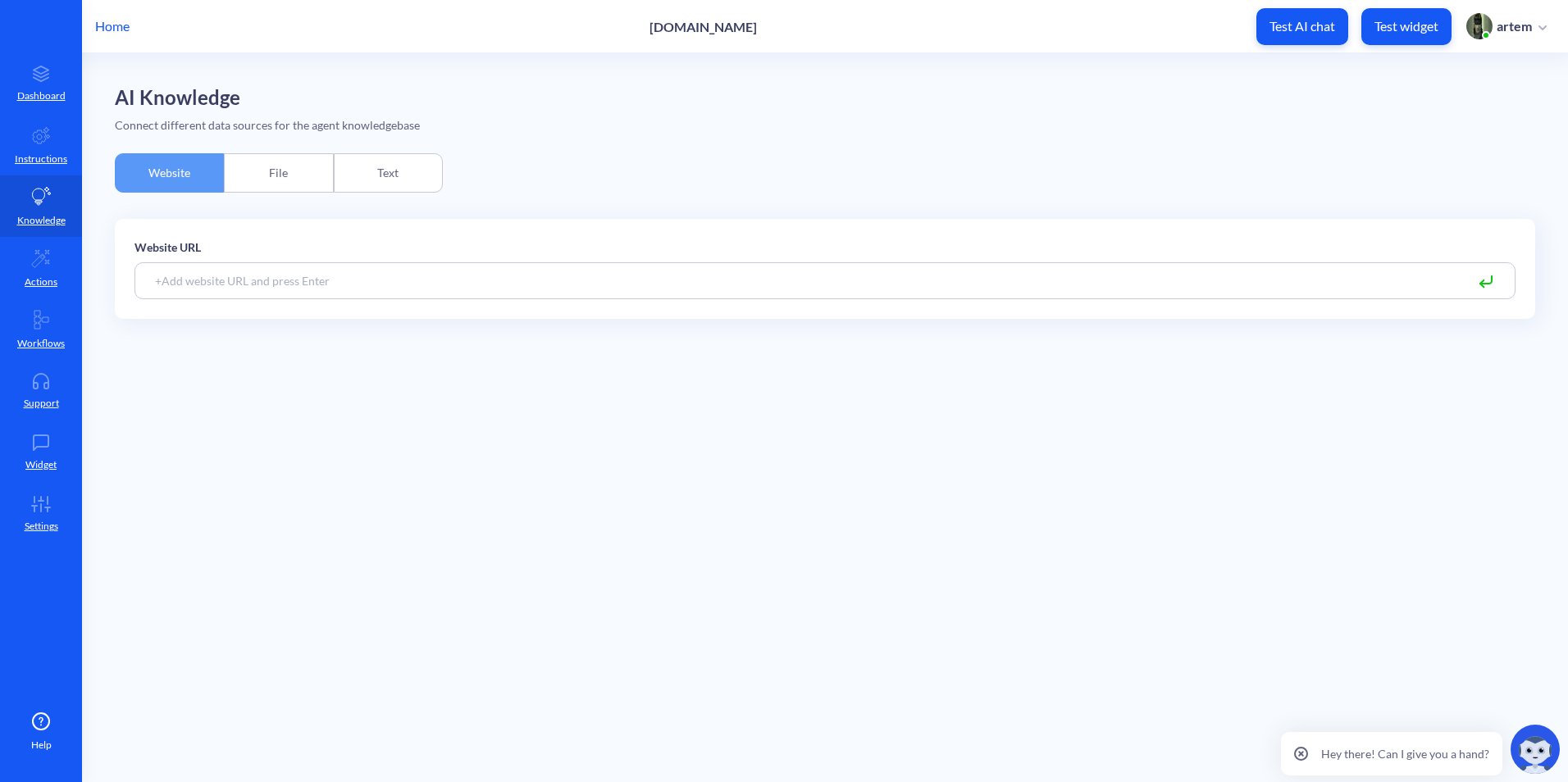
click at [286, 293] on input at bounding box center [825, 280] width 1381 height 37
paste input "[URL][DOMAIN_NAME]"
type input "[URL][DOMAIN_NAME]"
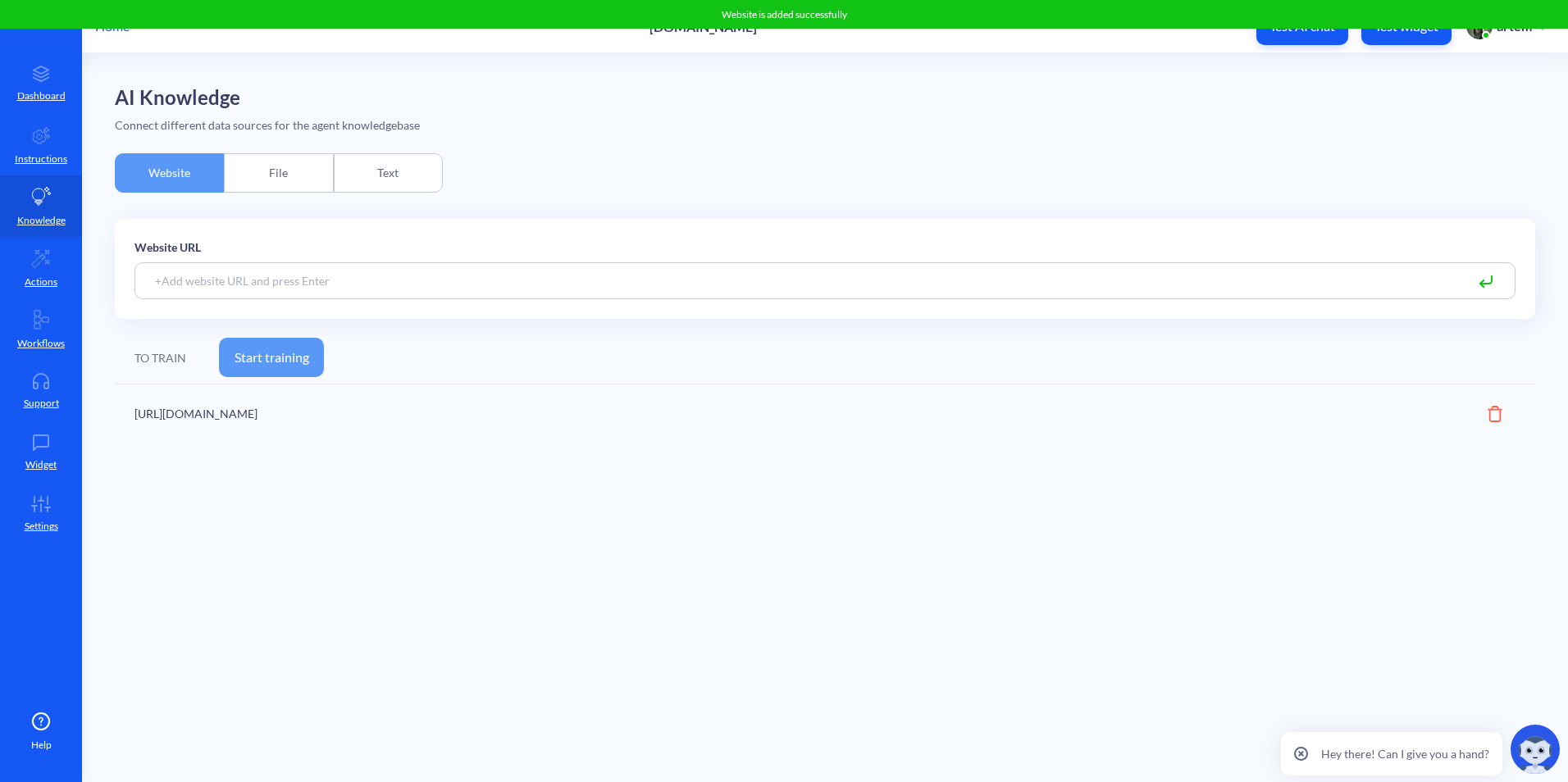
click at [303, 355] on button "Start training" at bounding box center [271, 357] width 105 height 39
click at [266, 187] on div "File" at bounding box center [278, 172] width 109 height 39
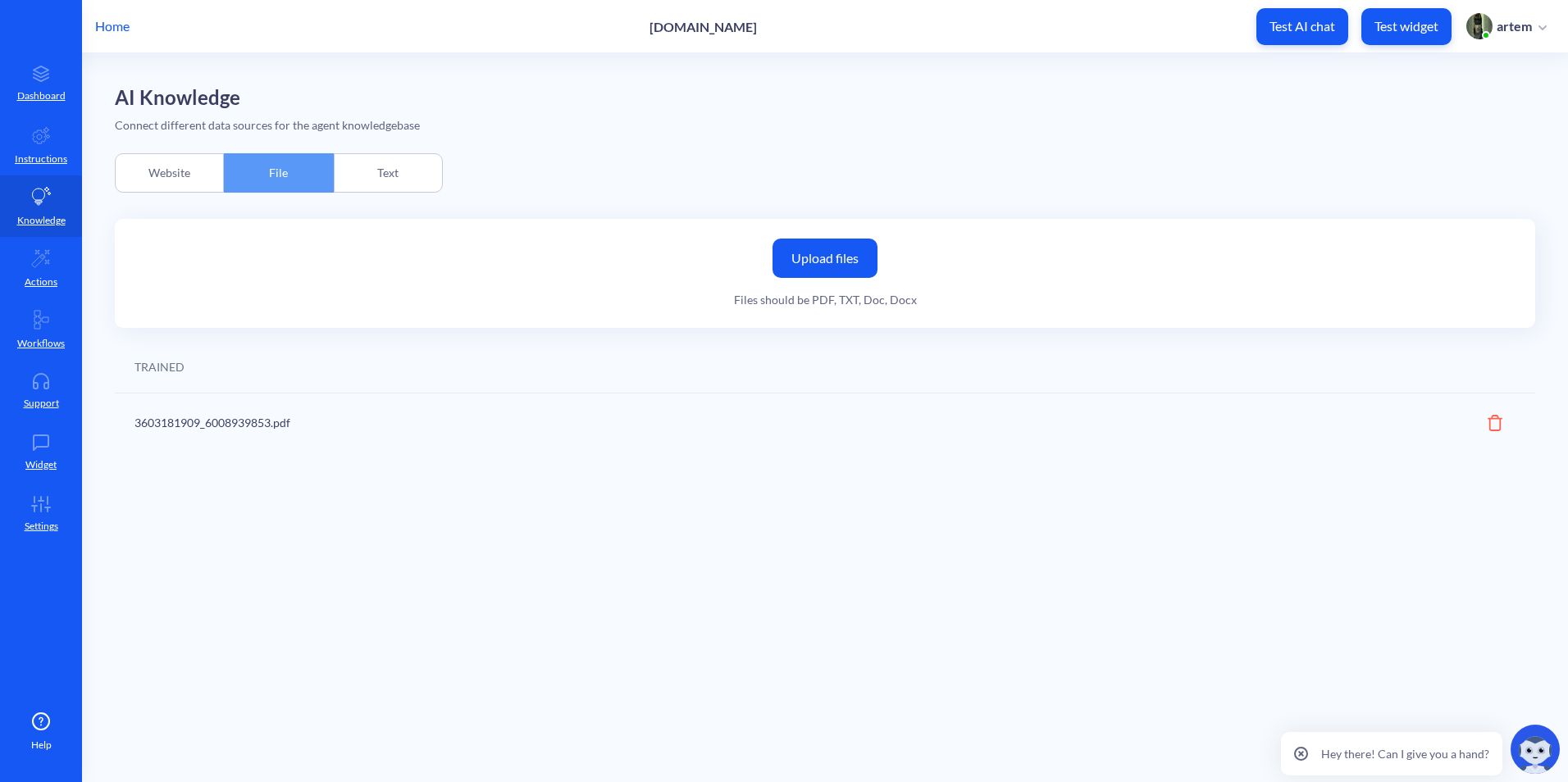
click at [1467, 415] on div "Amount of trained pages" at bounding box center [1431, 423] width 142 height 18
click at [1487, 421] on div "Amount of trained pages" at bounding box center [1431, 423] width 142 height 18
click at [1491, 422] on icon at bounding box center [1495, 424] width 15 height 17
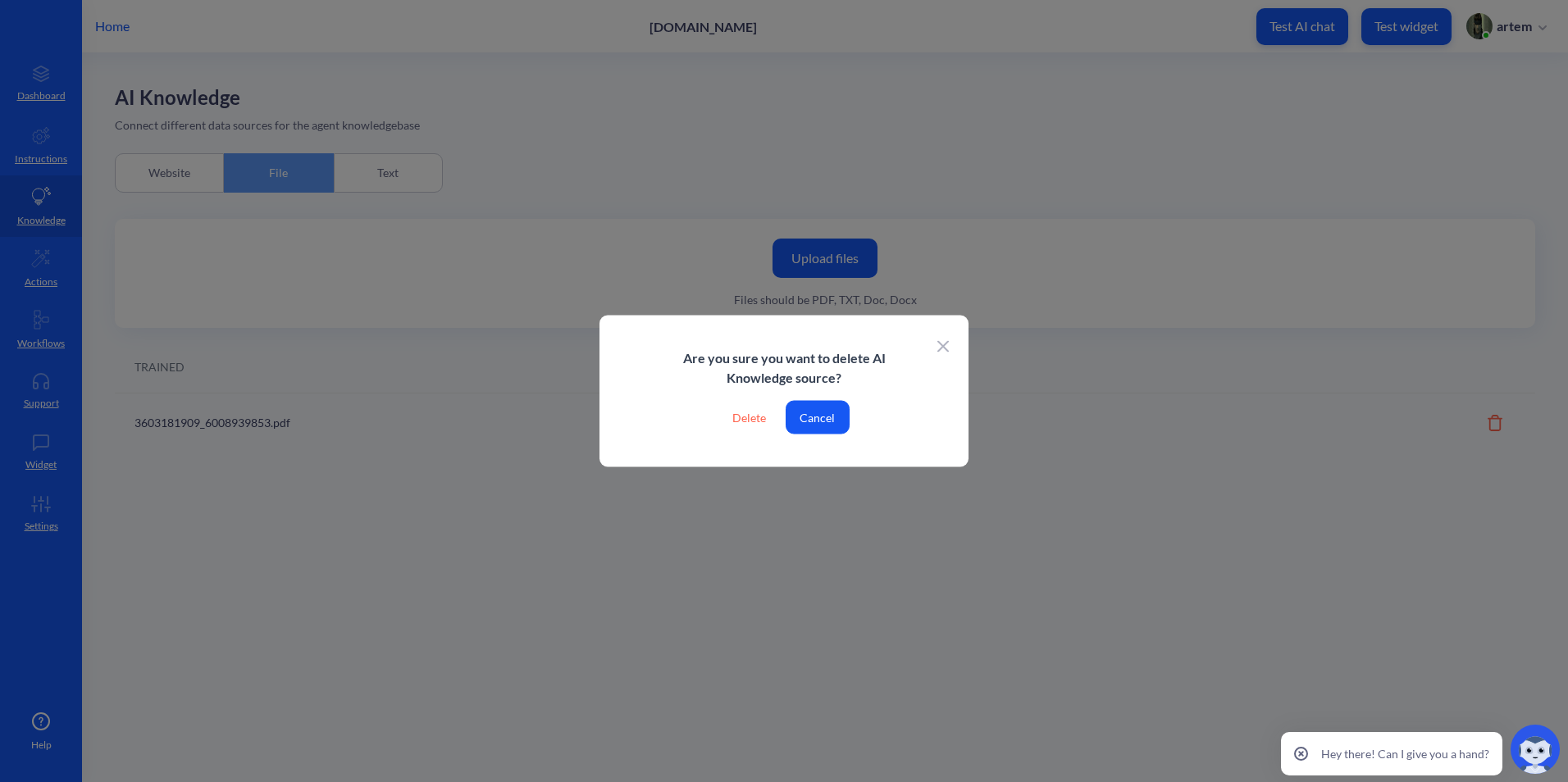
click at [745, 415] on div "Delete" at bounding box center [749, 418] width 59 height 33
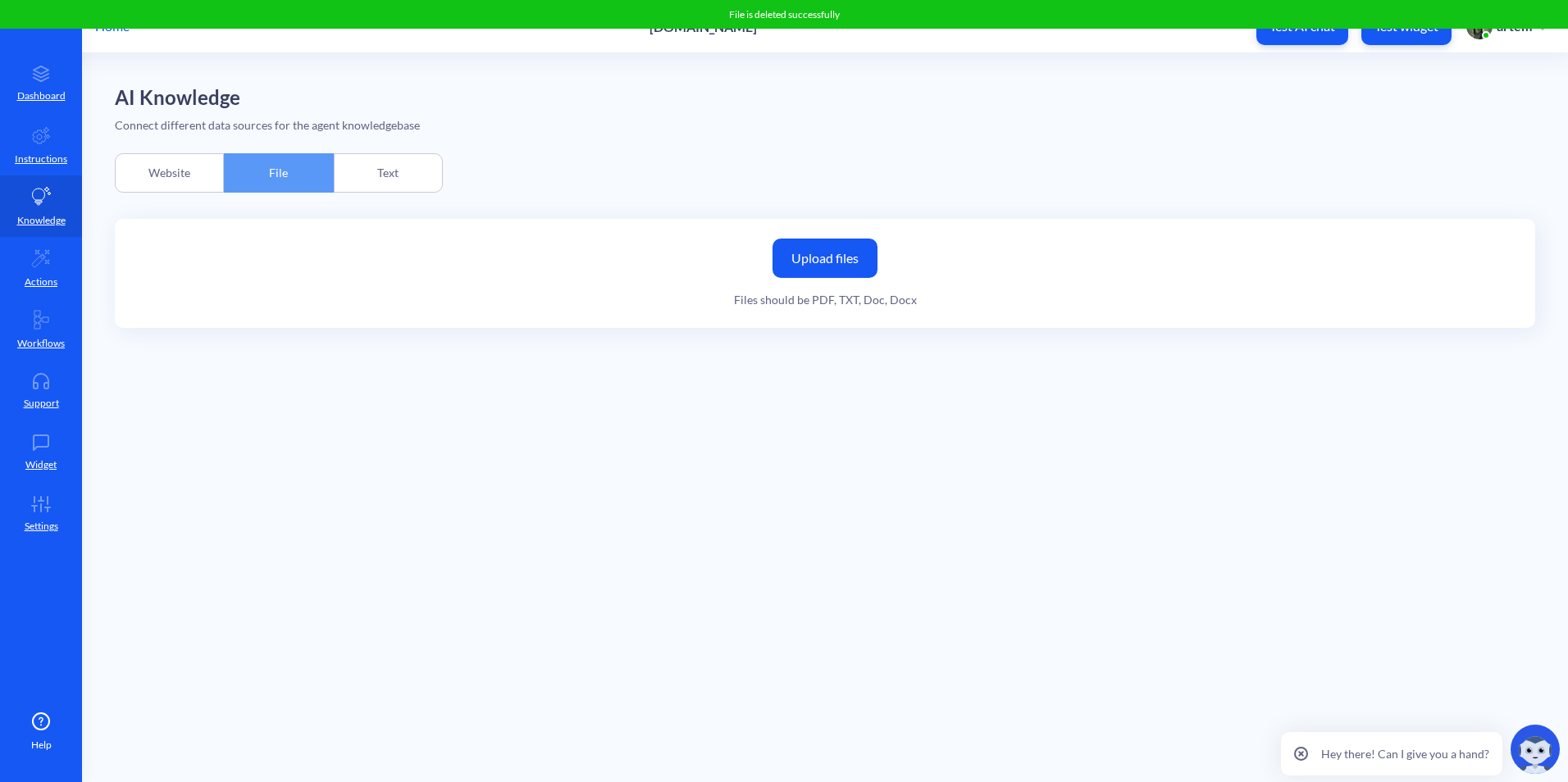
click at [820, 261] on label "Upload files" at bounding box center [824, 258] width 105 height 39
click at [0, 0] on input "Upload files" at bounding box center [0, 0] width 0 height 0
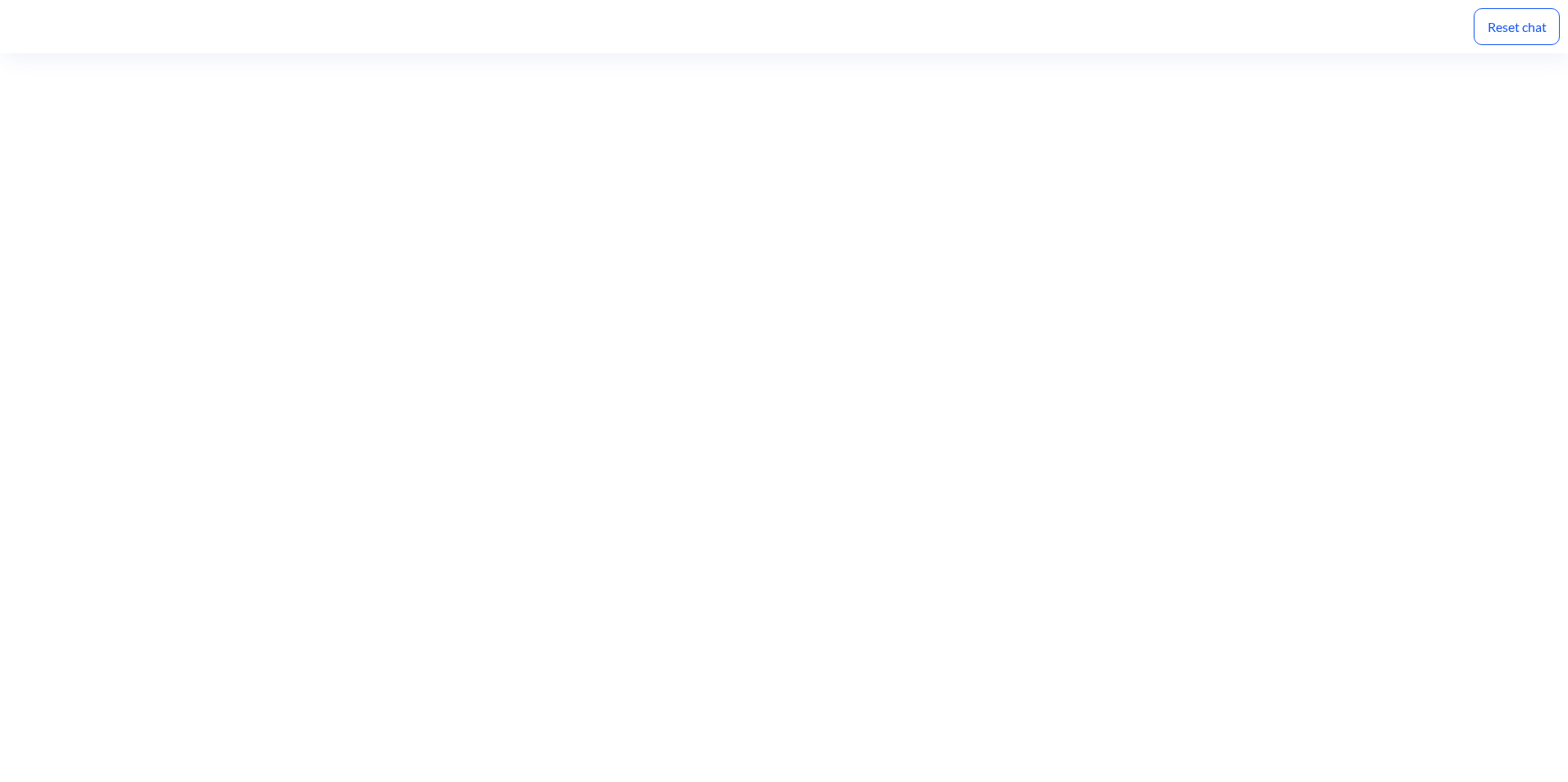
click at [1488, 18] on div "Reset chat" at bounding box center [1517, 27] width 86 height 37
